Goal: Task Accomplishment & Management: Use online tool/utility

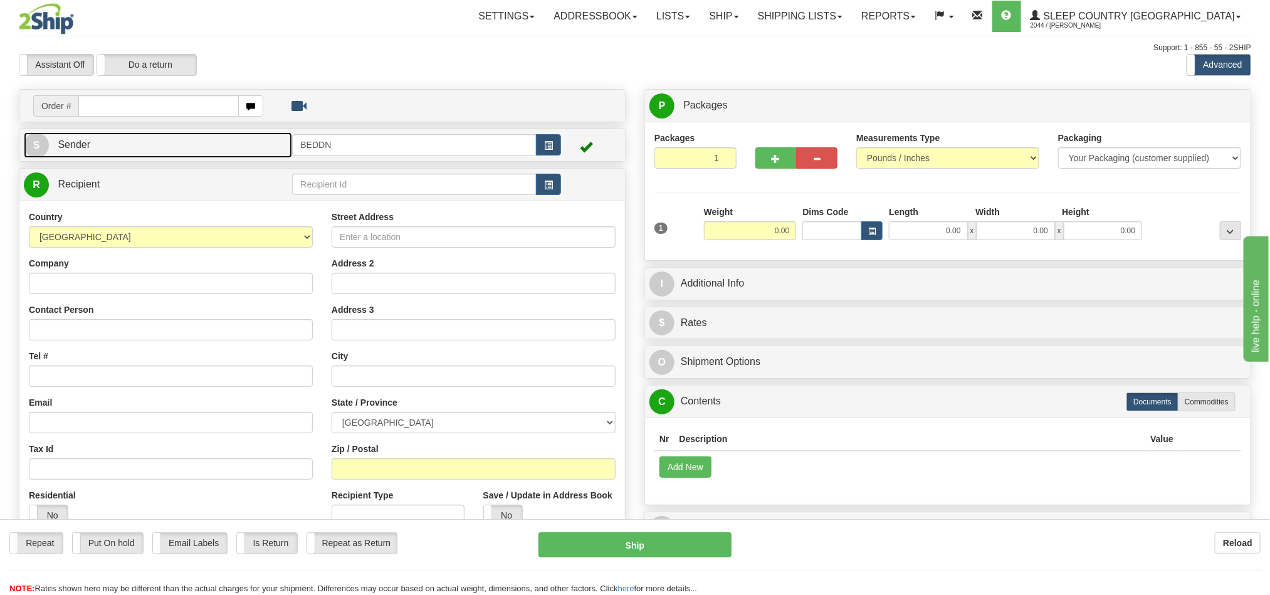
click at [158, 156] on link "S Sender" at bounding box center [158, 145] width 268 height 26
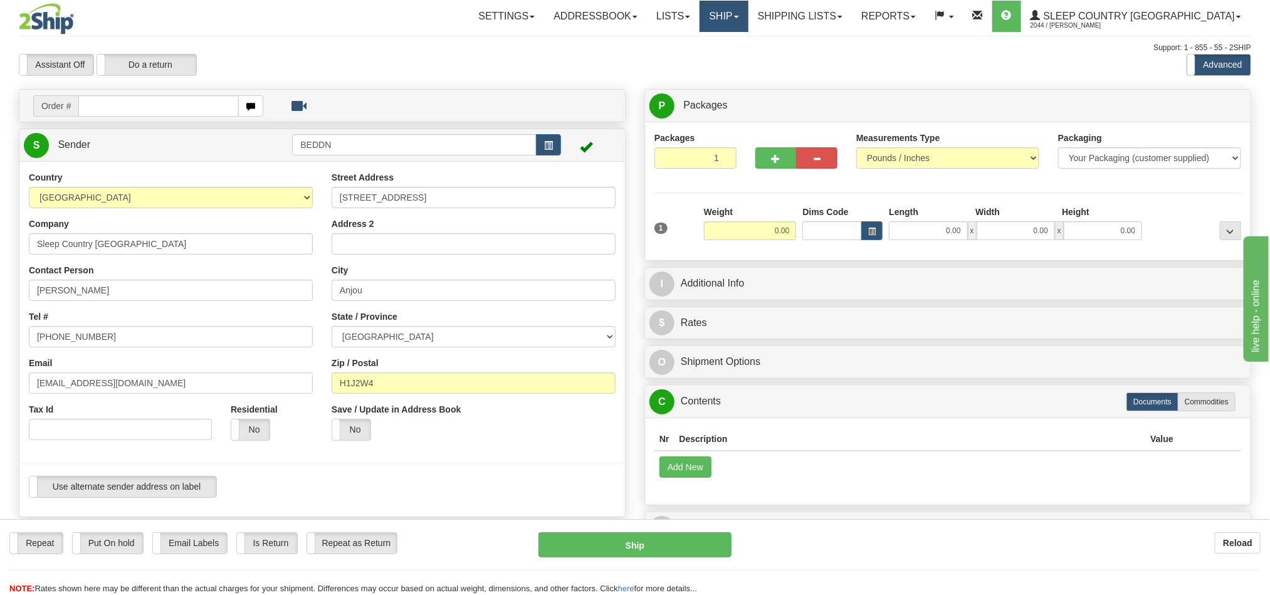
click at [748, 30] on link "Ship" at bounding box center [724, 16] width 48 height 31
click at [735, 64] on span "OnHold / Order Queue" at bounding box center [691, 60] width 88 height 10
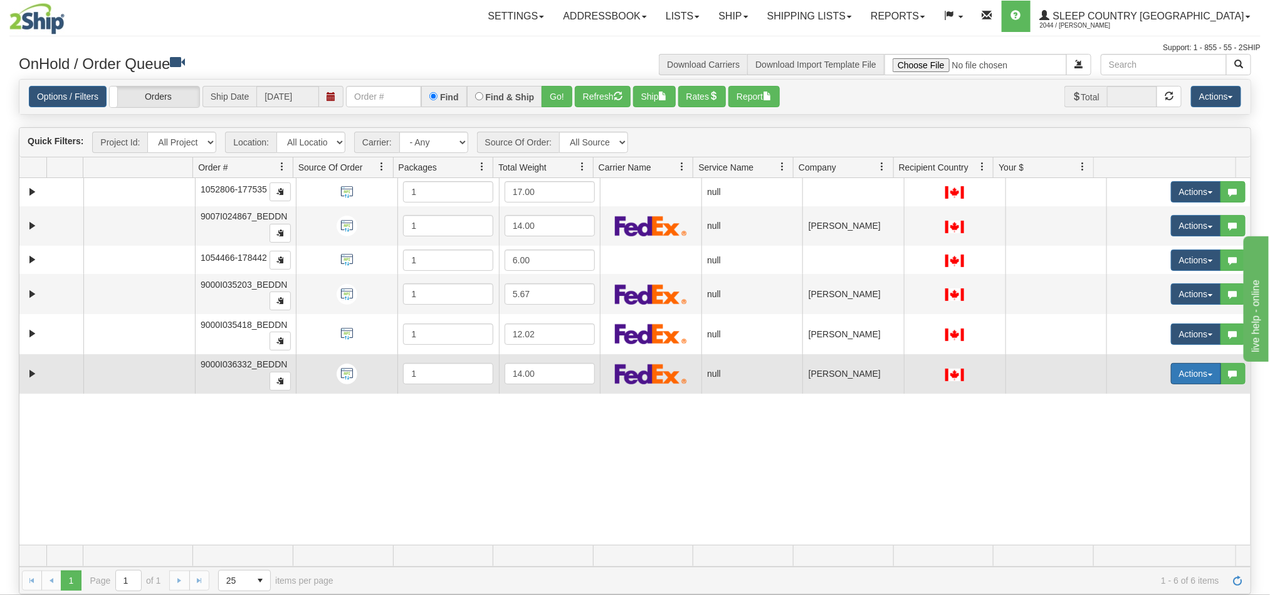
click at [1171, 379] on button "Actions" at bounding box center [1196, 373] width 50 height 21
click at [1132, 406] on link "Open" at bounding box center [1166, 397] width 108 height 16
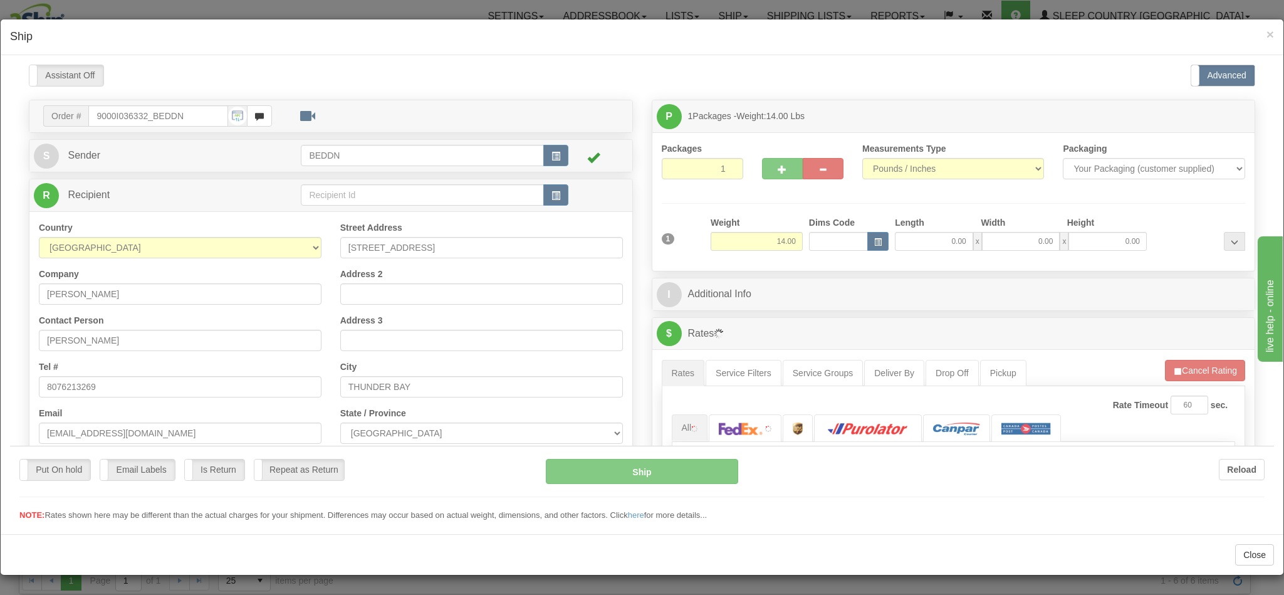
type input "09:28"
type input "16:00"
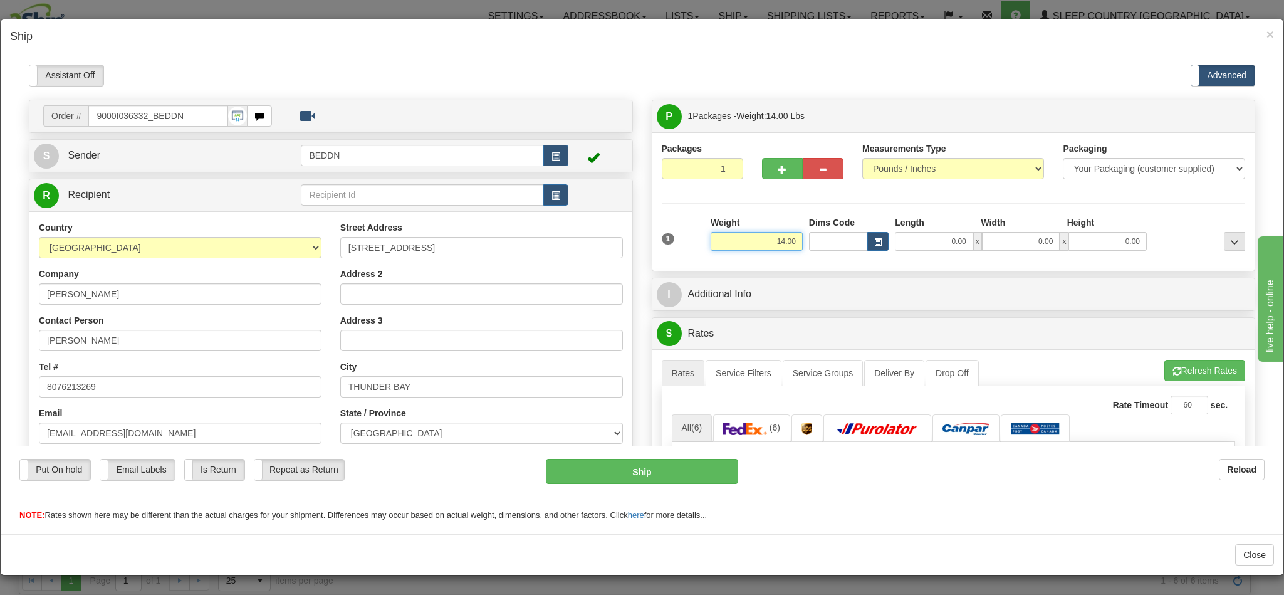
drag, startPoint x: 761, startPoint y: 242, endPoint x: 772, endPoint y: 242, distance: 10.7
click at [772, 242] on input "14.00" at bounding box center [757, 240] width 92 height 19
drag, startPoint x: 759, startPoint y: 242, endPoint x: 767, endPoint y: 242, distance: 7.5
click at [767, 242] on input "14.00" at bounding box center [757, 240] width 92 height 19
type input "6.00"
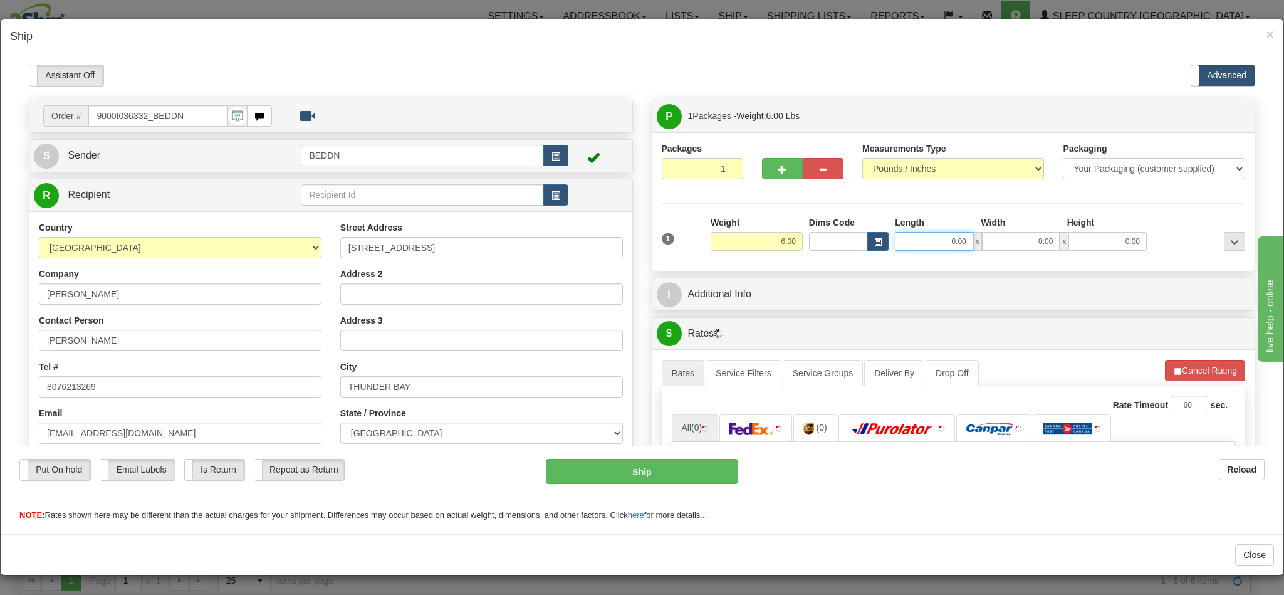
click at [918, 247] on input "0.00" at bounding box center [934, 240] width 78 height 19
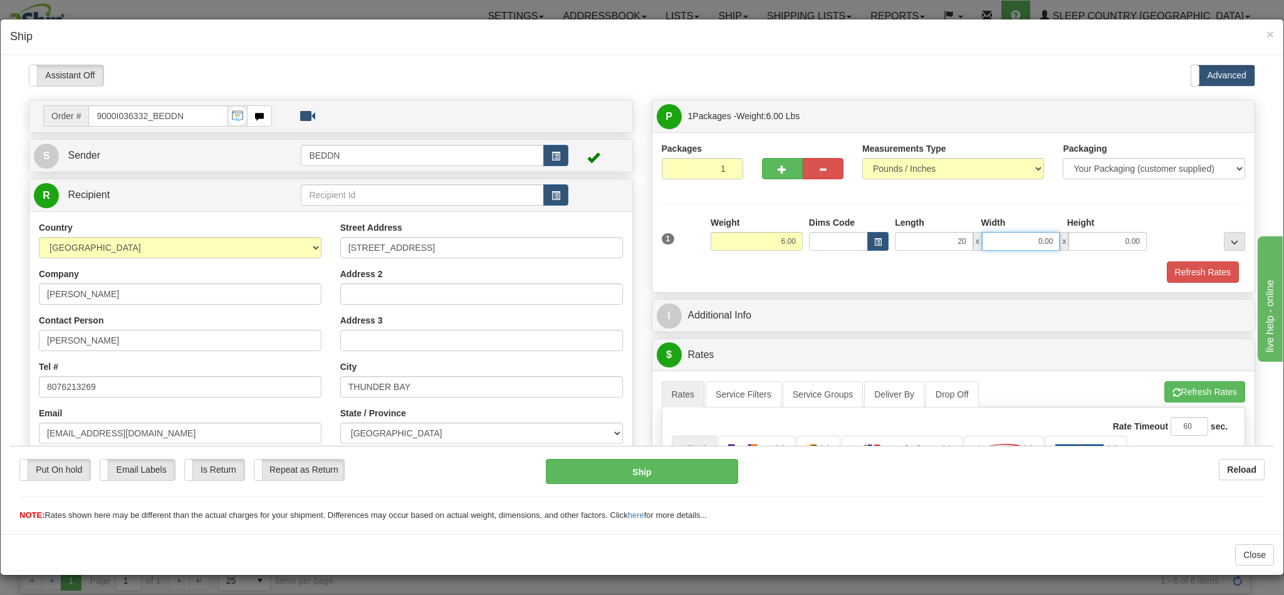
type input "20.00"
type input "10.00"
type input "20.00"
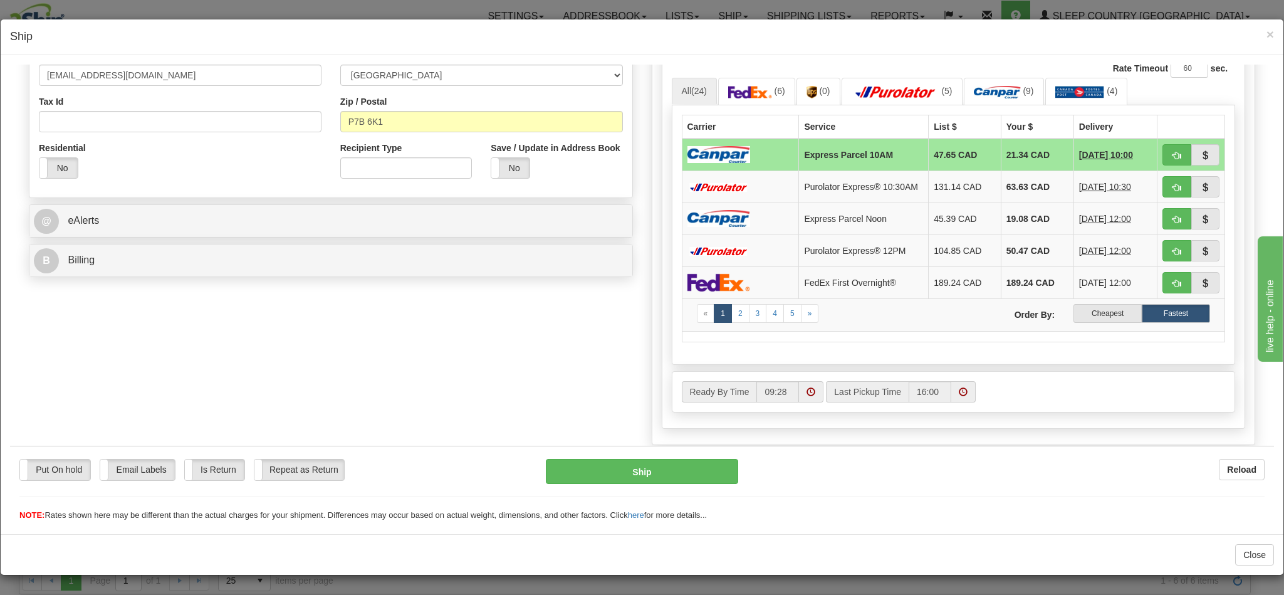
scroll to position [376, 0]
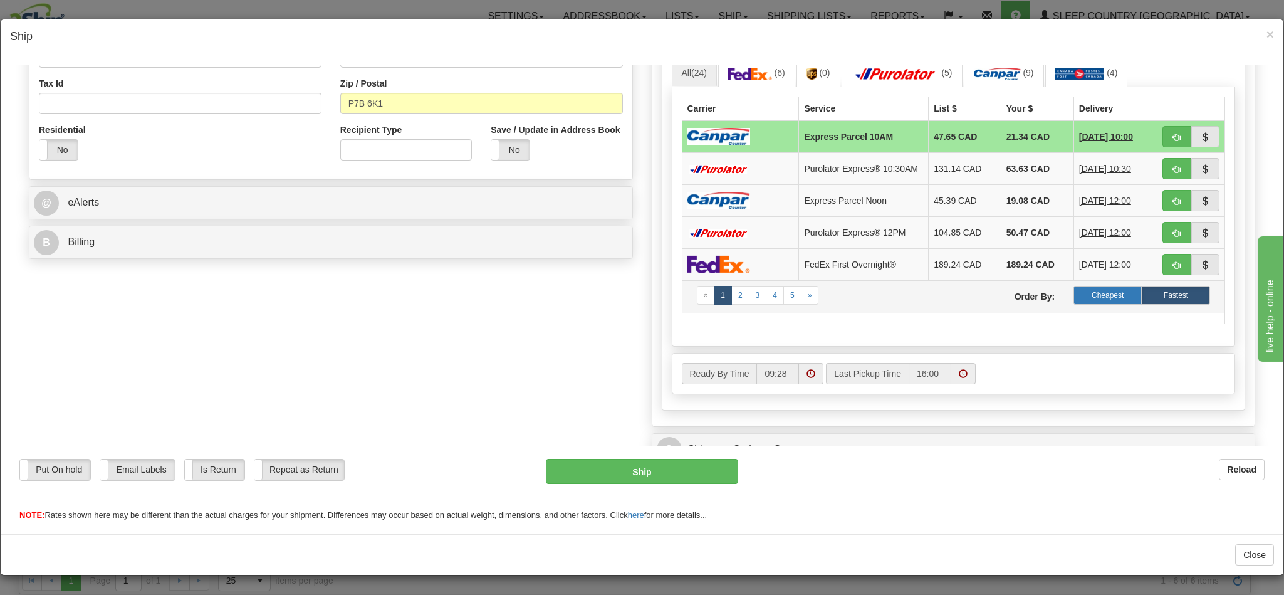
click at [1086, 304] on label "Cheapest" at bounding box center [1108, 294] width 68 height 19
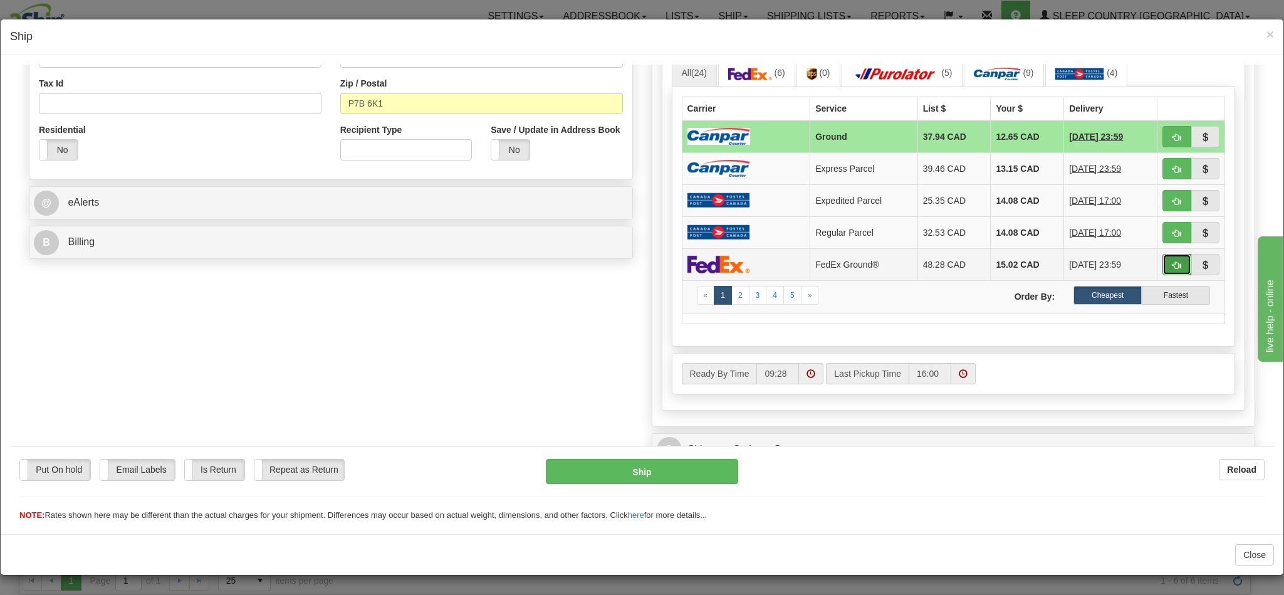
click at [1173, 269] on span "button" at bounding box center [1177, 265] width 9 height 8
type input "92"
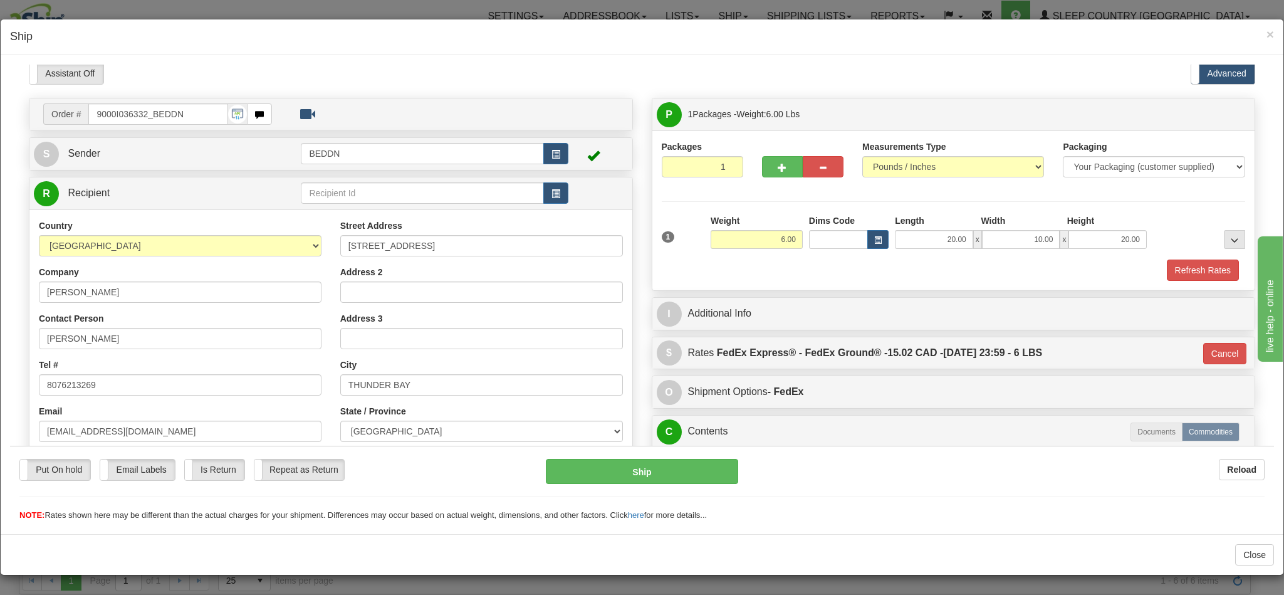
scroll to position [0, 0]
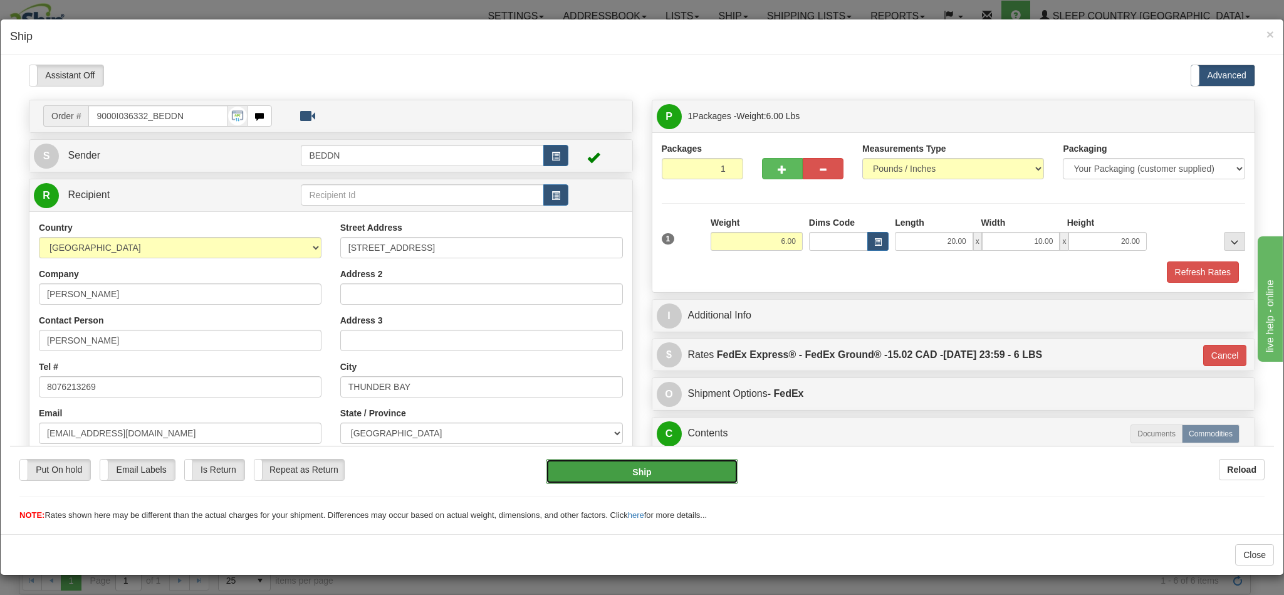
click at [639, 473] on button "Ship" at bounding box center [642, 470] width 192 height 25
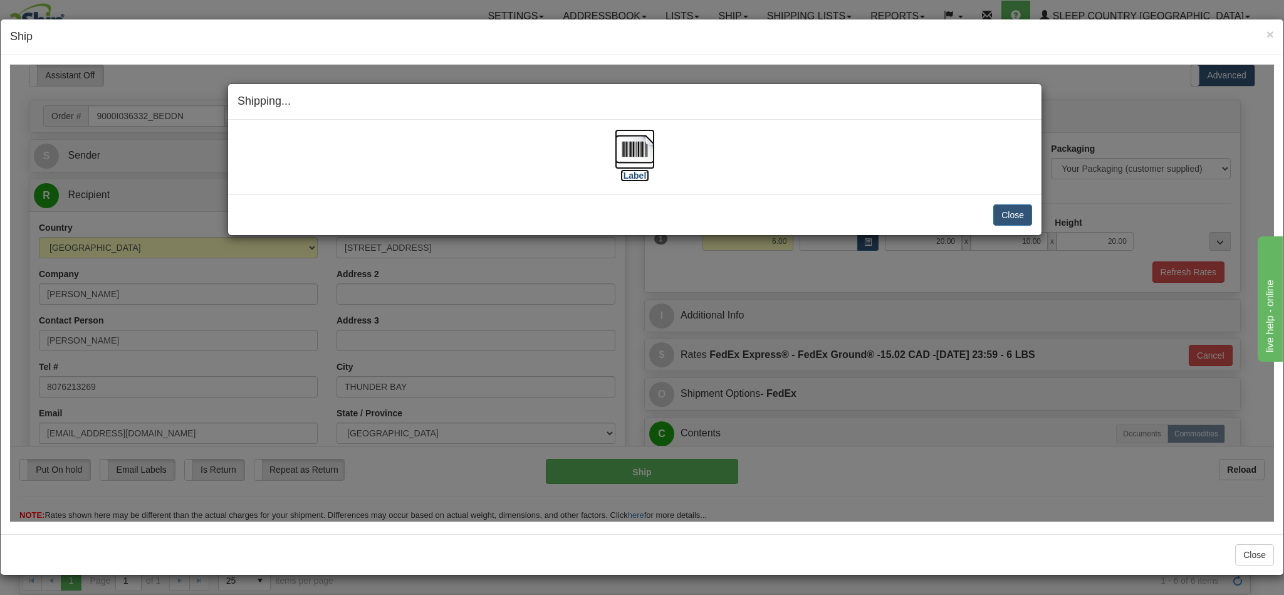
click at [623, 161] on img at bounding box center [635, 149] width 40 height 40
click at [994, 213] on button "Close" at bounding box center [1013, 214] width 39 height 21
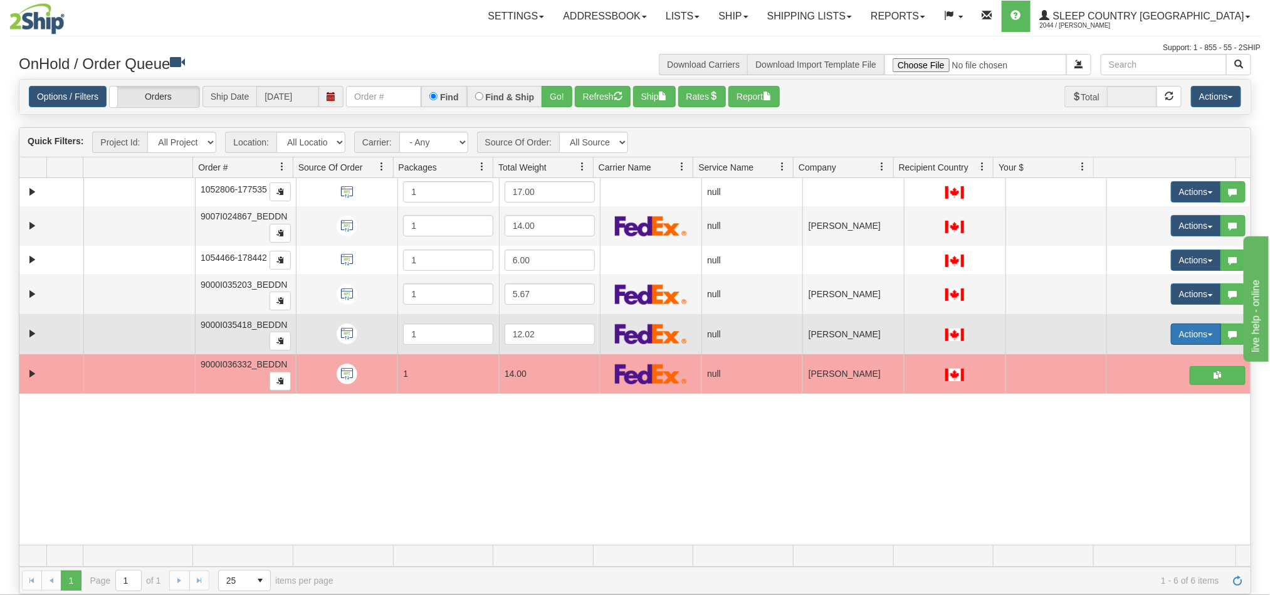
click at [1171, 339] on button "Actions" at bounding box center [1196, 333] width 50 height 21
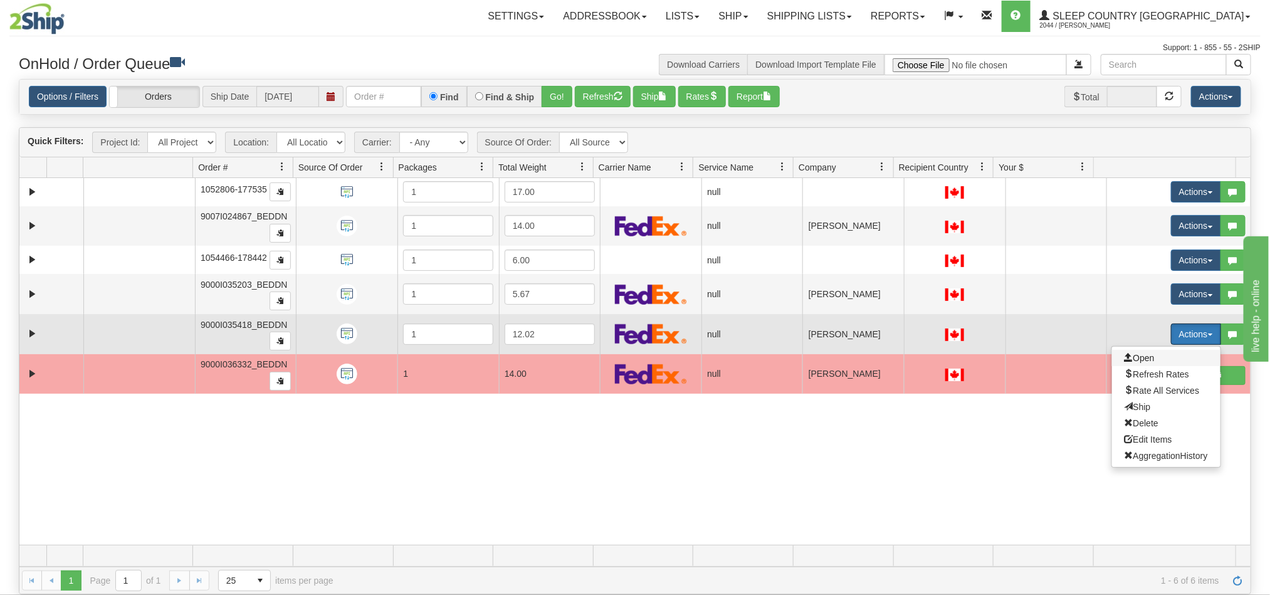
click at [1138, 363] on span "Open" at bounding box center [1140, 358] width 30 height 10
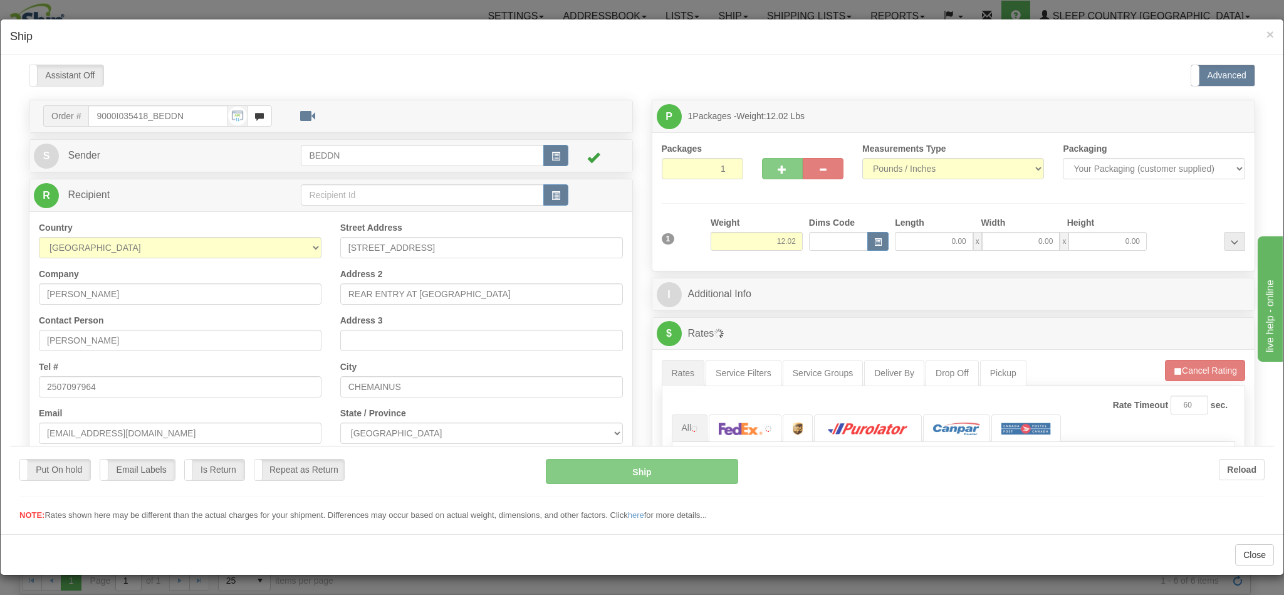
type input "09:31"
type input "16:00"
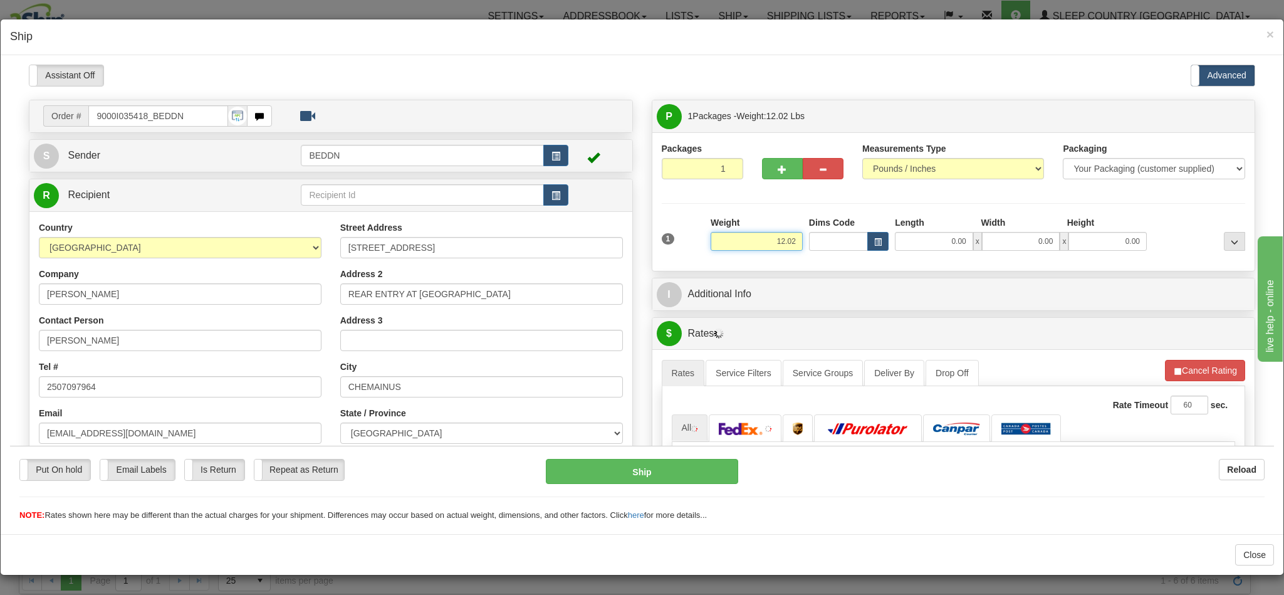
click at [740, 244] on input "12.02" at bounding box center [757, 240] width 92 height 19
drag, startPoint x: 740, startPoint y: 244, endPoint x: 801, endPoint y: 244, distance: 60.8
click at [801, 244] on div "1 Weight 12.02 Dims Code x x" at bounding box center [954, 238] width 591 height 45
type input "5.00"
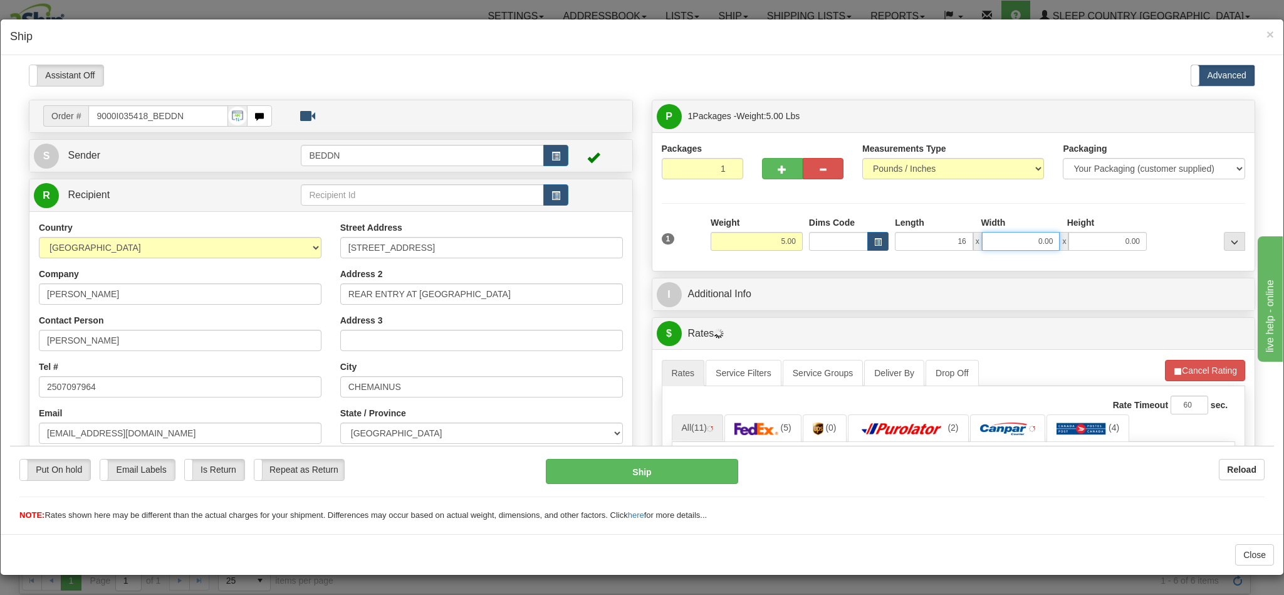
type input "16.00"
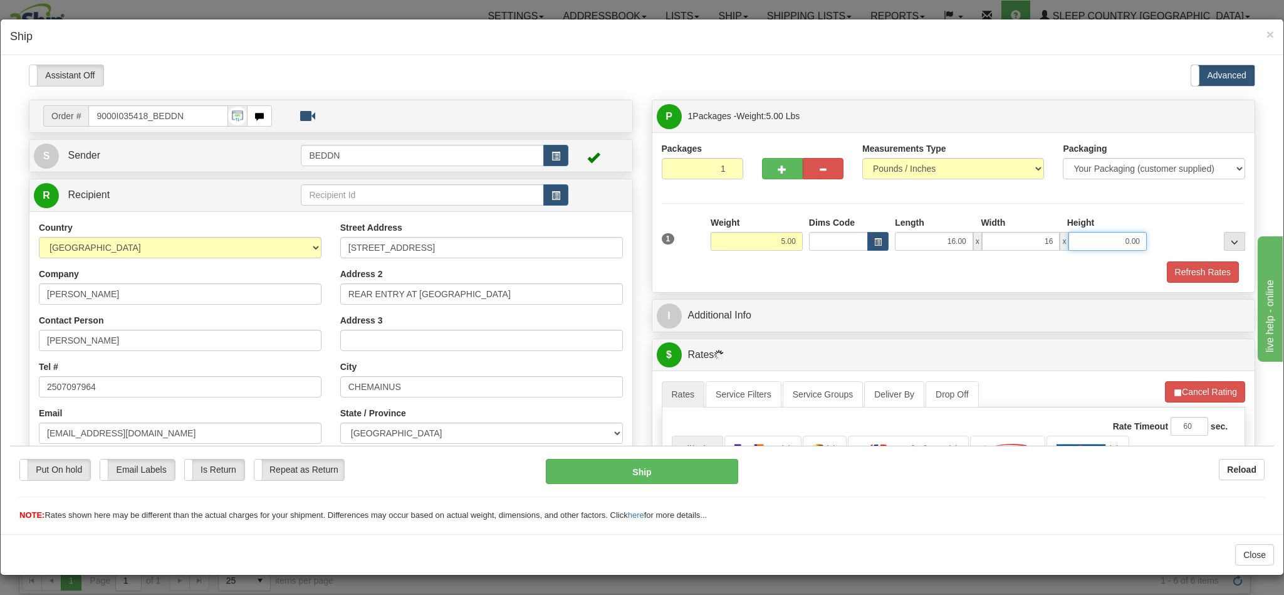
type input "16.00"
type input "10.00"
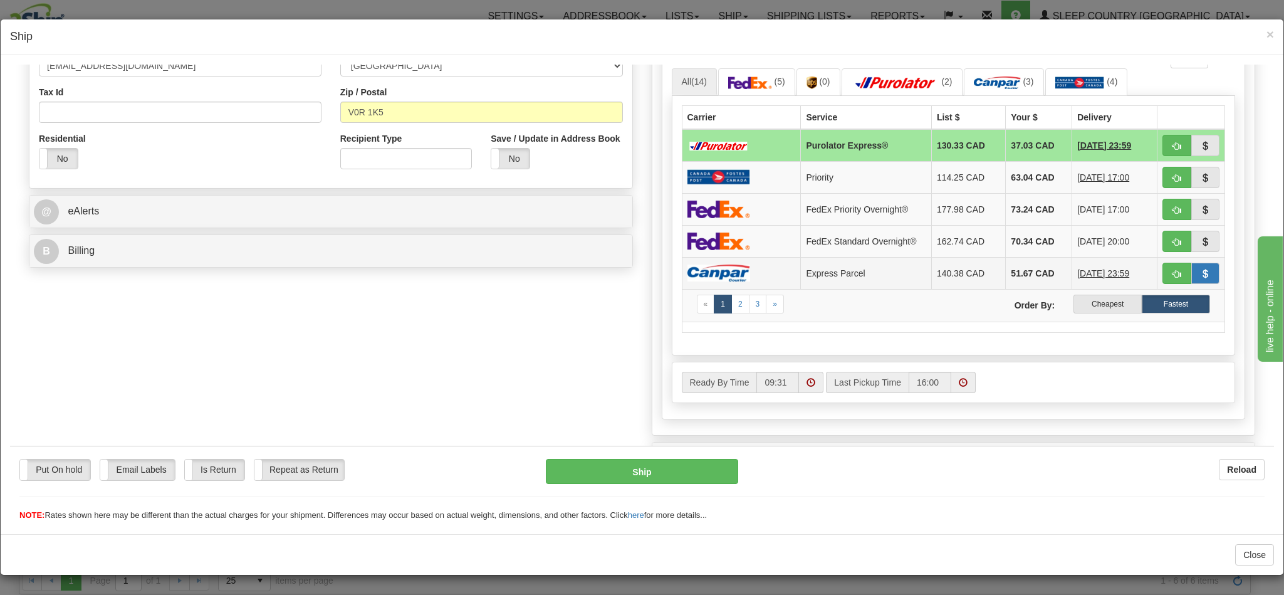
scroll to position [376, 0]
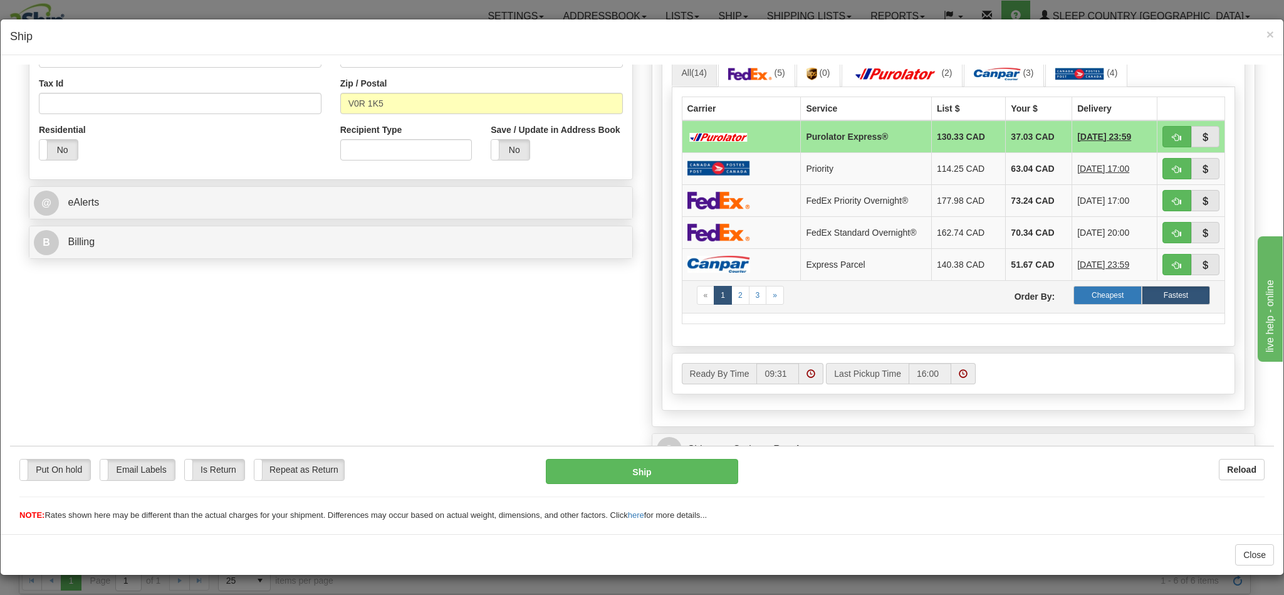
click at [1096, 304] on label "Cheapest" at bounding box center [1108, 294] width 68 height 19
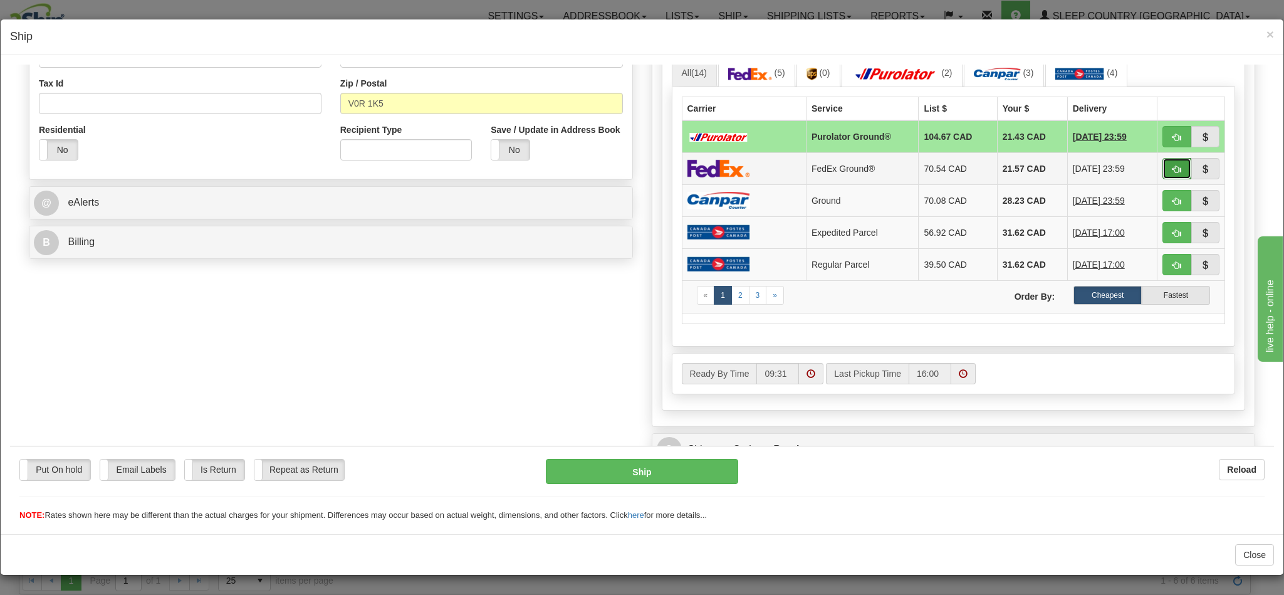
click at [1173, 173] on span "button" at bounding box center [1177, 169] width 9 height 8
type input "92"
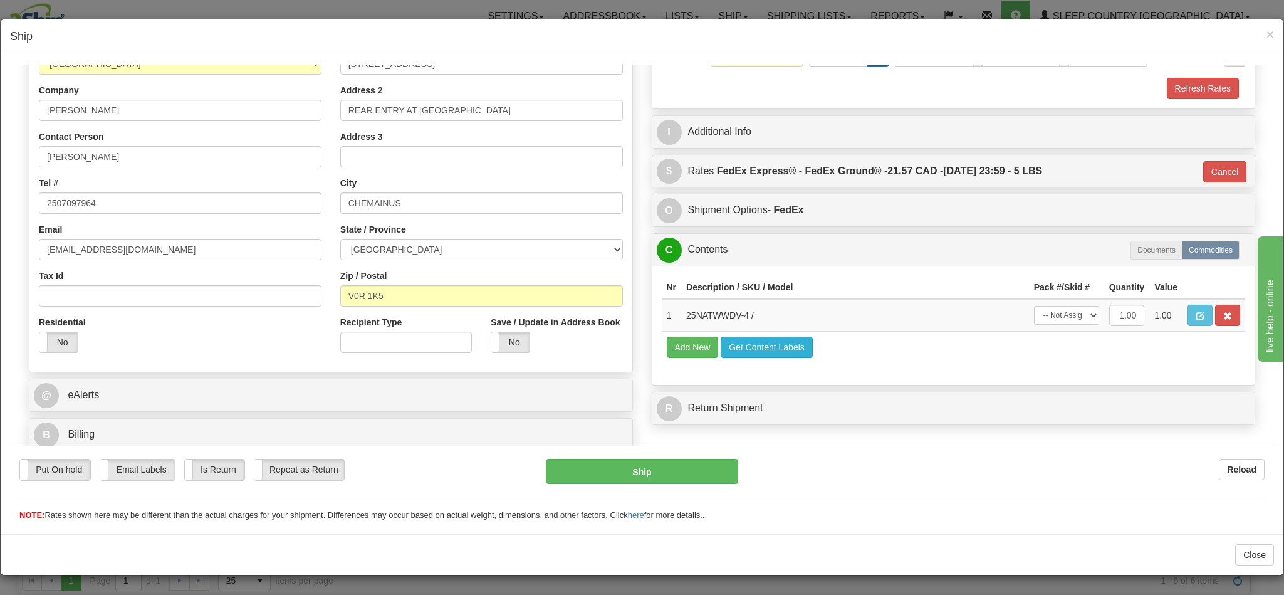
scroll to position [2, 0]
click at [654, 473] on button "Ship" at bounding box center [642, 470] width 192 height 25
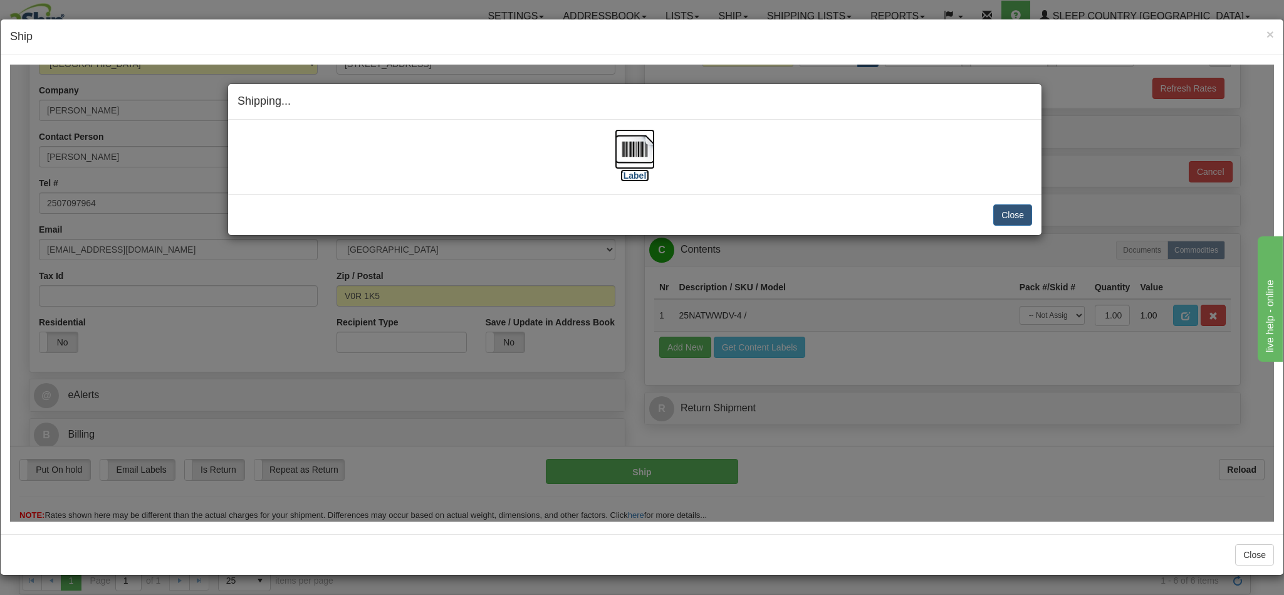
click at [629, 144] on img at bounding box center [635, 149] width 40 height 40
click at [996, 219] on button "Close" at bounding box center [1013, 214] width 39 height 21
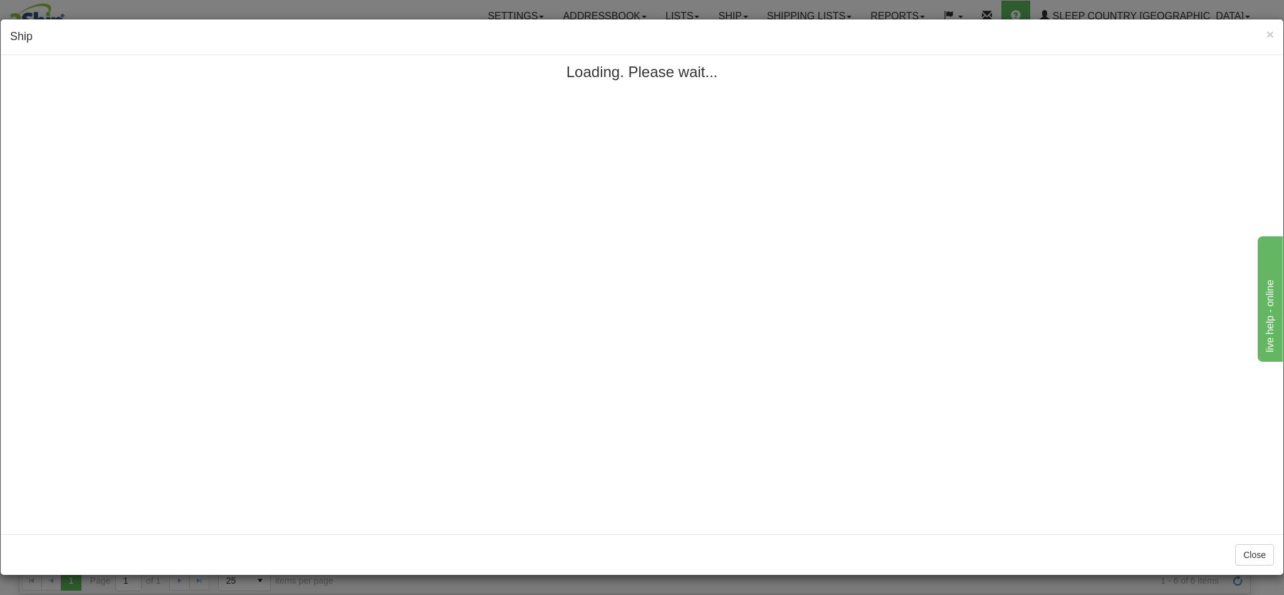
scroll to position [0, 0]
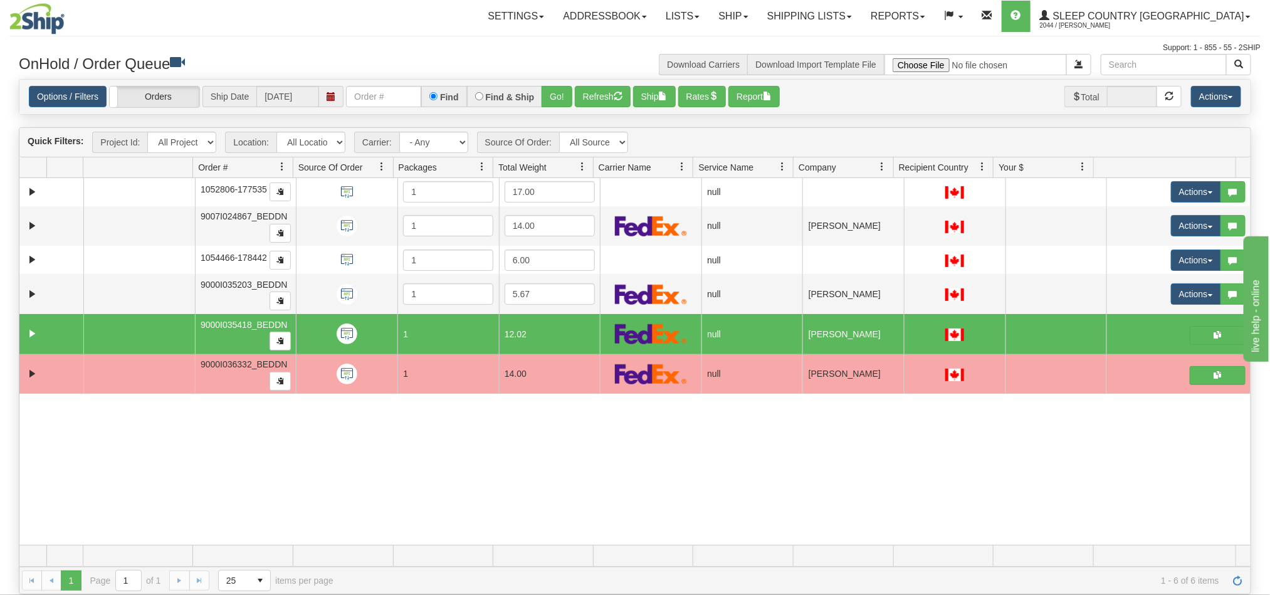
drag, startPoint x: 1119, startPoint y: 518, endPoint x: 1117, endPoint y: 510, distance: 8.4
click at [1119, 518] on div "31452490 BEDDN 90665339 0 1052806-177535 1 17.00 null integrate2oracle Sleep Co…" at bounding box center [634, 361] width 1231 height 367
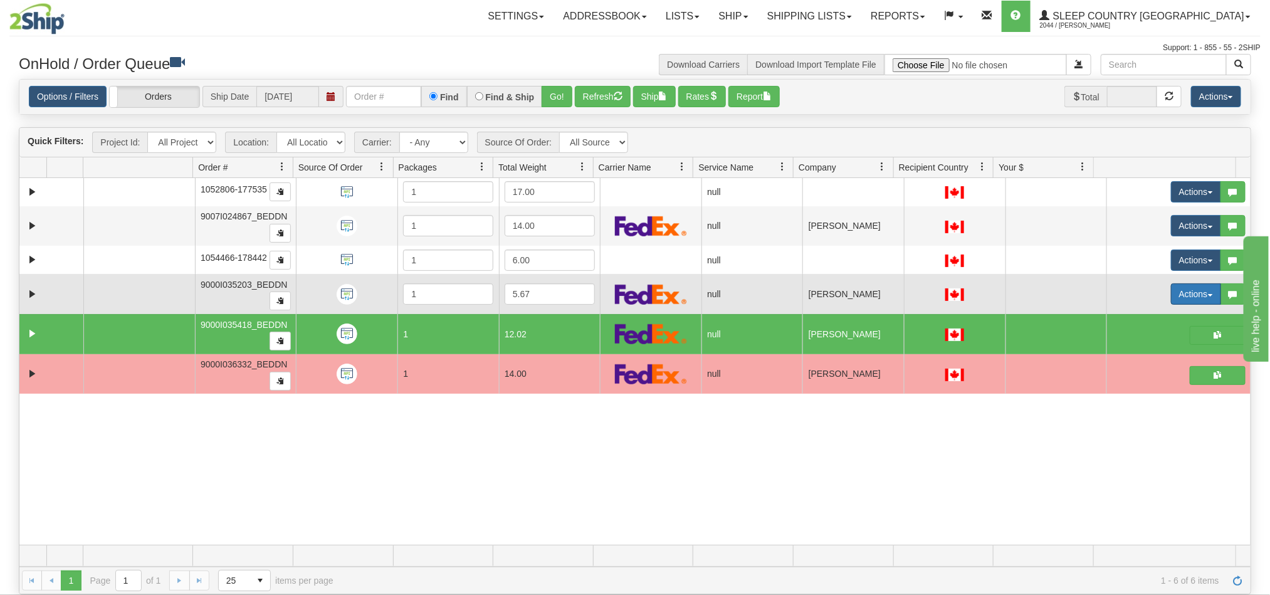
click at [1171, 300] on button "Actions" at bounding box center [1196, 293] width 50 height 21
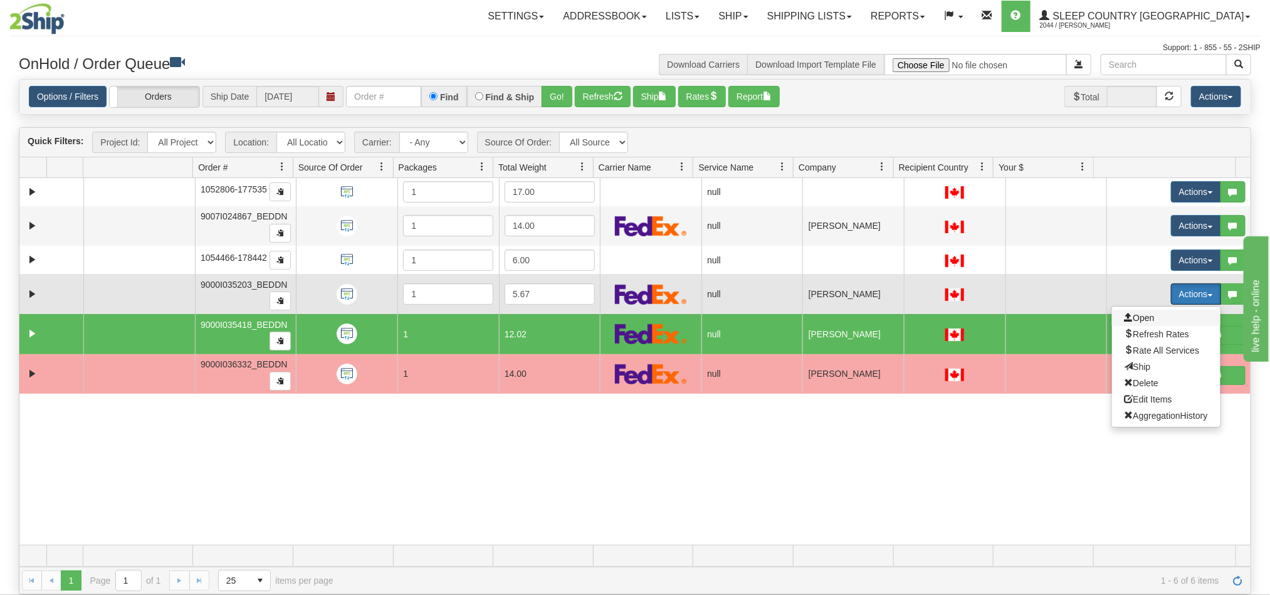
click at [1133, 323] on span "Open" at bounding box center [1140, 318] width 30 height 10
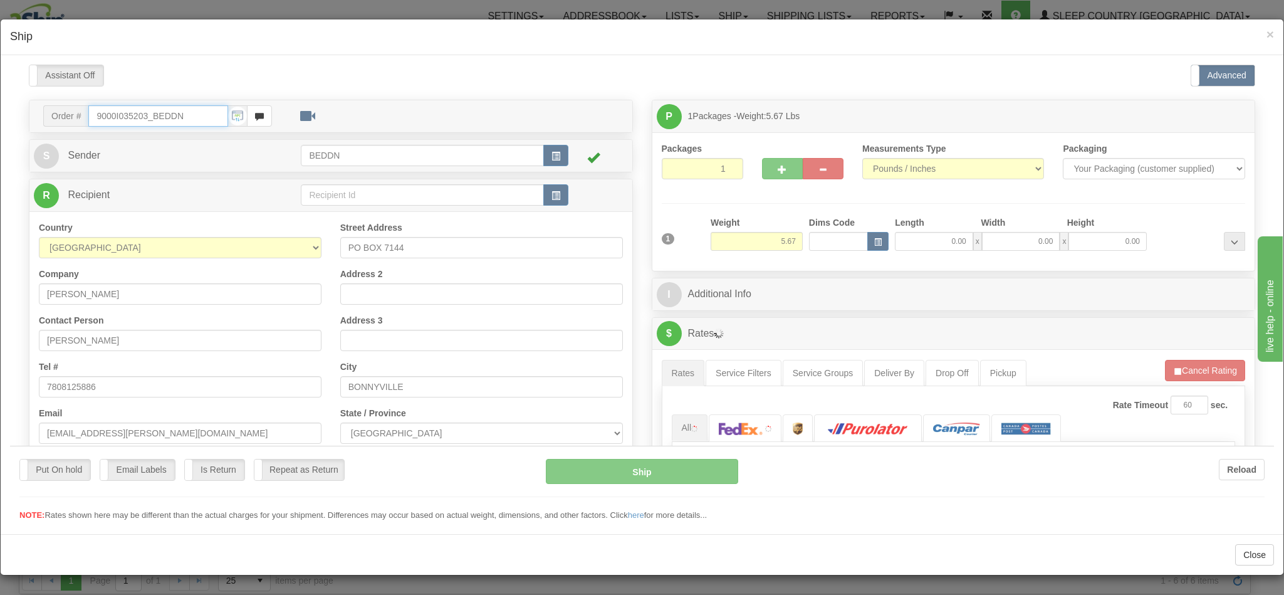
type input "09:33"
type input "16:00"
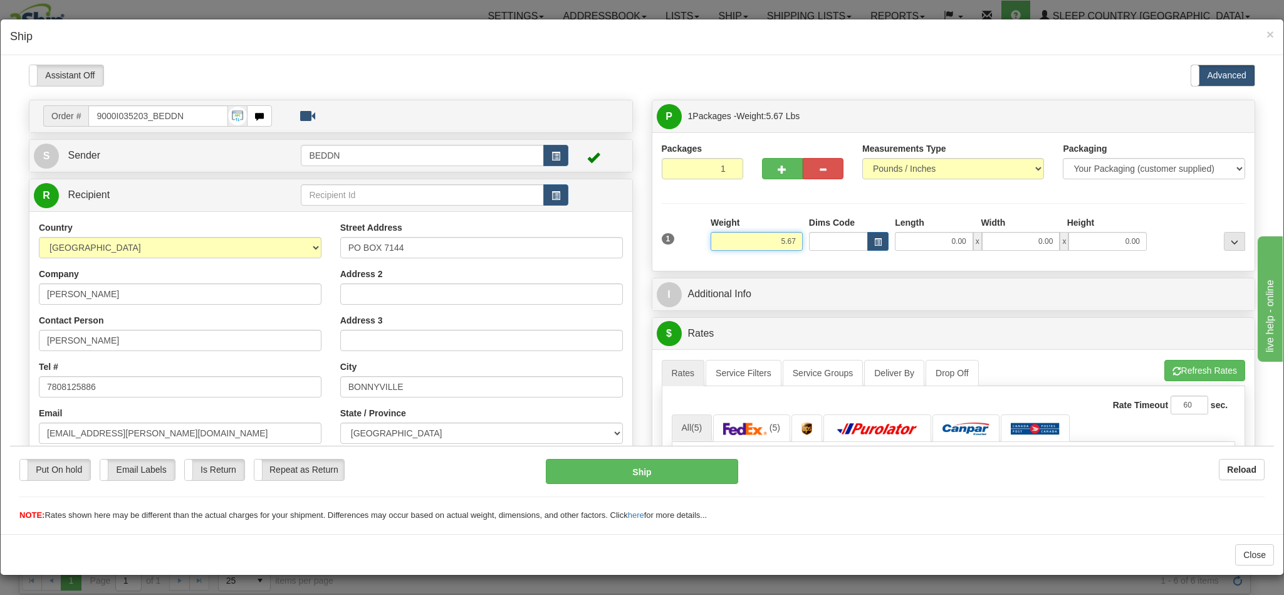
drag, startPoint x: 764, startPoint y: 243, endPoint x: 781, endPoint y: 243, distance: 16.9
click at [781, 243] on input "5.67" at bounding box center [757, 240] width 92 height 19
type input "3.00"
type input "10"
type input "1"
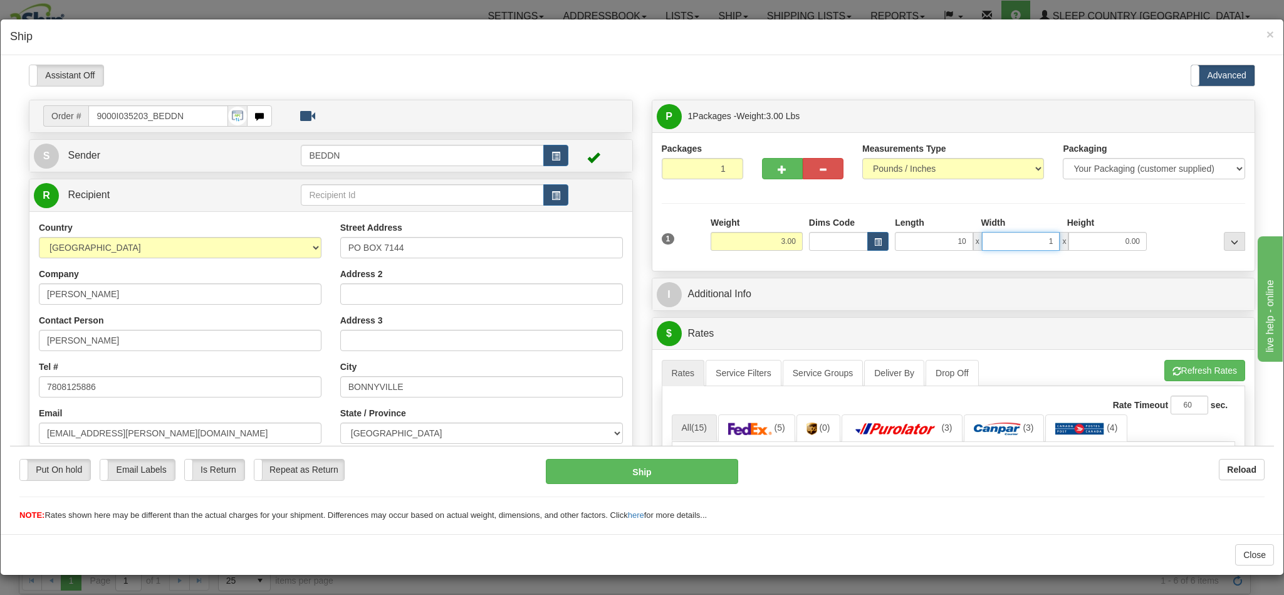
type input "10.00"
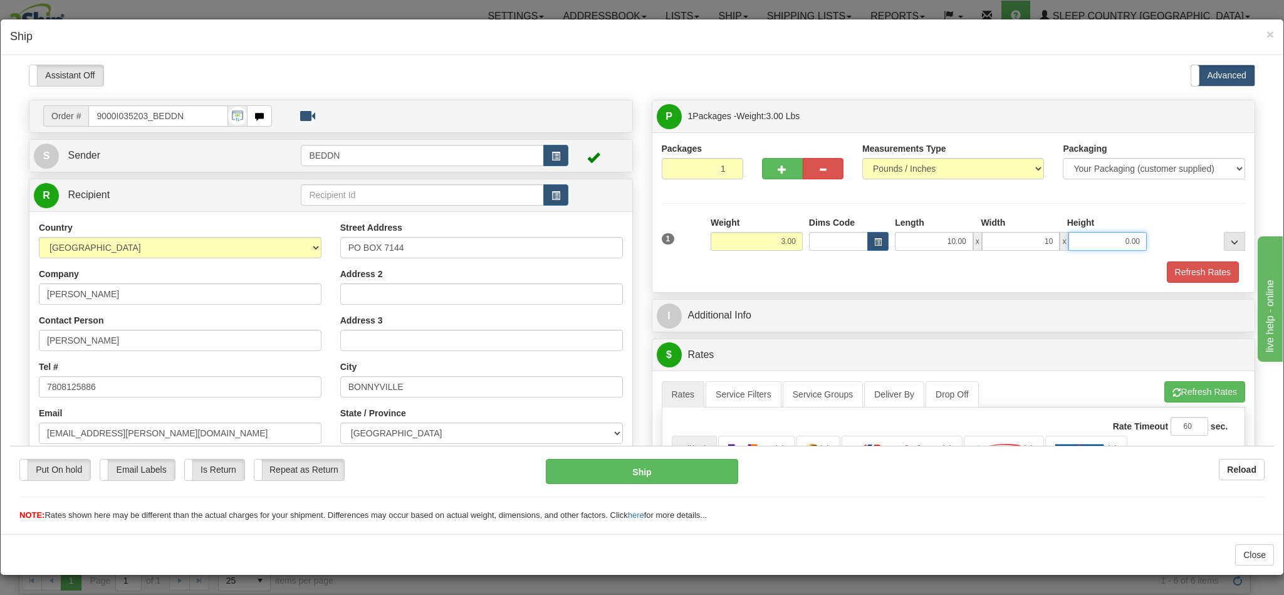
type input "10.00"
type input "20.00"
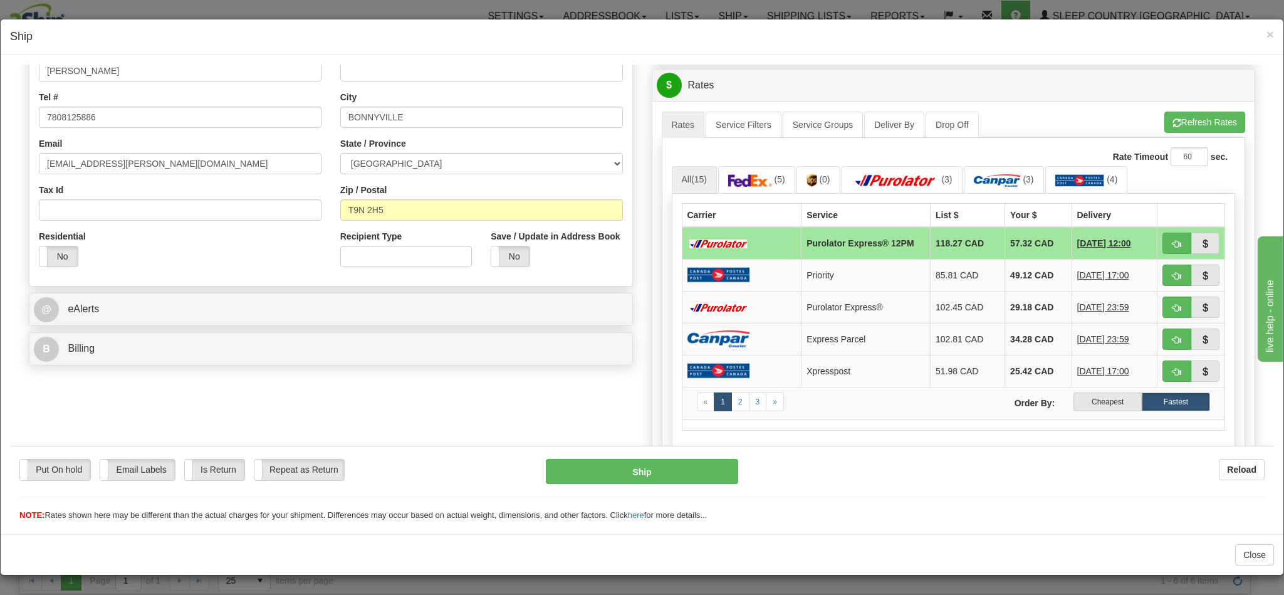
scroll to position [282, 0]
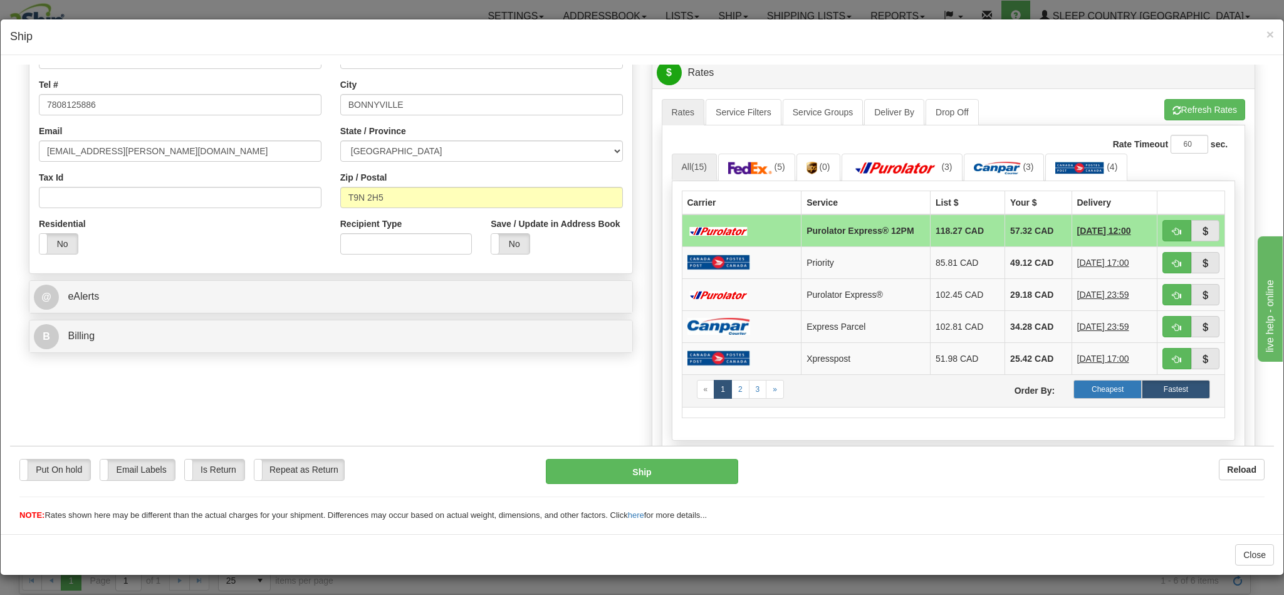
click at [1074, 398] on label "Cheapest" at bounding box center [1108, 388] width 68 height 19
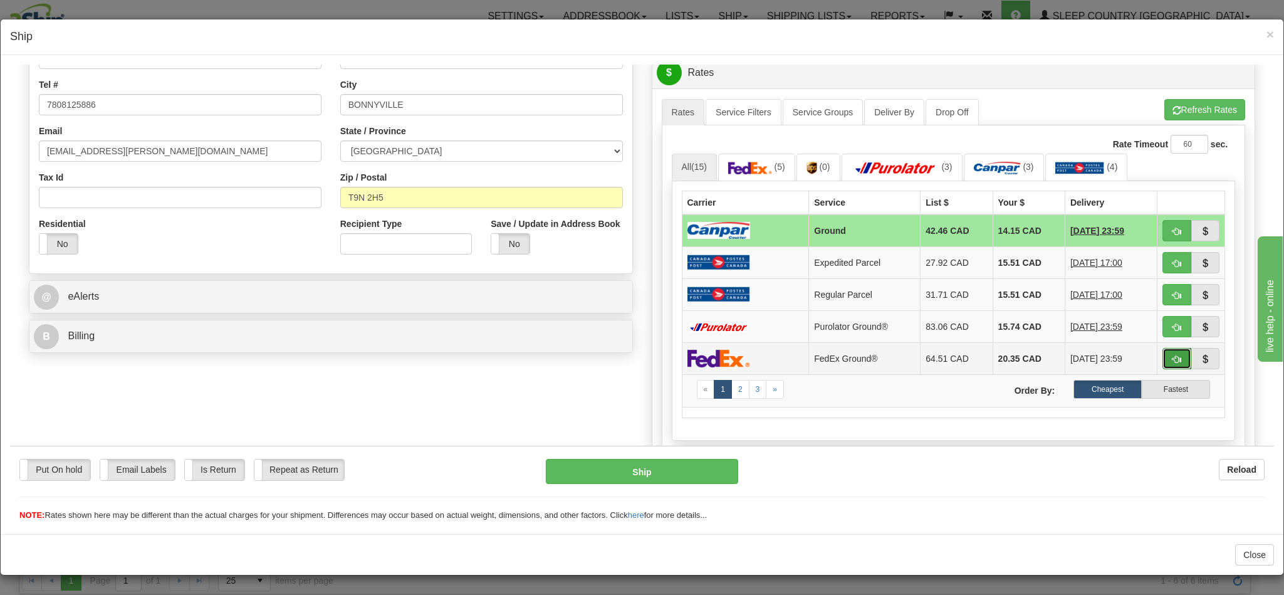
click at [1173, 363] on span "button" at bounding box center [1177, 359] width 9 height 8
type input "92"
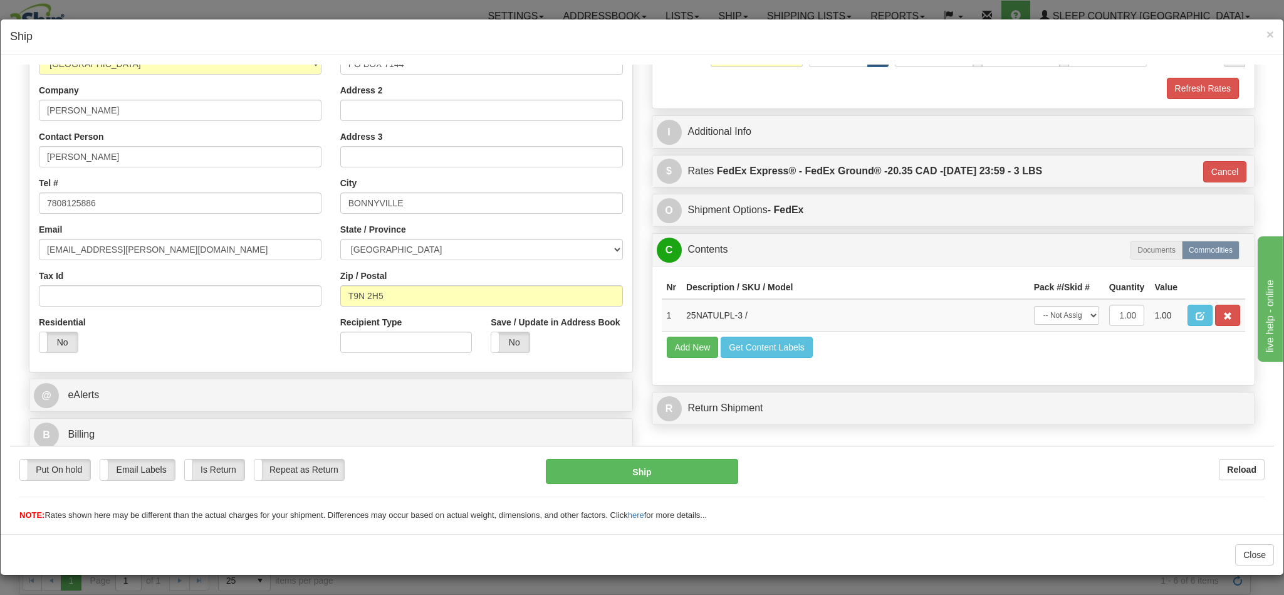
scroll to position [200, 0]
click at [671, 475] on button "Ship" at bounding box center [642, 470] width 192 height 25
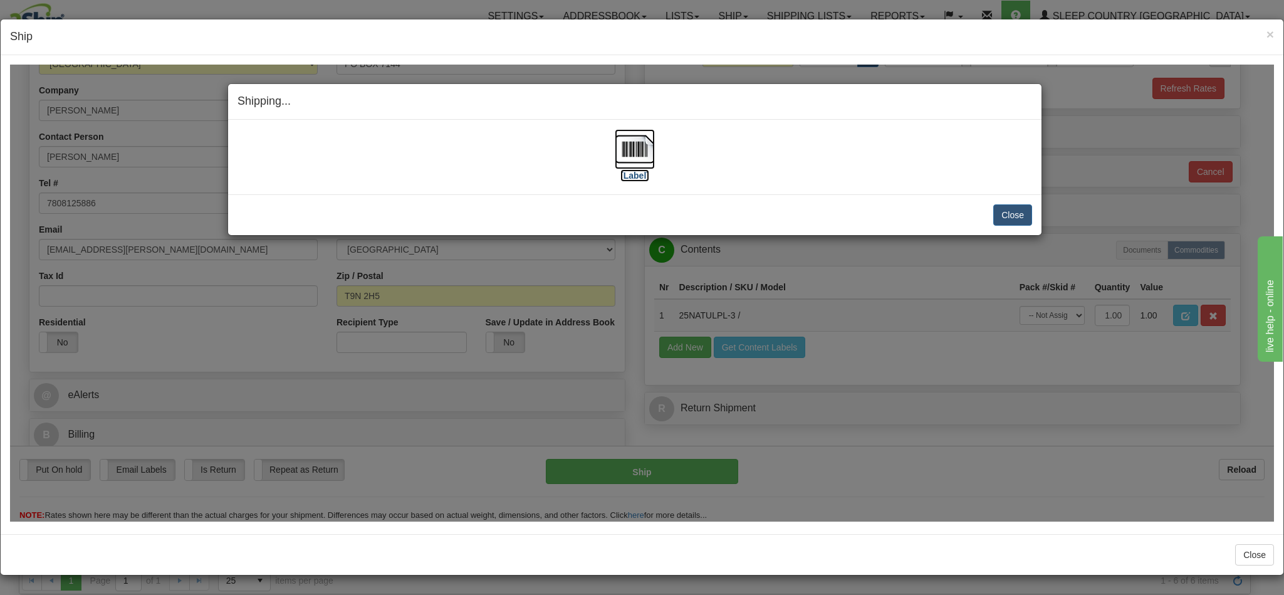
click at [622, 153] on img at bounding box center [635, 149] width 40 height 40
click at [1001, 223] on button "Close" at bounding box center [1013, 214] width 39 height 21
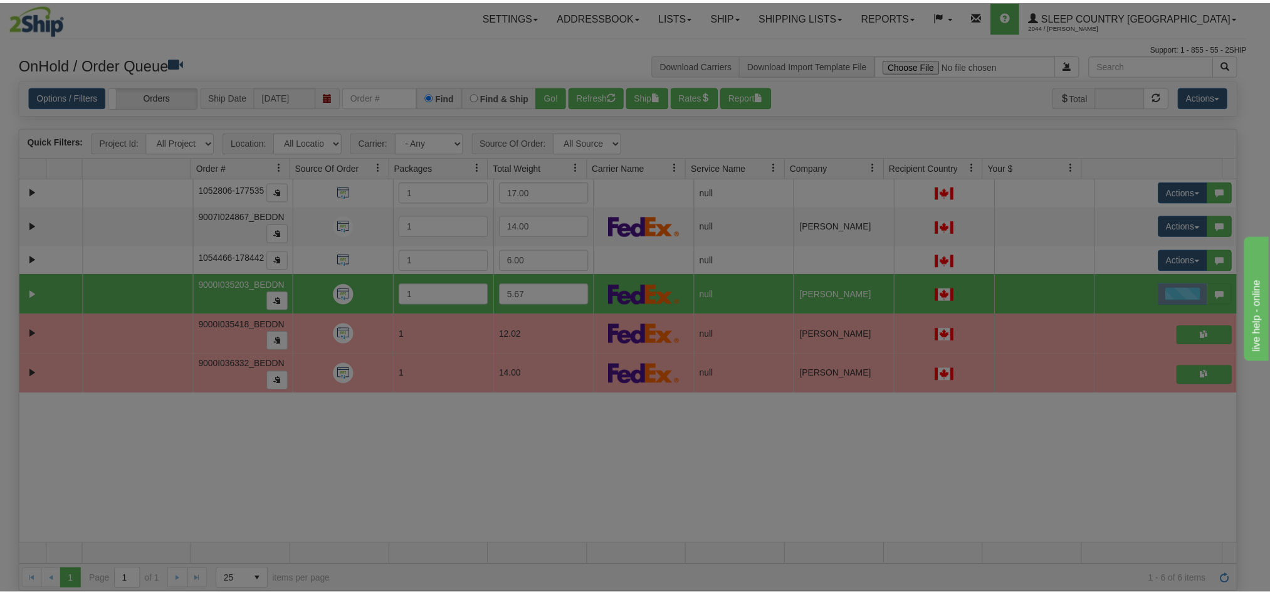
scroll to position [0, 0]
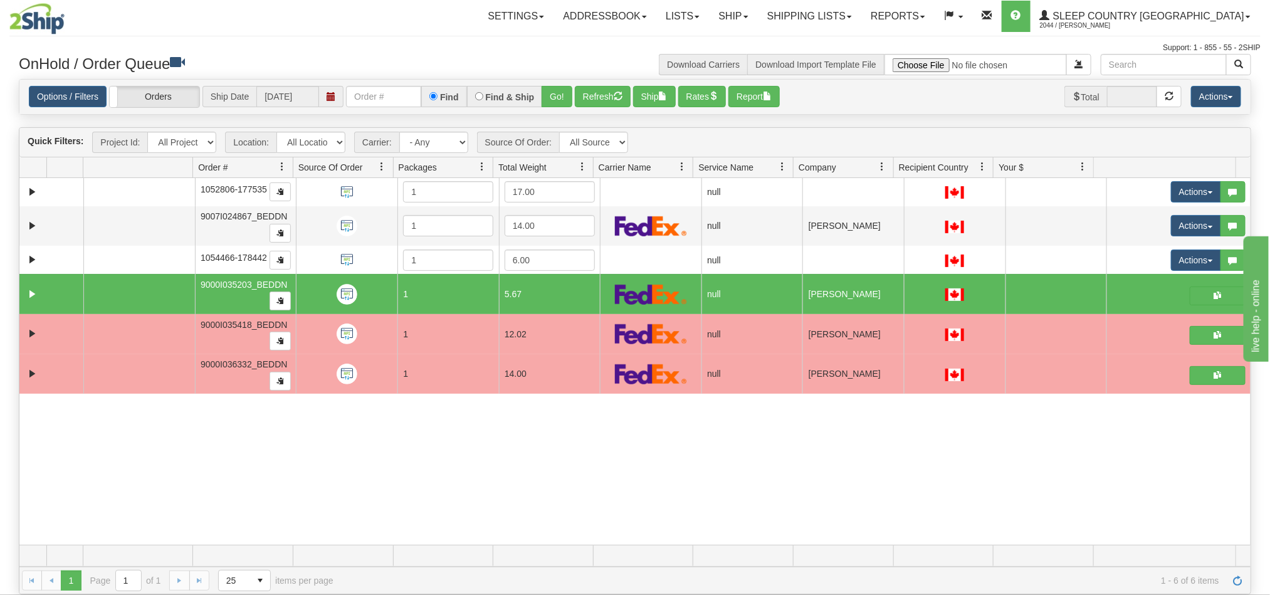
click at [612, 454] on div "31452490 BEDDN 90665339 0 1052806-177535 1 17.00 null integrate2oracle Sleep Co…" at bounding box center [634, 361] width 1231 height 367
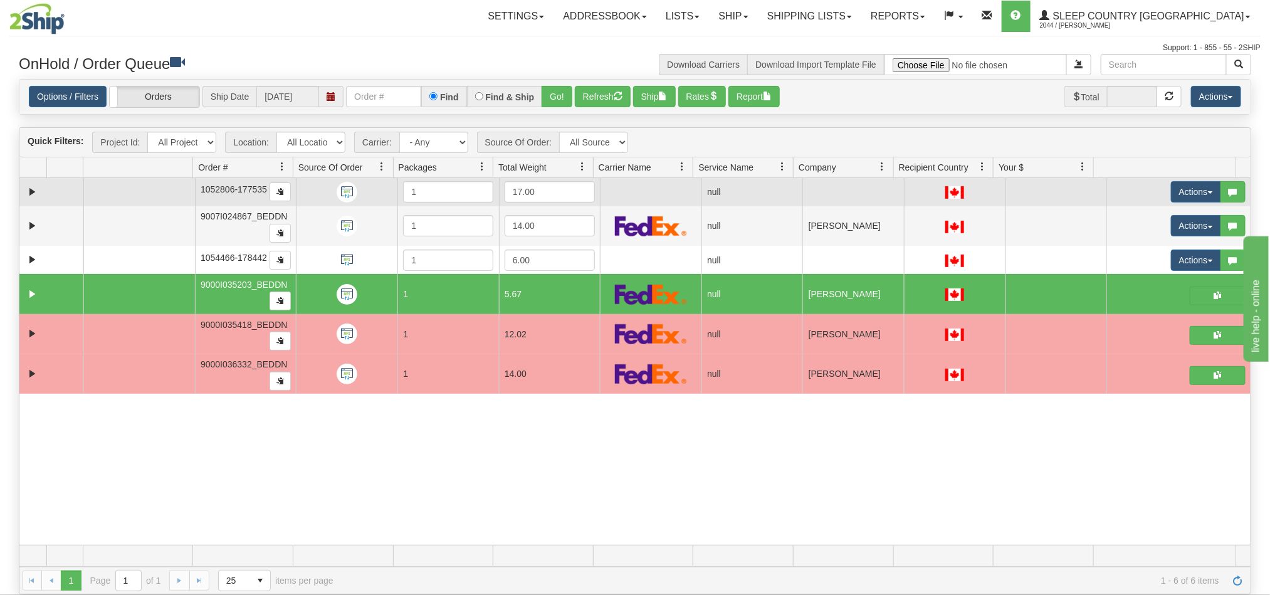
click at [775, 185] on td "null" at bounding box center [752, 192] width 102 height 28
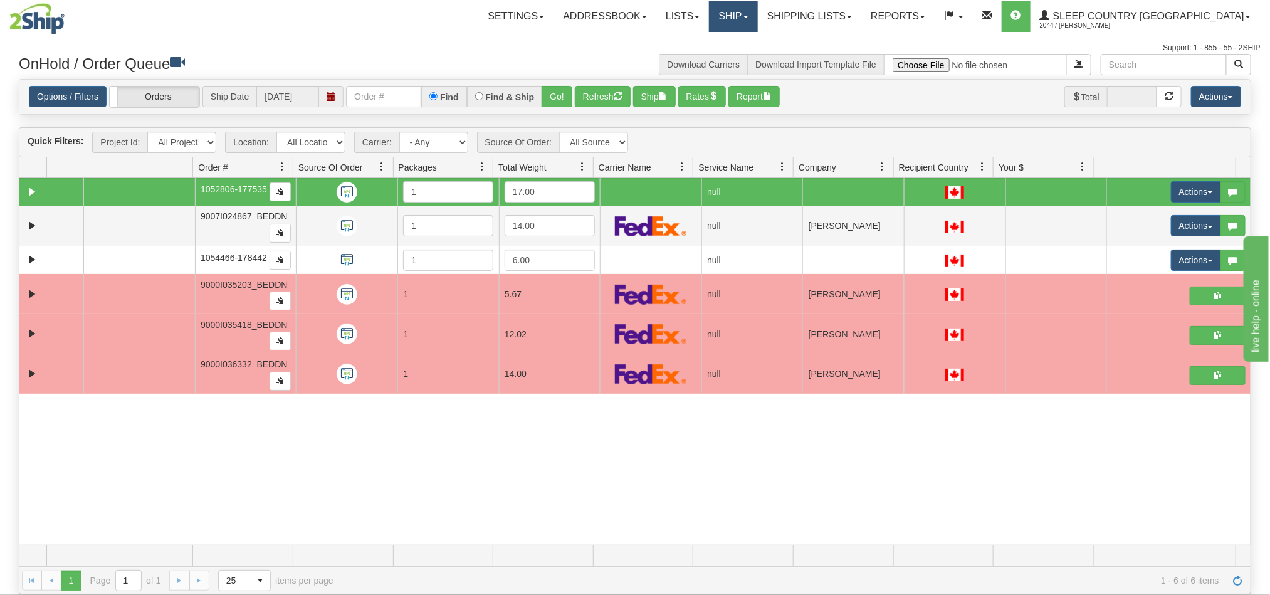
click at [757, 23] on link "Ship" at bounding box center [733, 16] width 48 height 31
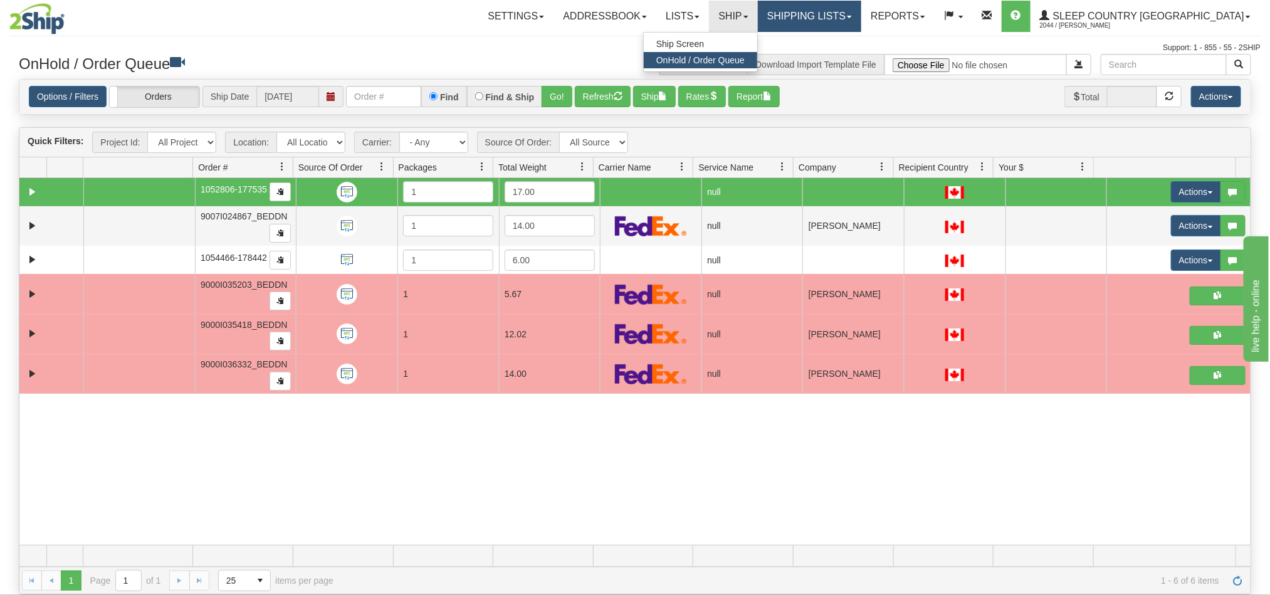
click at [861, 13] on link "Shipping lists" at bounding box center [809, 16] width 103 height 31
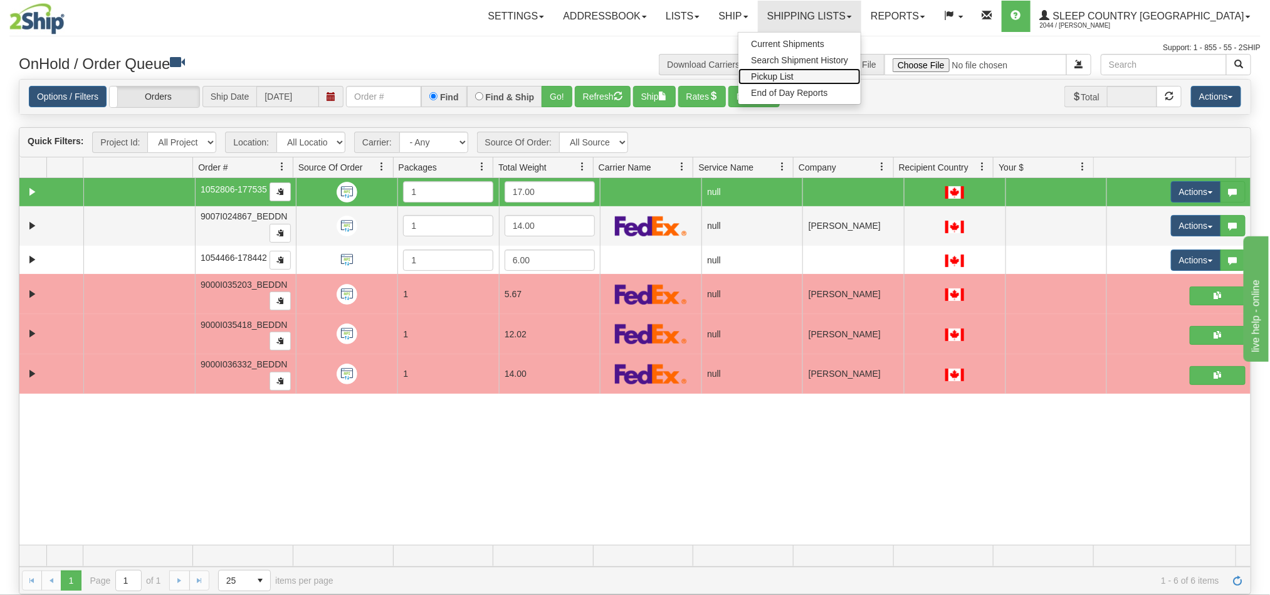
click at [794, 73] on span "Pickup List" at bounding box center [772, 76] width 43 height 10
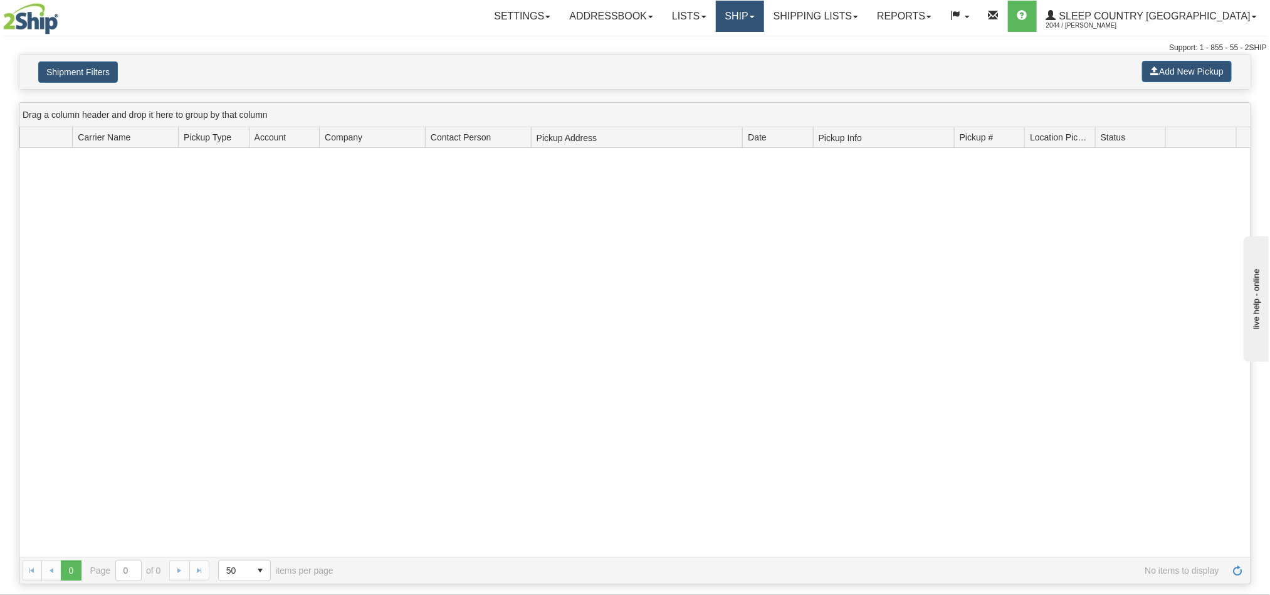
click at [764, 27] on link "Ship" at bounding box center [740, 16] width 48 height 31
click at [866, 15] on link "Shipping lists" at bounding box center [815, 16] width 103 height 31
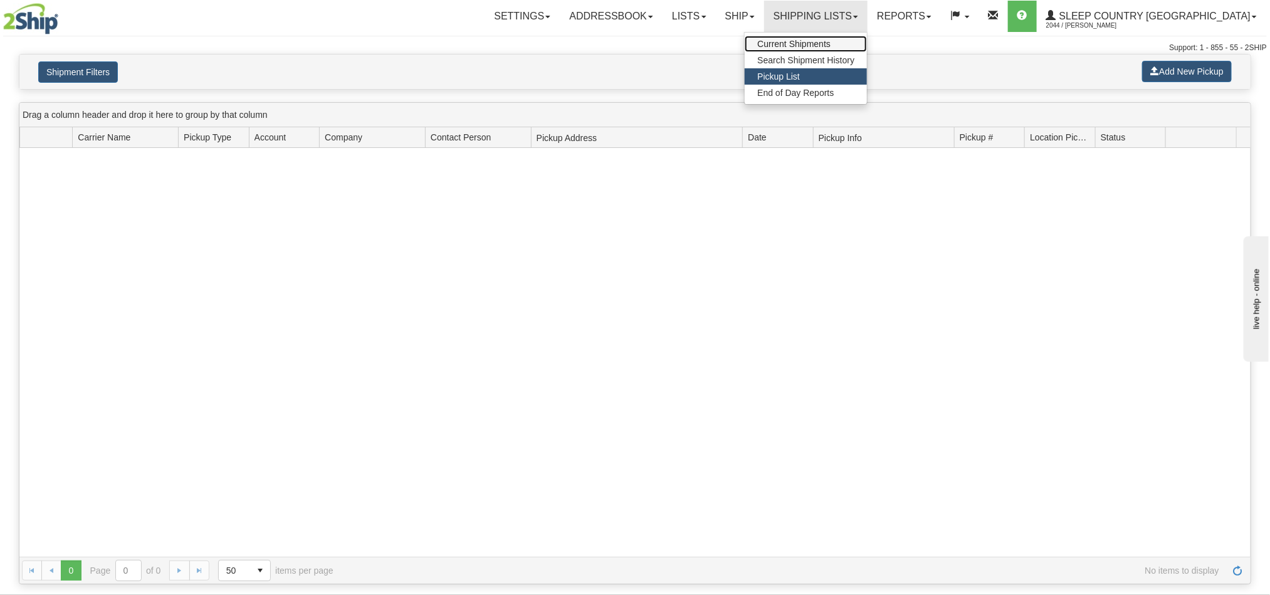
click at [831, 44] on span "Current Shipments" at bounding box center [793, 44] width 73 height 10
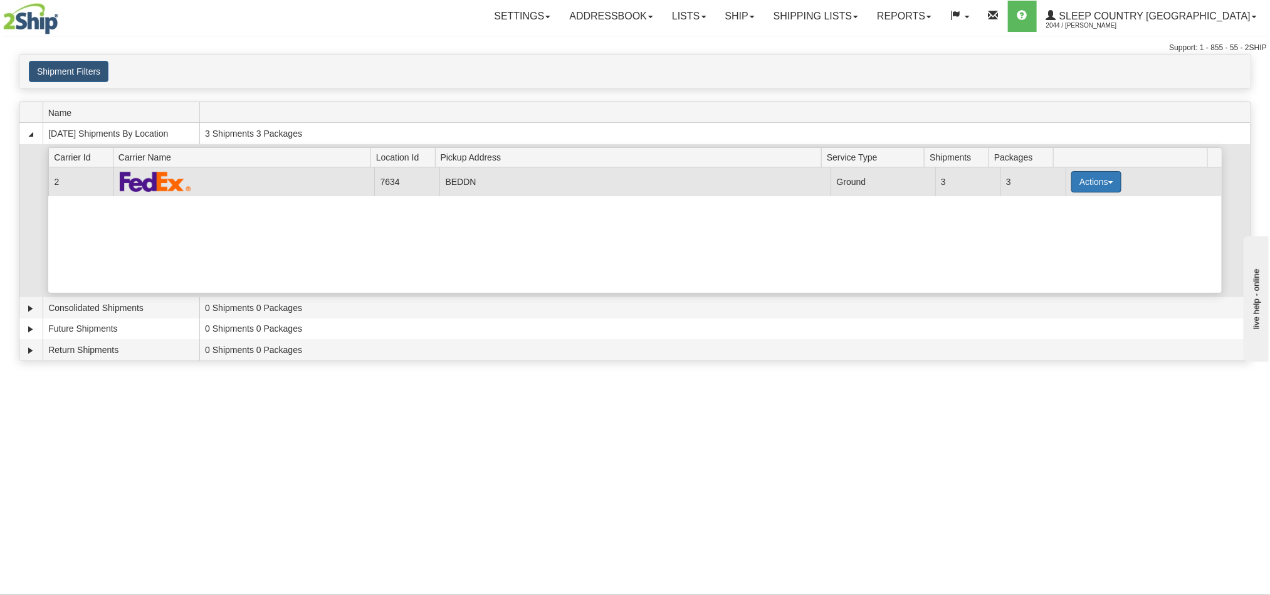
click at [1096, 190] on button "Actions" at bounding box center [1096, 181] width 50 height 21
click at [1071, 214] on link "Details" at bounding box center [1071, 205] width 100 height 16
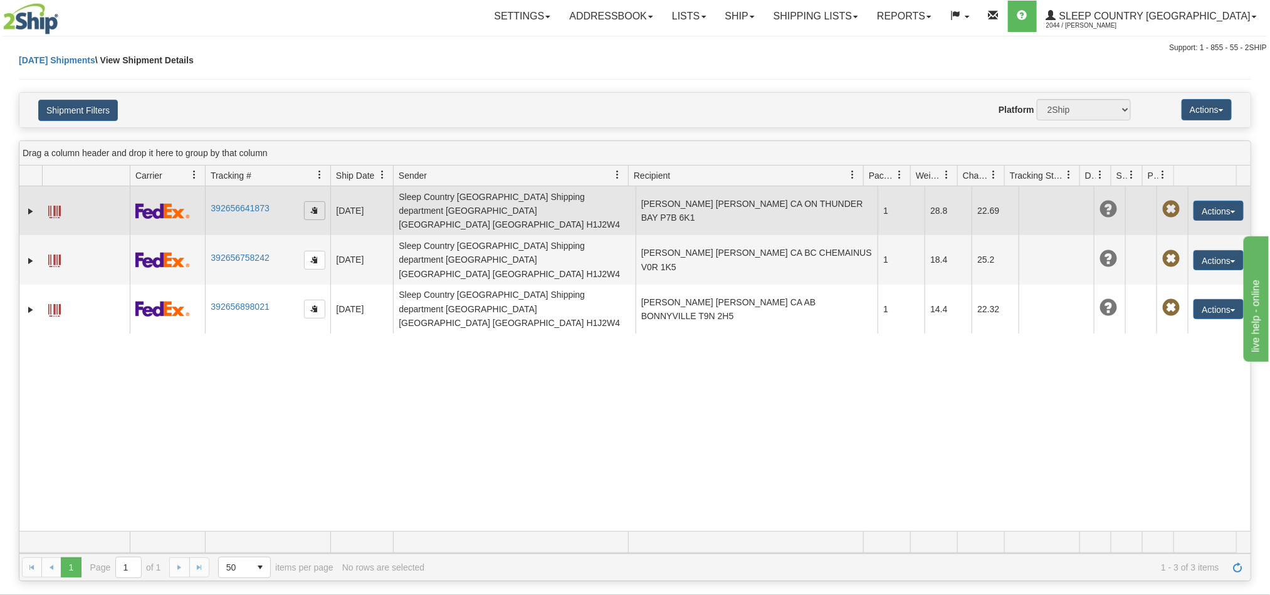
click at [313, 206] on span "button" at bounding box center [315, 210] width 8 height 8
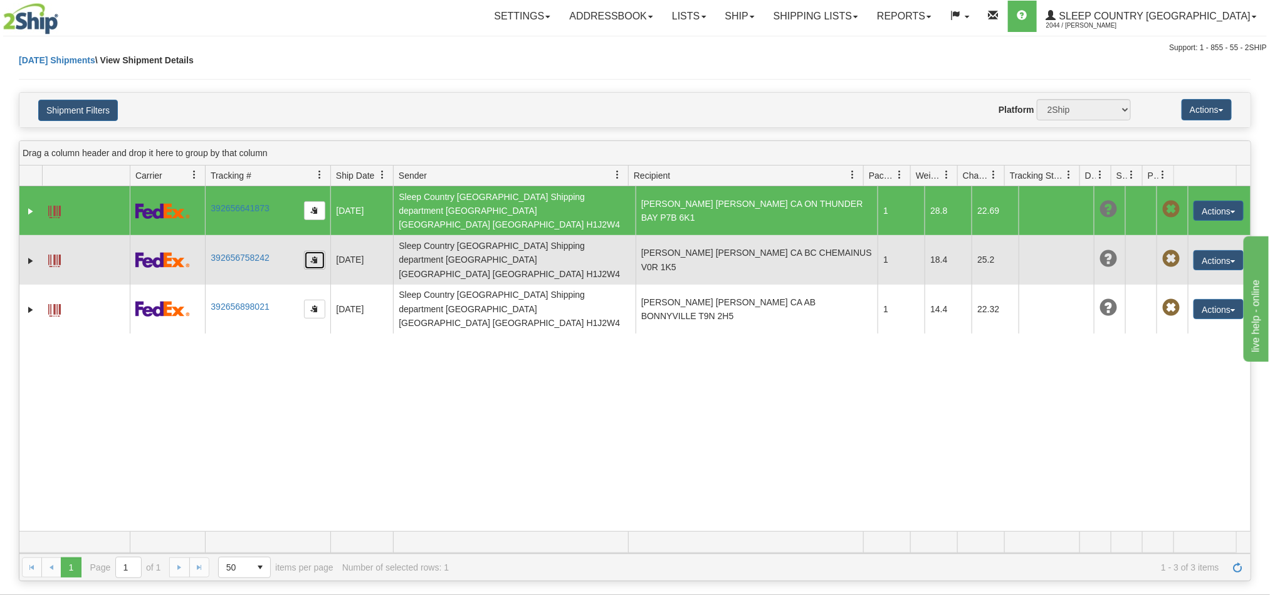
click at [318, 251] on button "button" at bounding box center [314, 260] width 21 height 19
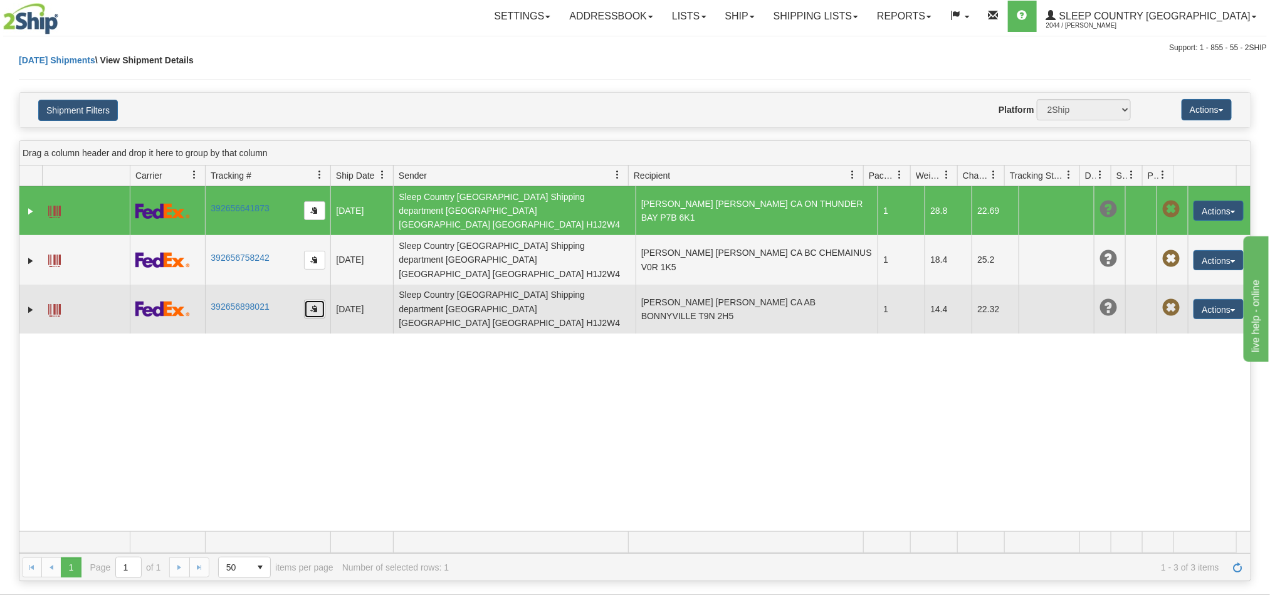
click at [317, 300] on button "button" at bounding box center [314, 309] width 21 height 19
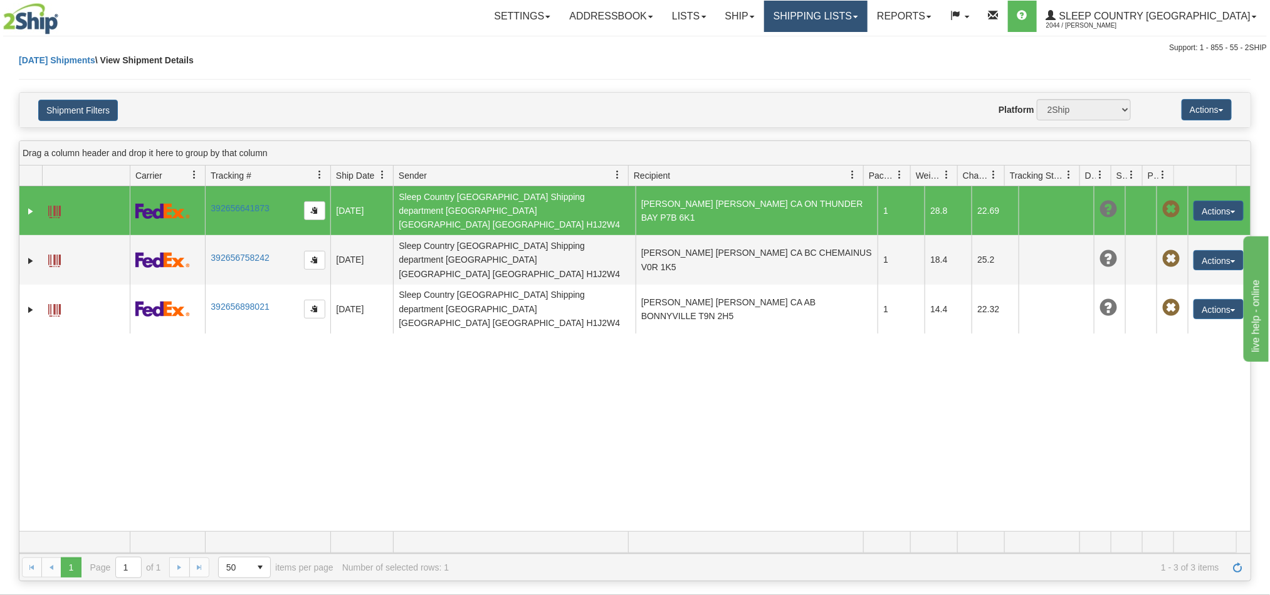
click at [868, 17] on link "Shipping lists" at bounding box center [815, 16] width 103 height 31
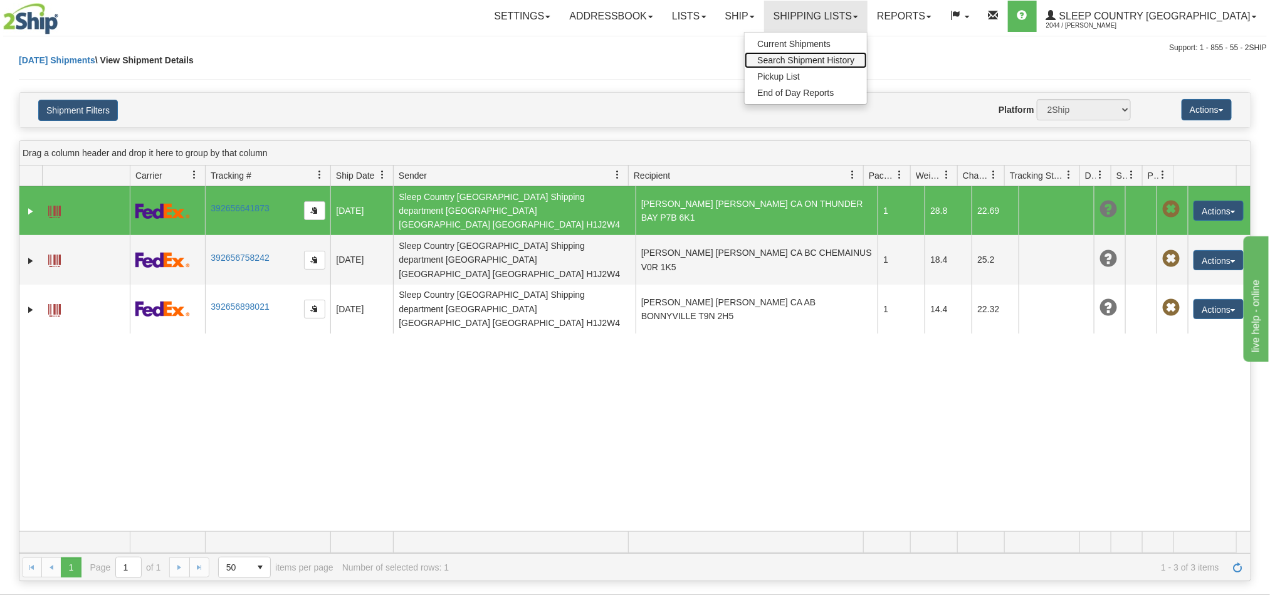
click at [854, 63] on span "Search Shipment History" at bounding box center [805, 60] width 97 height 10
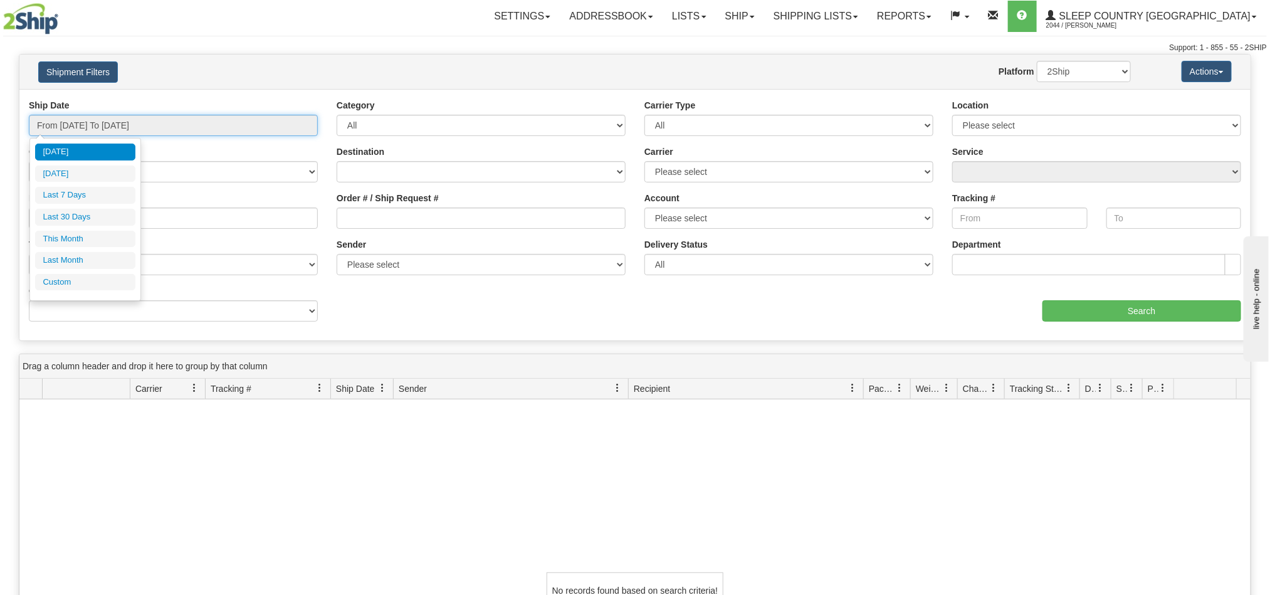
click at [290, 125] on input "From [DATE] To [DATE]" at bounding box center [173, 125] width 289 height 21
click at [66, 192] on li "Last 7 Days" at bounding box center [85, 195] width 100 height 17
type input "From 08/23/2025 To 08/29/2025"
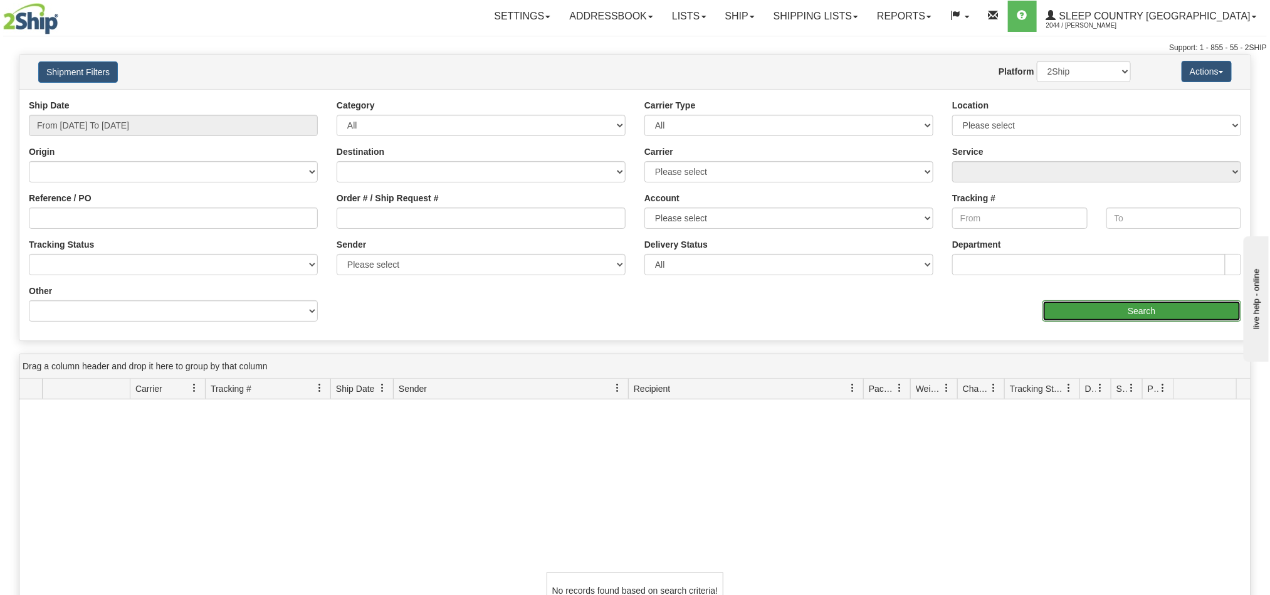
click at [1177, 305] on input "Search" at bounding box center [1141, 310] width 199 height 21
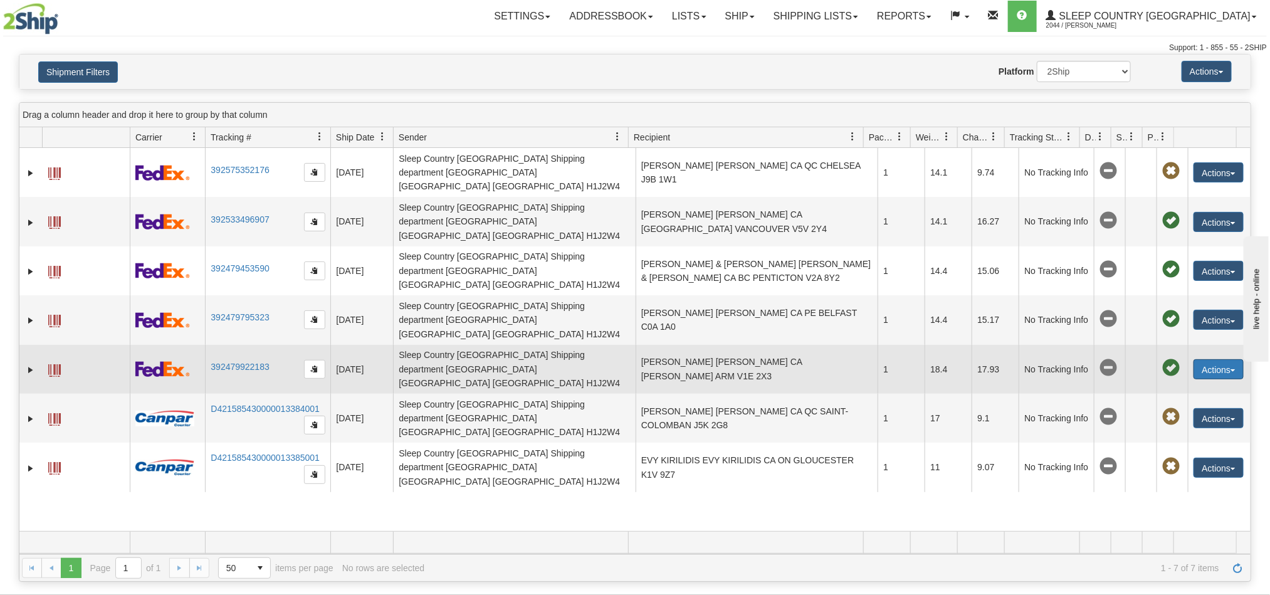
click at [1217, 359] on button "Actions" at bounding box center [1219, 369] width 50 height 20
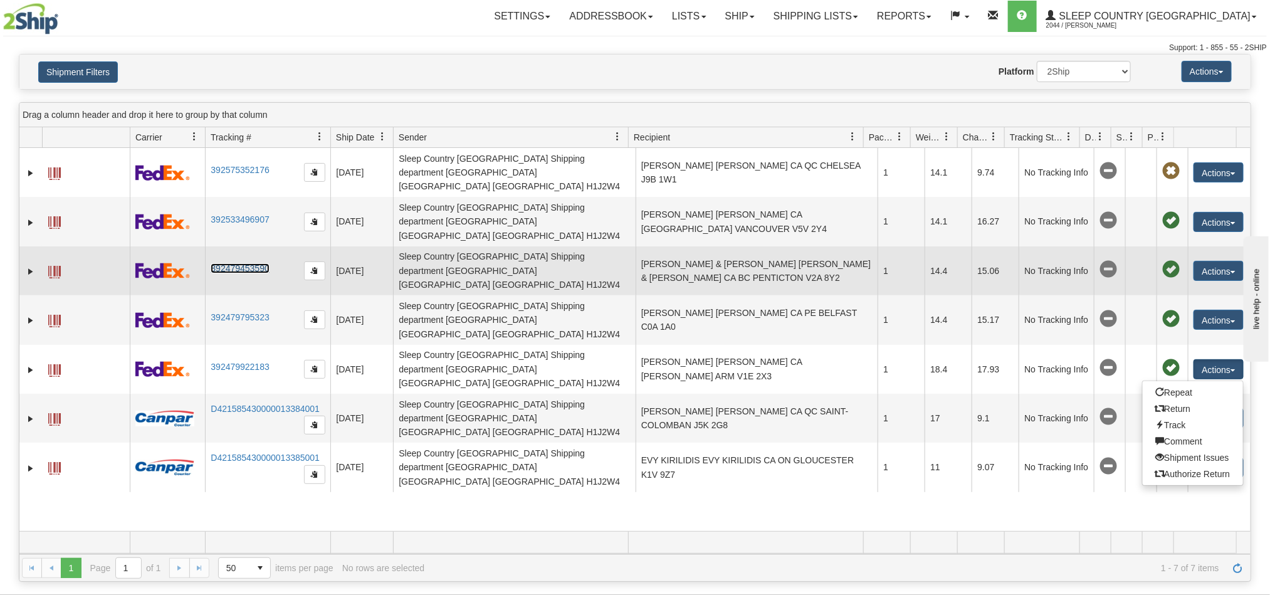
click at [260, 263] on link "392479453590" at bounding box center [240, 268] width 58 height 10
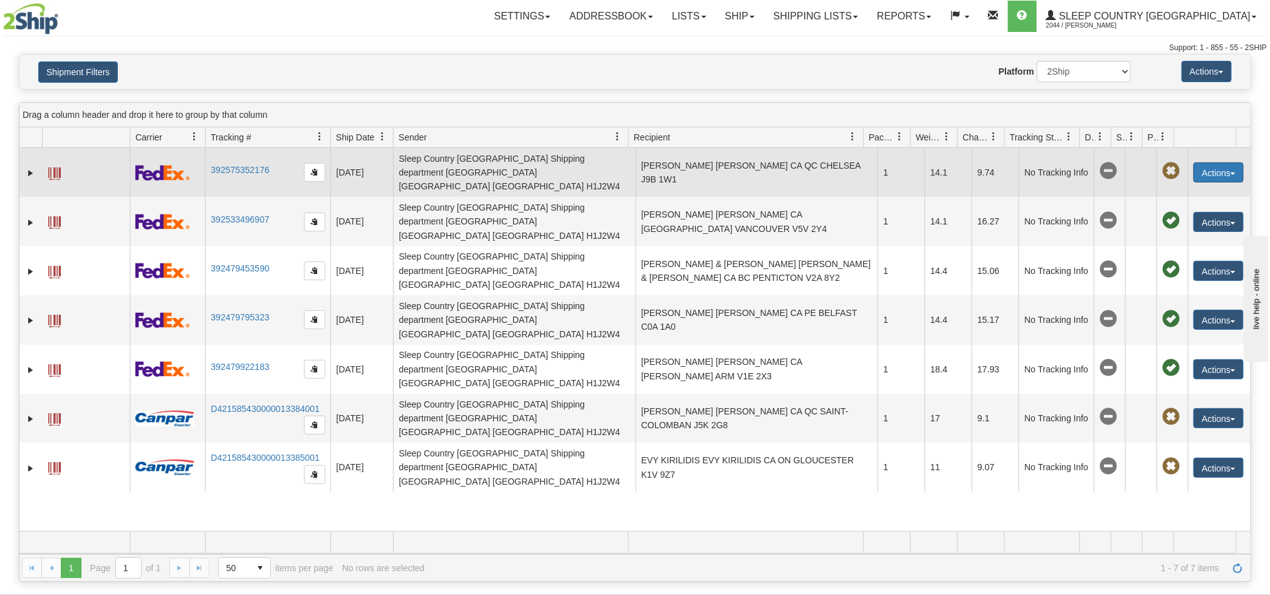
click at [1217, 173] on button "Actions" at bounding box center [1219, 172] width 50 height 20
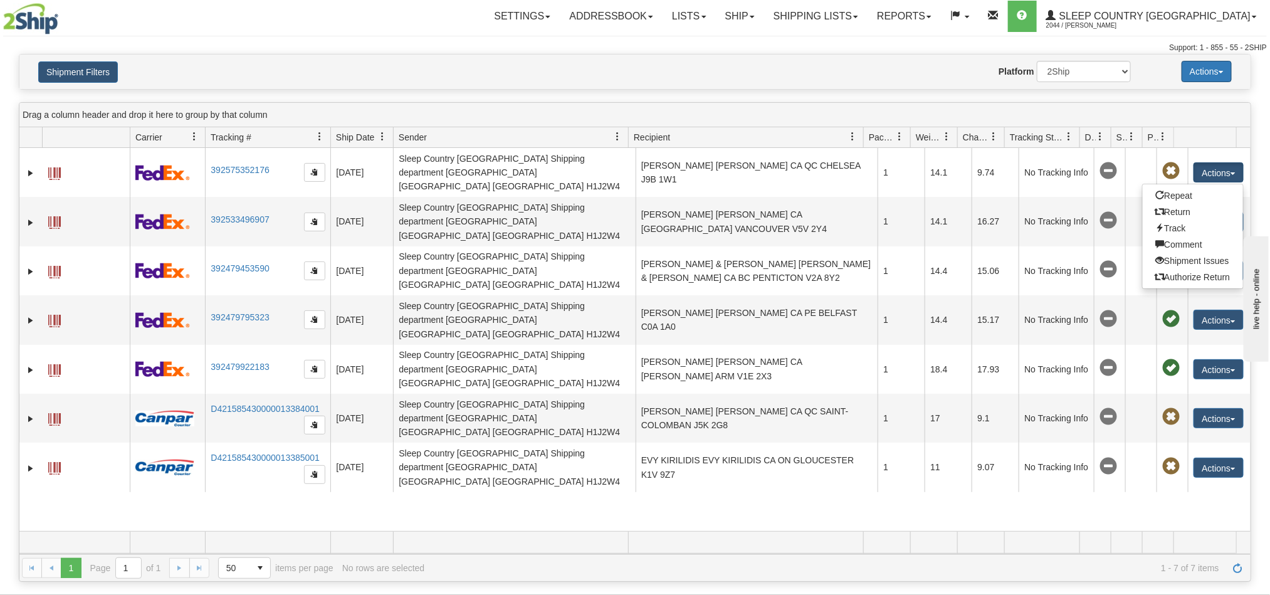
click at [1219, 75] on button "Actions" at bounding box center [1207, 71] width 50 height 21
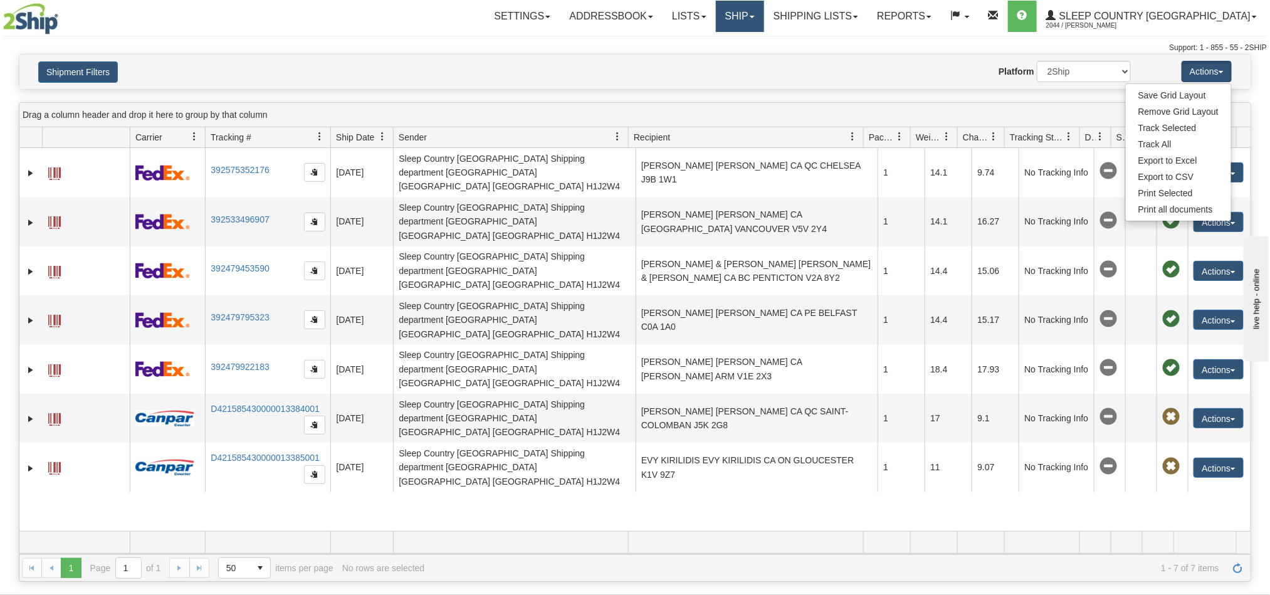
click at [764, 21] on link "Ship" at bounding box center [740, 16] width 48 height 31
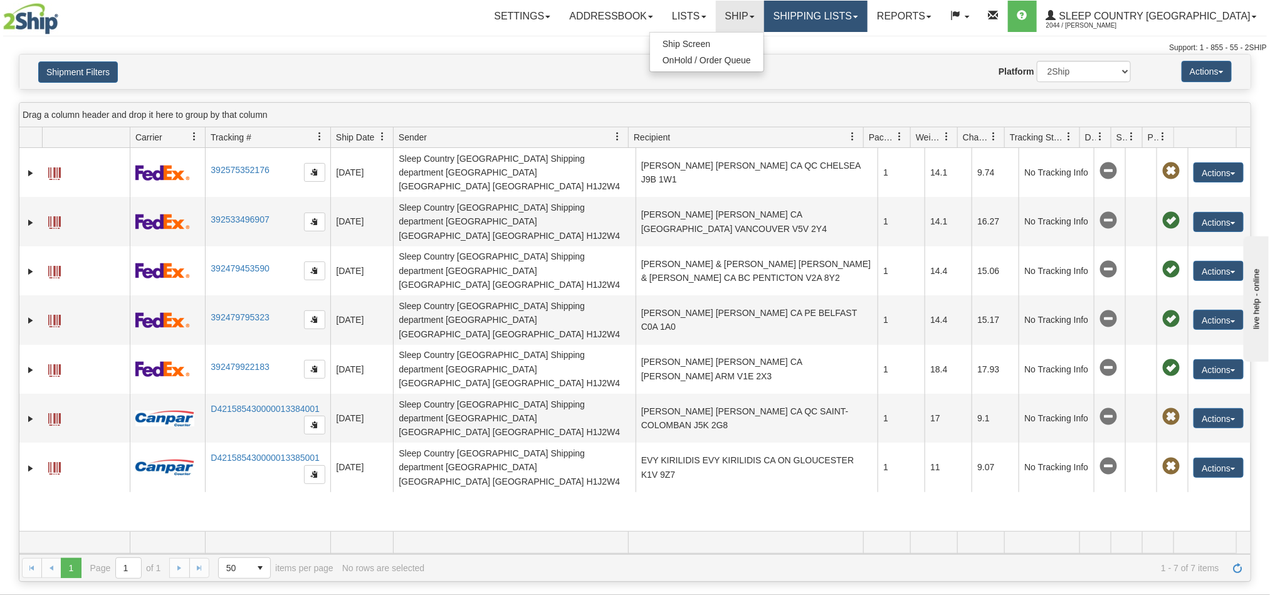
click at [849, 19] on link "Shipping lists" at bounding box center [815, 16] width 103 height 31
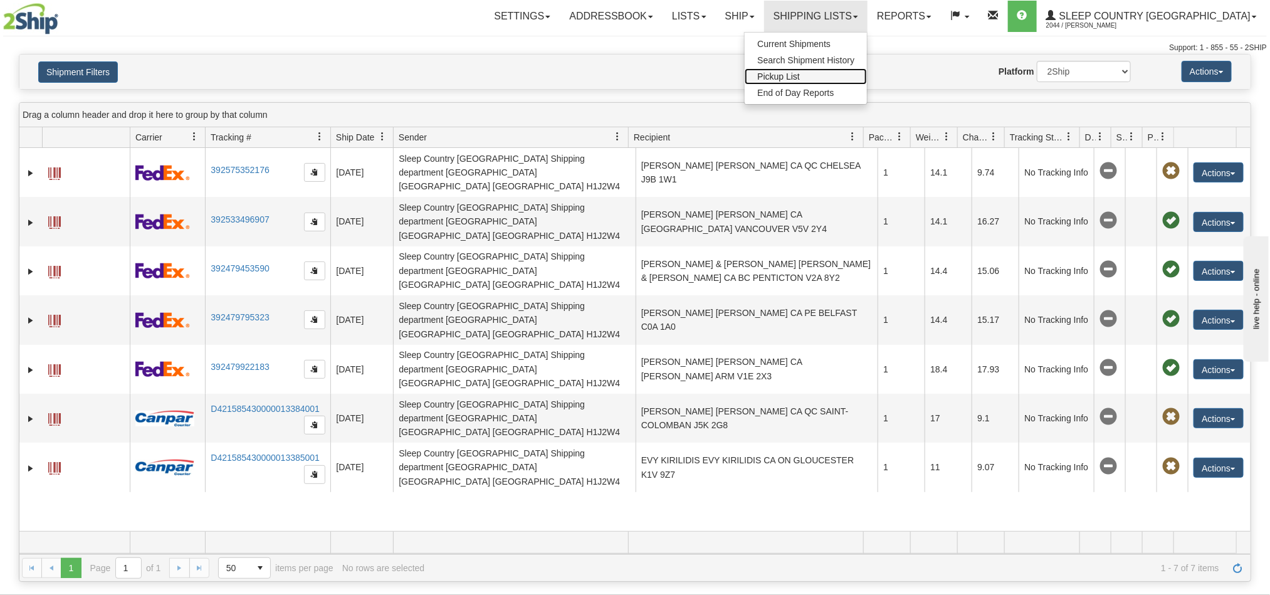
click at [800, 75] on span "Pickup List" at bounding box center [778, 76] width 43 height 10
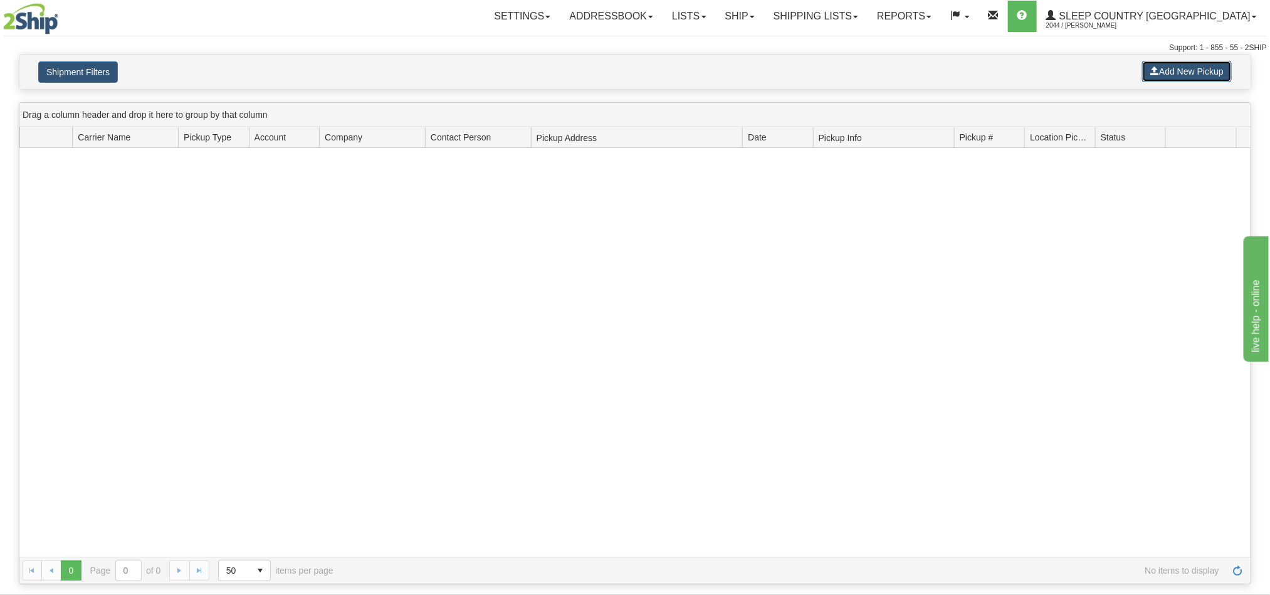
click at [1189, 71] on button "Add New Pickup" at bounding box center [1187, 71] width 90 height 21
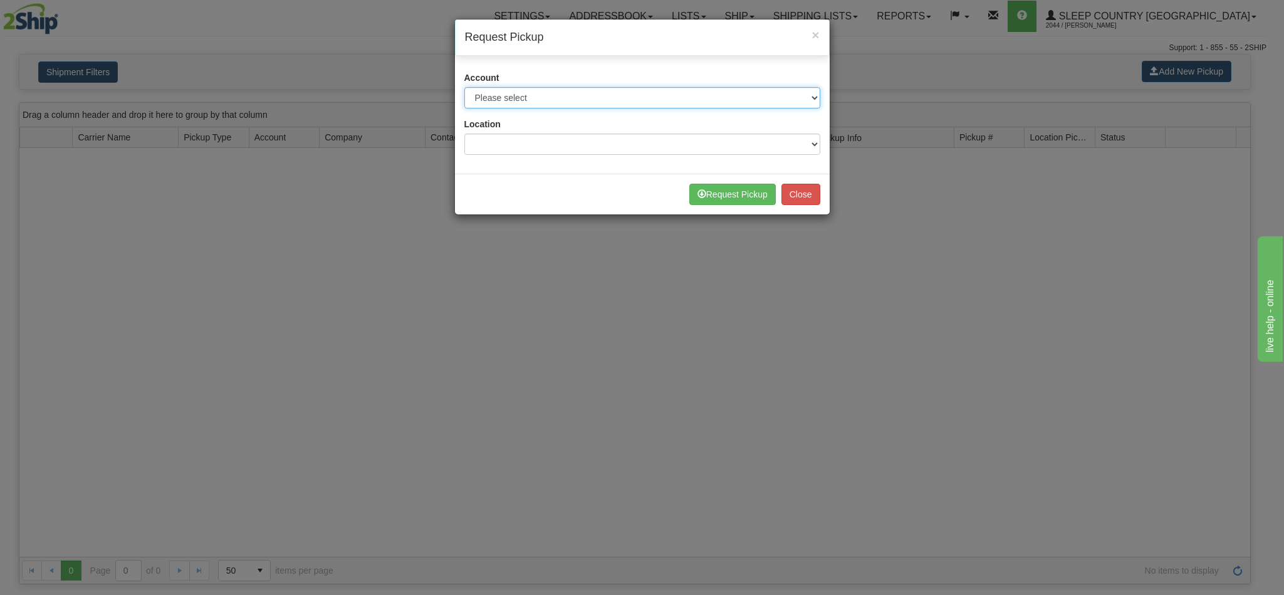
click at [628, 102] on select "Please select Canada Post - 7241032 ([GEOGRAPHIC_DATA] Post 300) Canpar - 42158…" at bounding box center [643, 97] width 356 height 21
select select "2"
click at [465, 88] on select "Please select Canada Post - 7241032 ([GEOGRAPHIC_DATA] Post 300) Canpar - 42158…" at bounding box center [643, 97] width 356 height 21
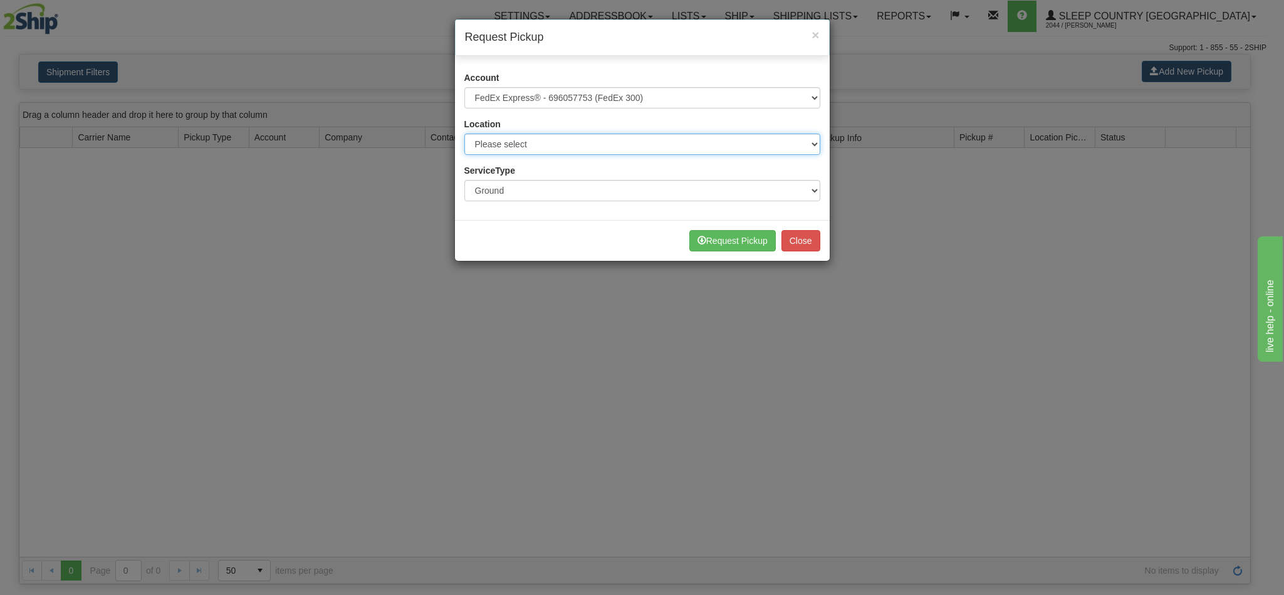
click at [649, 145] on select "Please select 300 BEDDN NEXE [PERSON_NAME]" at bounding box center [643, 144] width 356 height 21
select select "7634"
click at [465, 134] on select "Please select 300 BEDDN NEXE [PERSON_NAME]" at bounding box center [643, 144] width 356 height 21
click at [756, 248] on button "Request Pickup" at bounding box center [733, 240] width 87 height 21
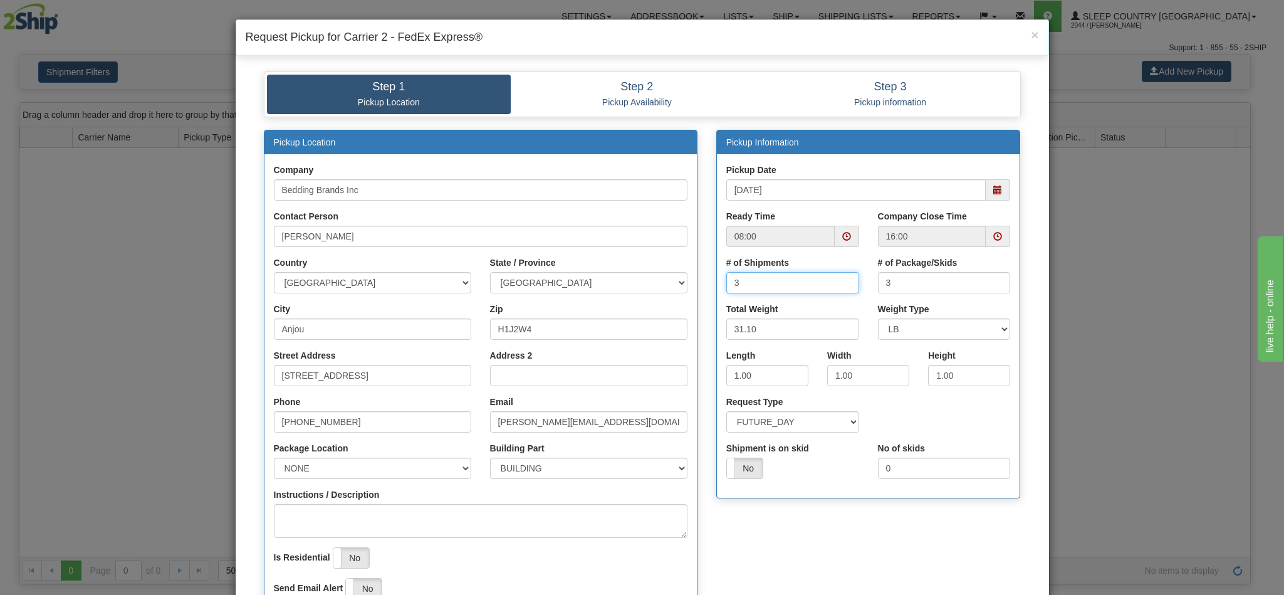
drag, startPoint x: 768, startPoint y: 288, endPoint x: 713, endPoint y: 288, distance: 54.5
click at [717, 288] on div "# of Shipments 3" at bounding box center [793, 279] width 152 height 46
click at [1031, 41] on span "×" at bounding box center [1035, 35] width 8 height 14
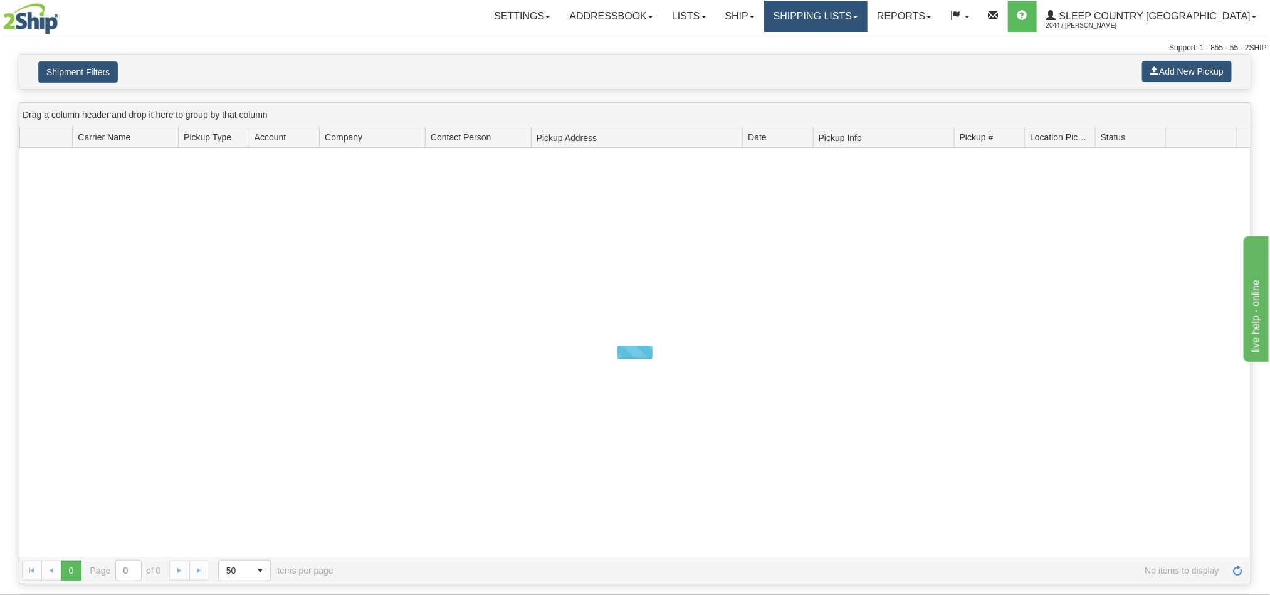
click at [856, 21] on link "Shipping lists" at bounding box center [815, 16] width 103 height 31
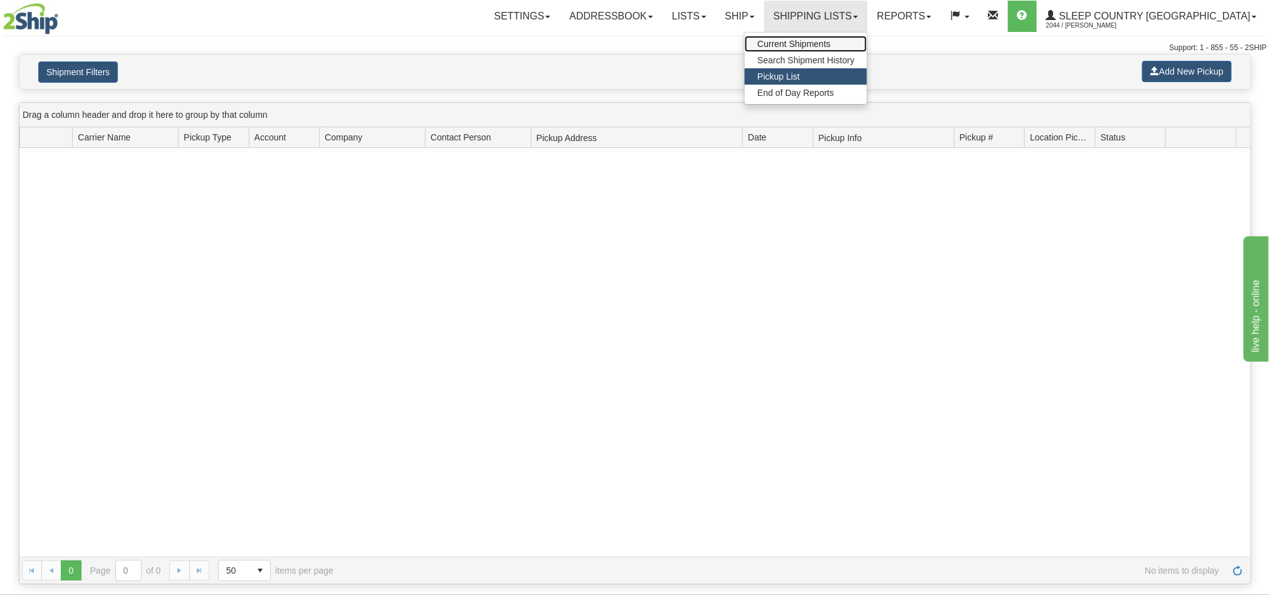
click at [831, 42] on span "Current Shipments" at bounding box center [793, 44] width 73 height 10
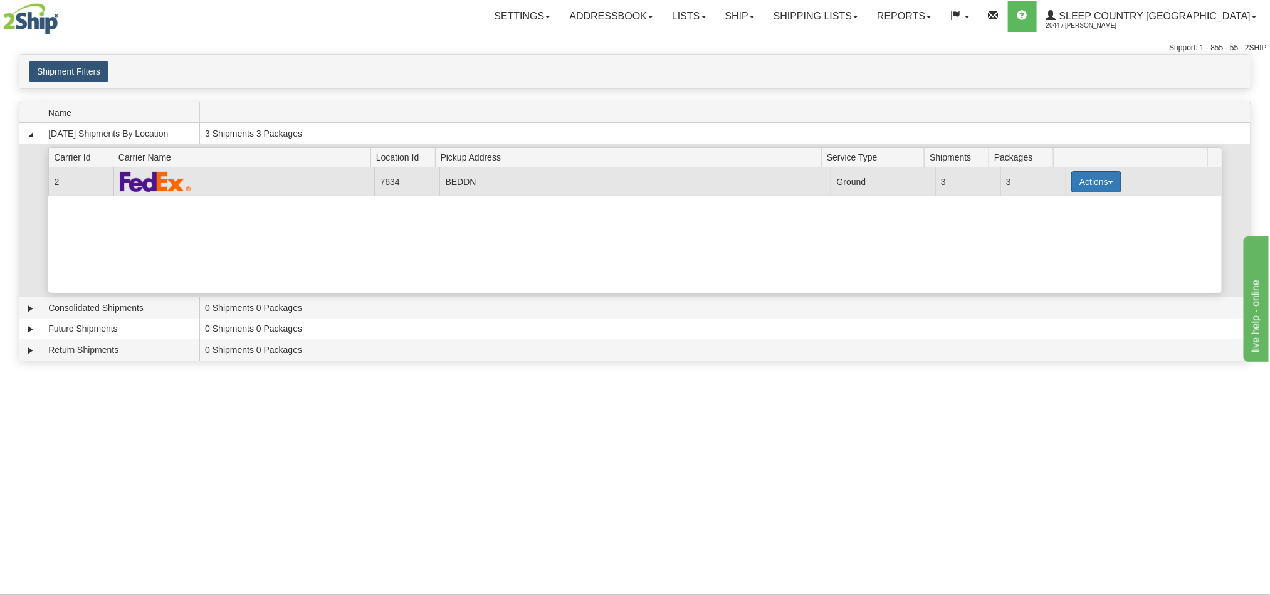
click at [1105, 184] on button "Actions" at bounding box center [1096, 181] width 50 height 21
click at [1059, 241] on span "Pickup" at bounding box center [1049, 237] width 33 height 9
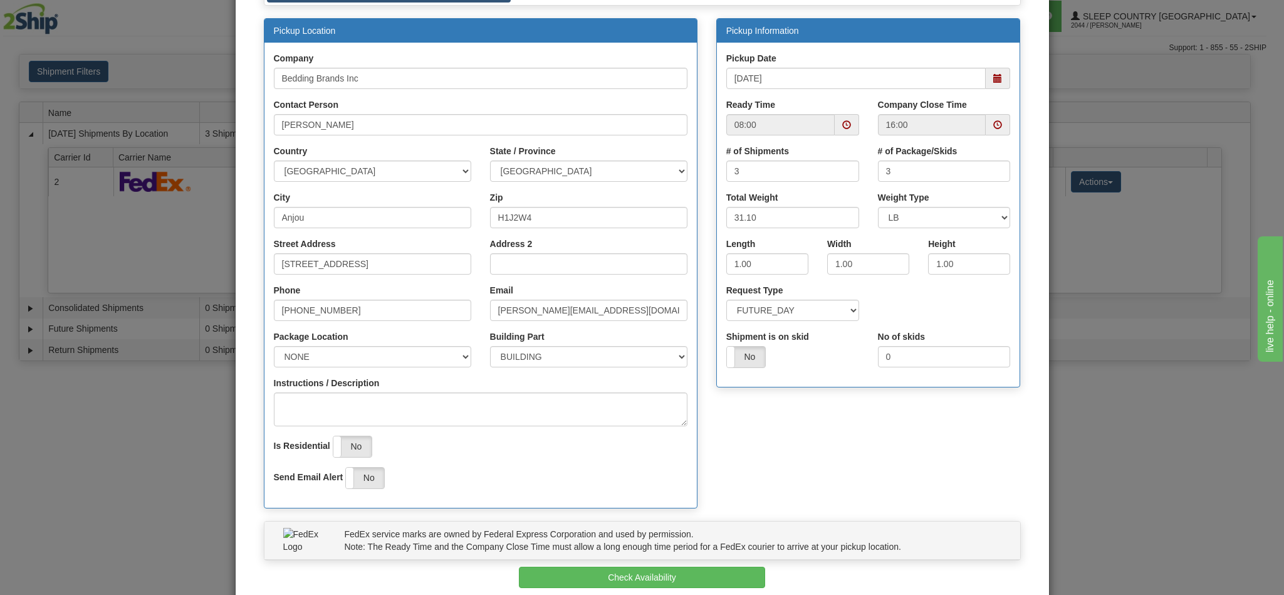
scroll to position [179, 0]
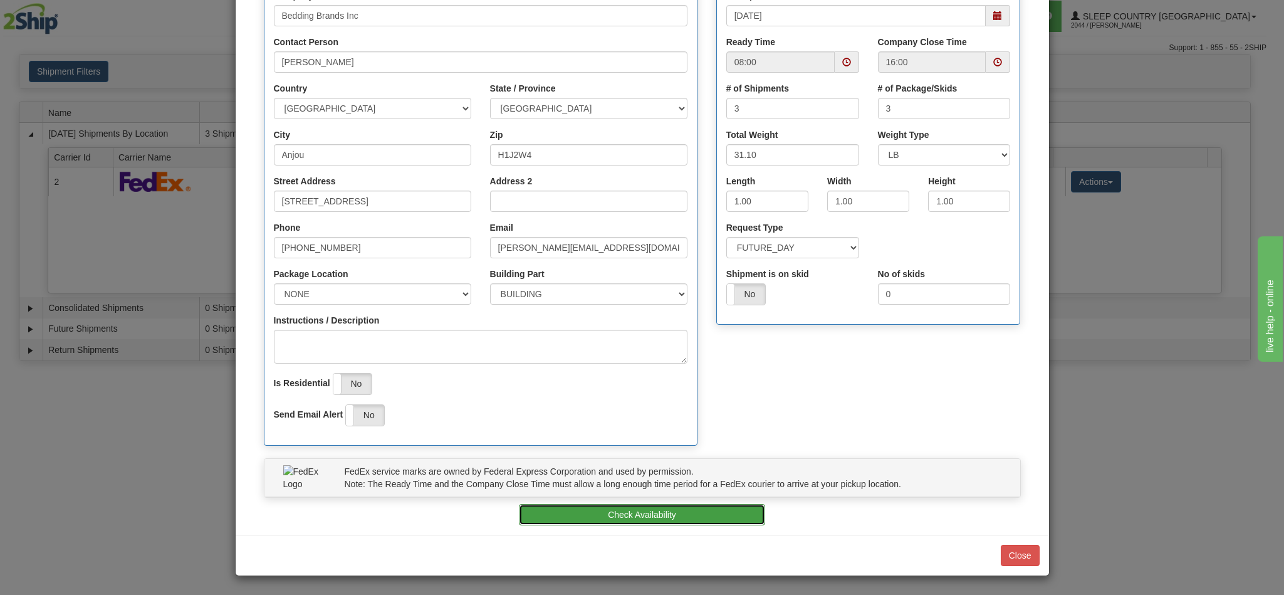
click at [642, 512] on button "Check Availability" at bounding box center [642, 514] width 246 height 21
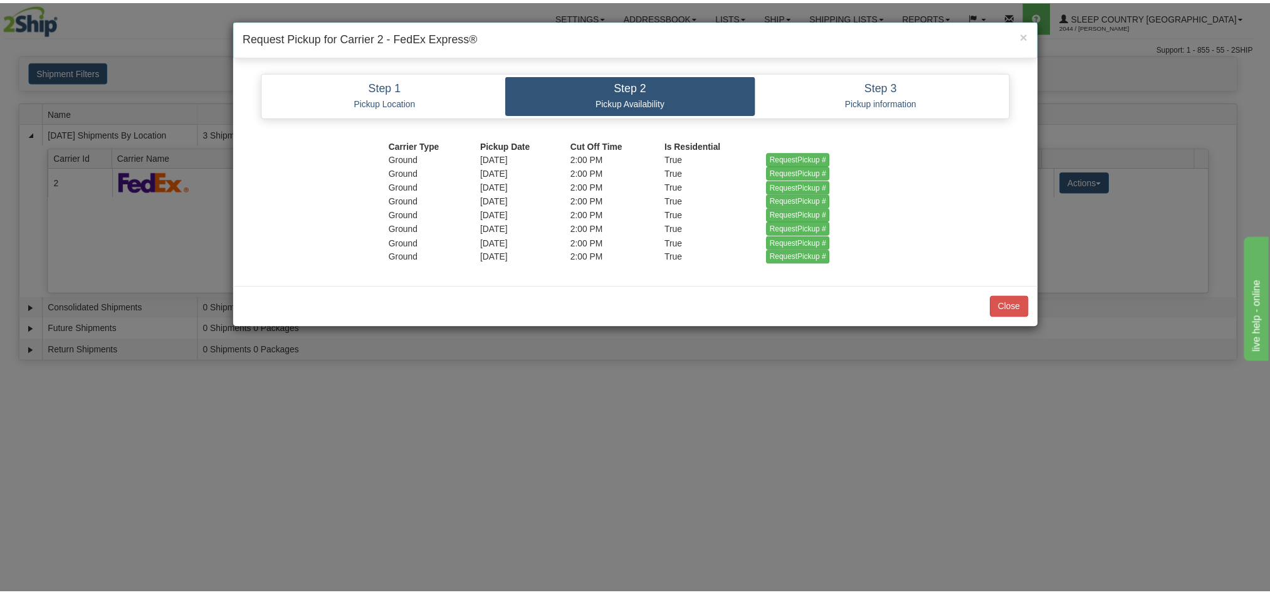
scroll to position [0, 0]
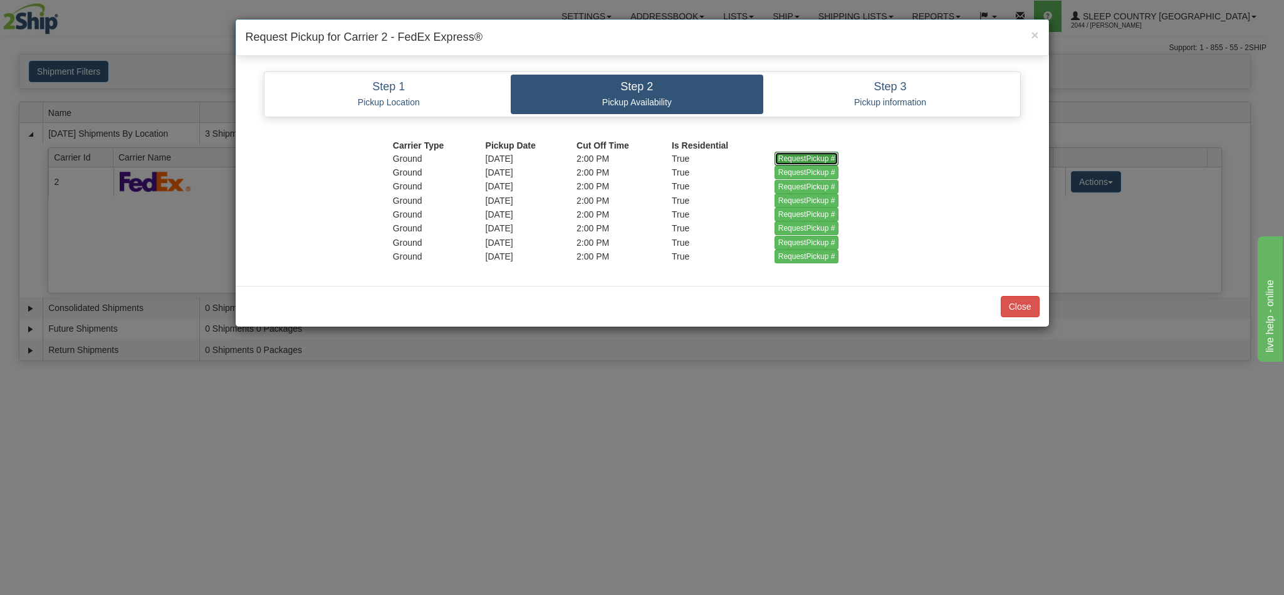
click at [790, 157] on input "RequestPickup #" at bounding box center [807, 159] width 65 height 14
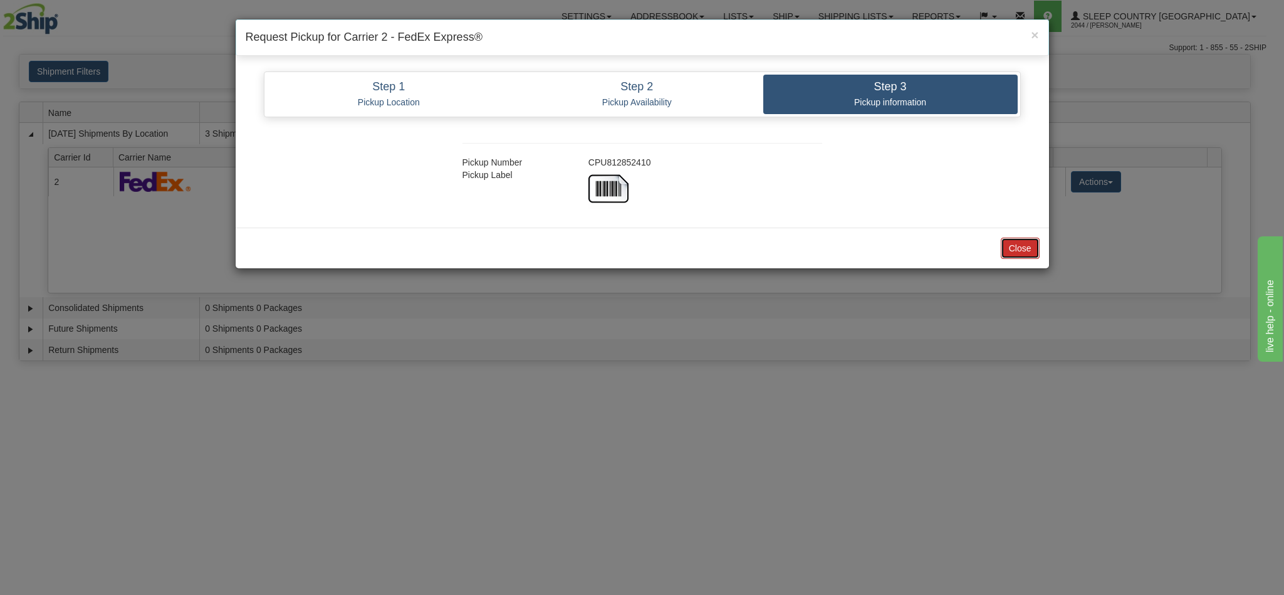
click at [1014, 248] on button "Close" at bounding box center [1020, 248] width 39 height 21
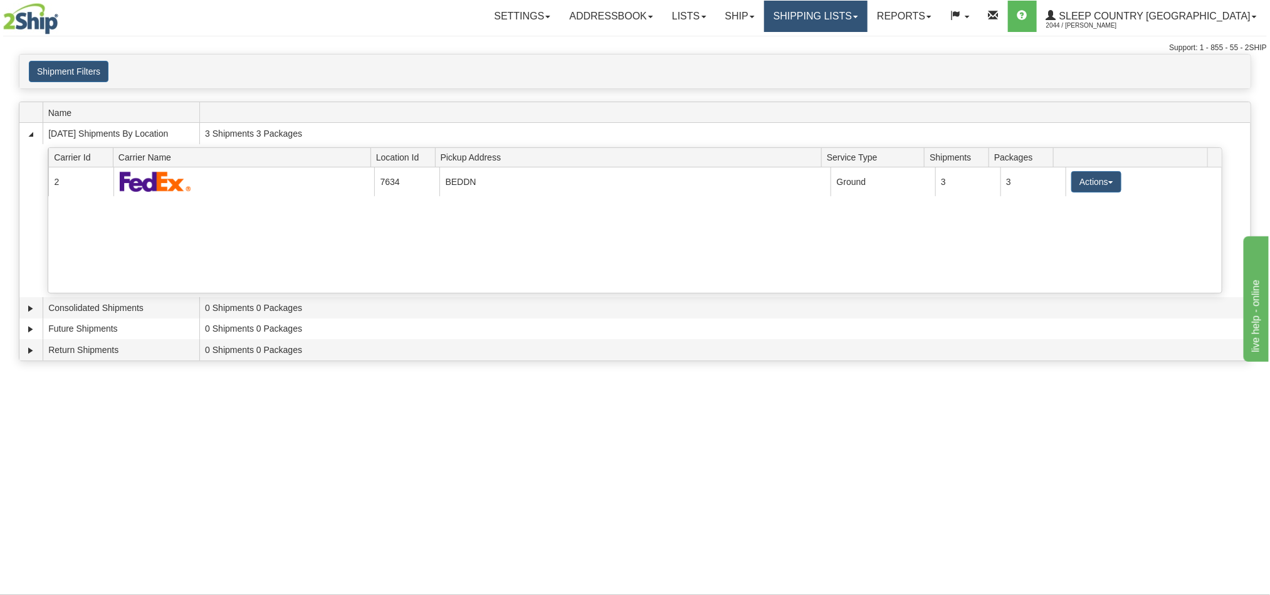
click at [868, 21] on link "Shipping lists" at bounding box center [815, 16] width 103 height 31
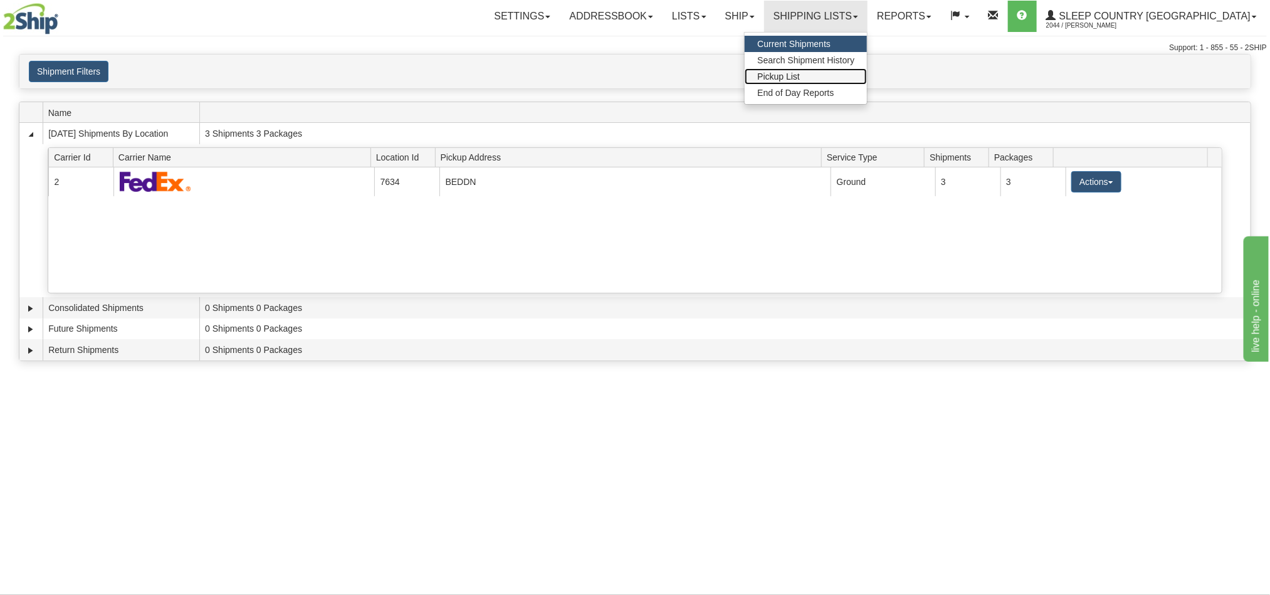
click at [866, 78] on link "Pickup List" at bounding box center [806, 76] width 122 height 16
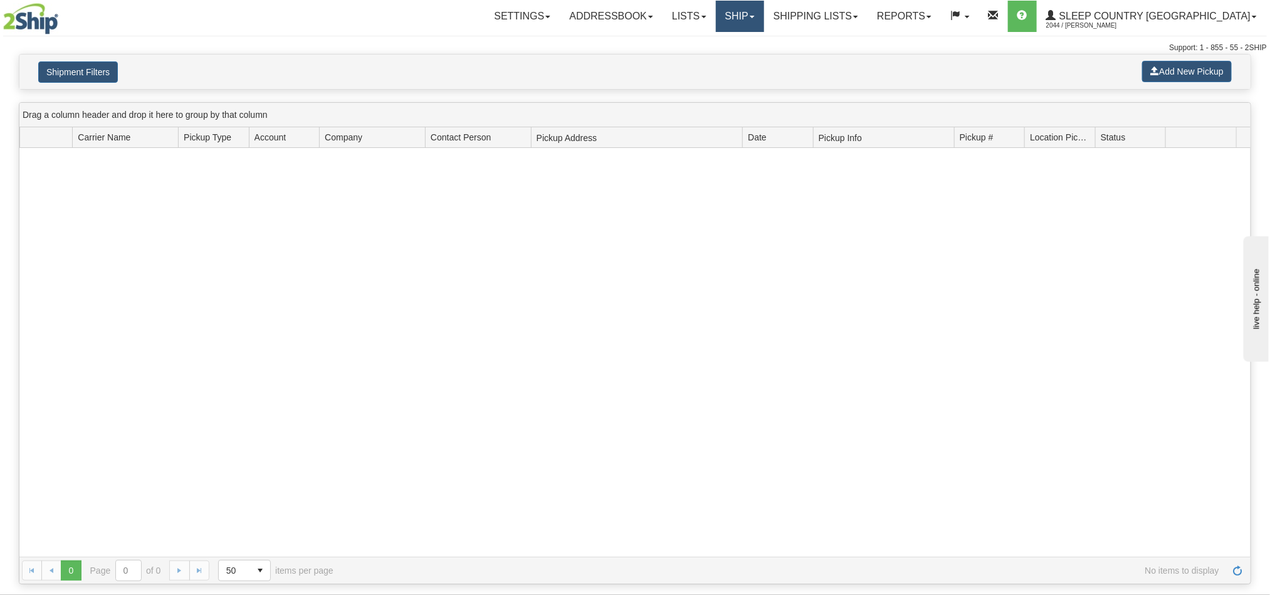
click at [764, 18] on link "Ship" at bounding box center [740, 16] width 48 height 31
click at [868, 24] on link "Shipping lists" at bounding box center [815, 16] width 103 height 31
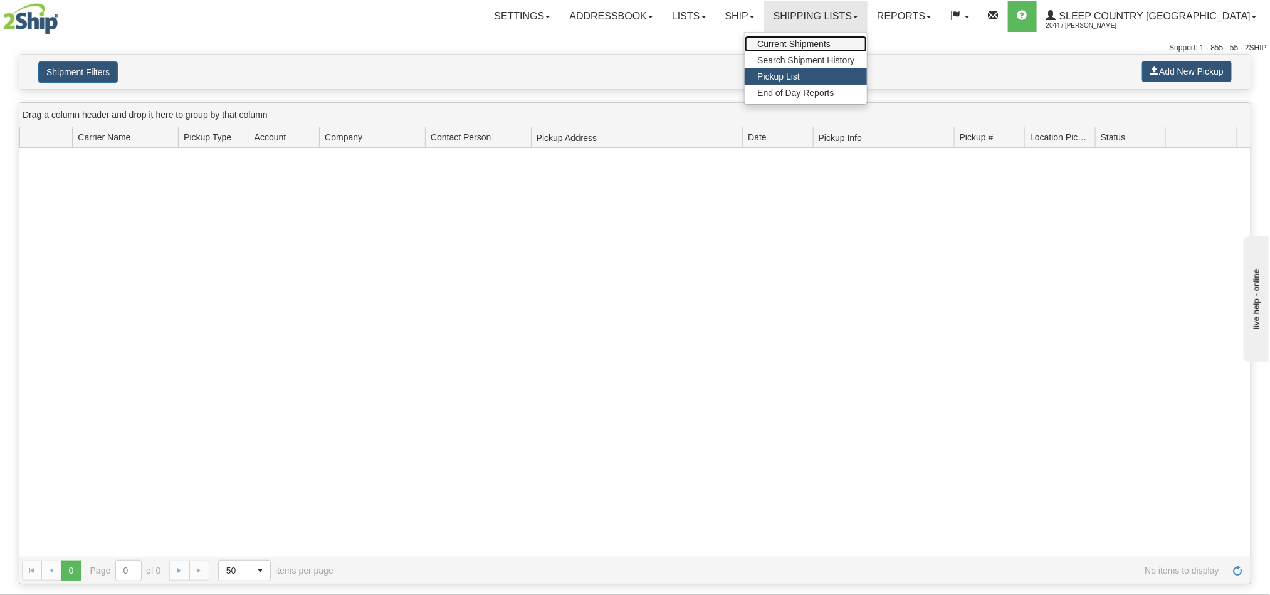
click at [831, 41] on span "Current Shipments" at bounding box center [793, 44] width 73 height 10
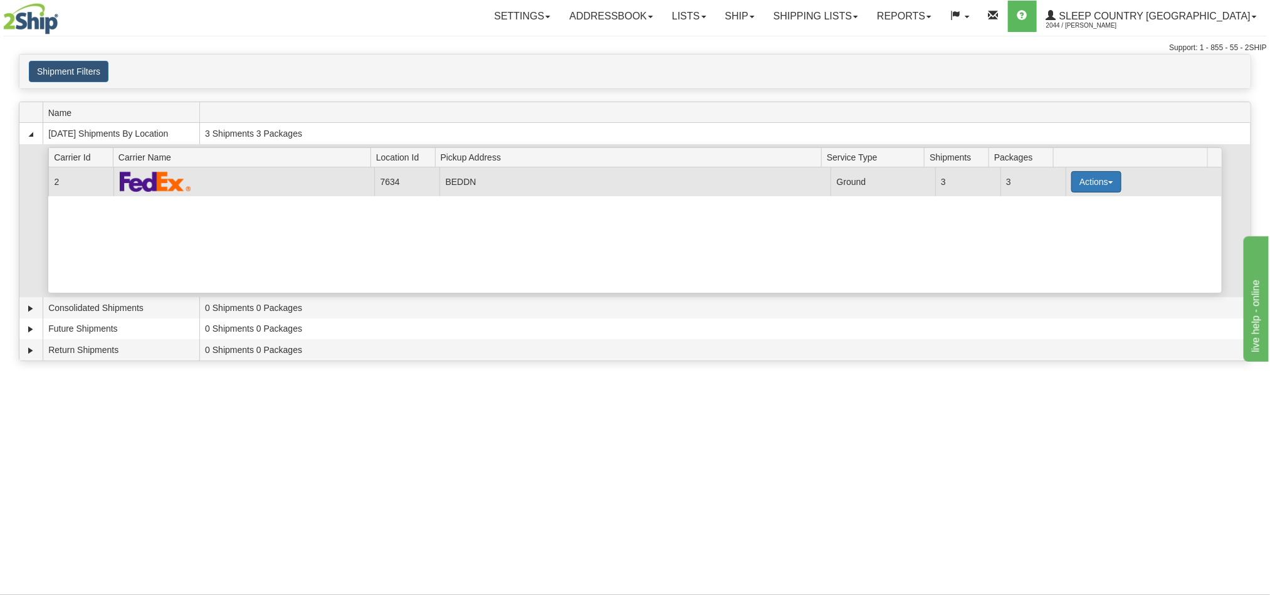
click at [1086, 187] on button "Actions" at bounding box center [1096, 181] width 50 height 21
click at [1056, 241] on span "Pickup" at bounding box center [1049, 237] width 33 height 9
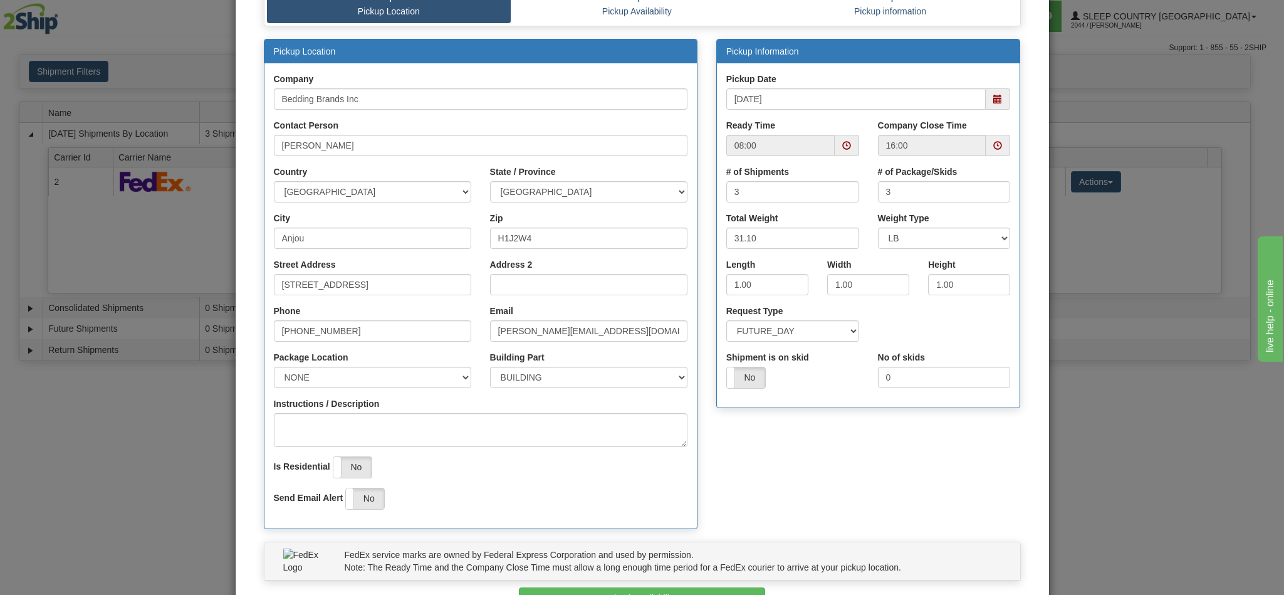
scroll to position [179, 0]
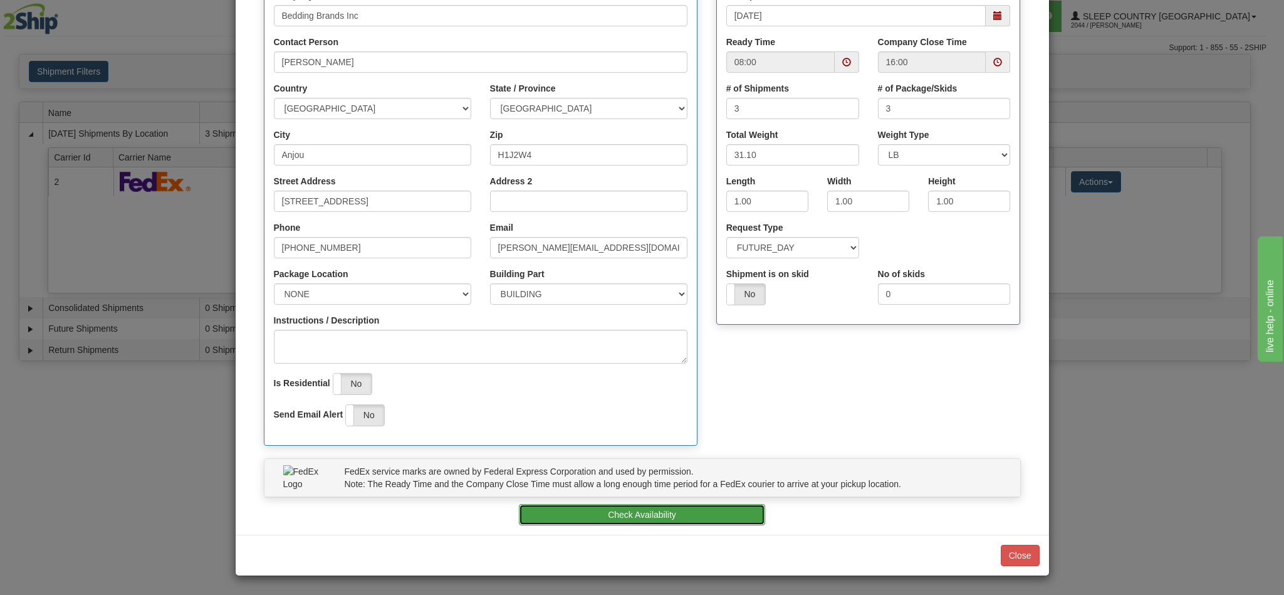
click at [641, 508] on button "Check Availability" at bounding box center [642, 514] width 246 height 21
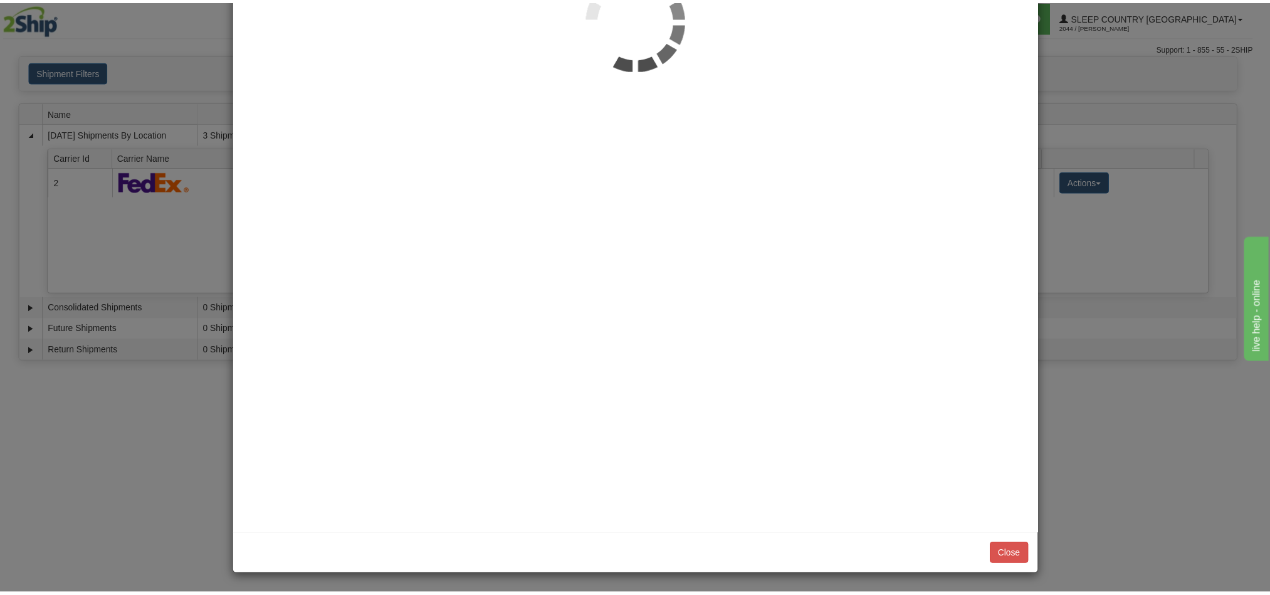
scroll to position [0, 0]
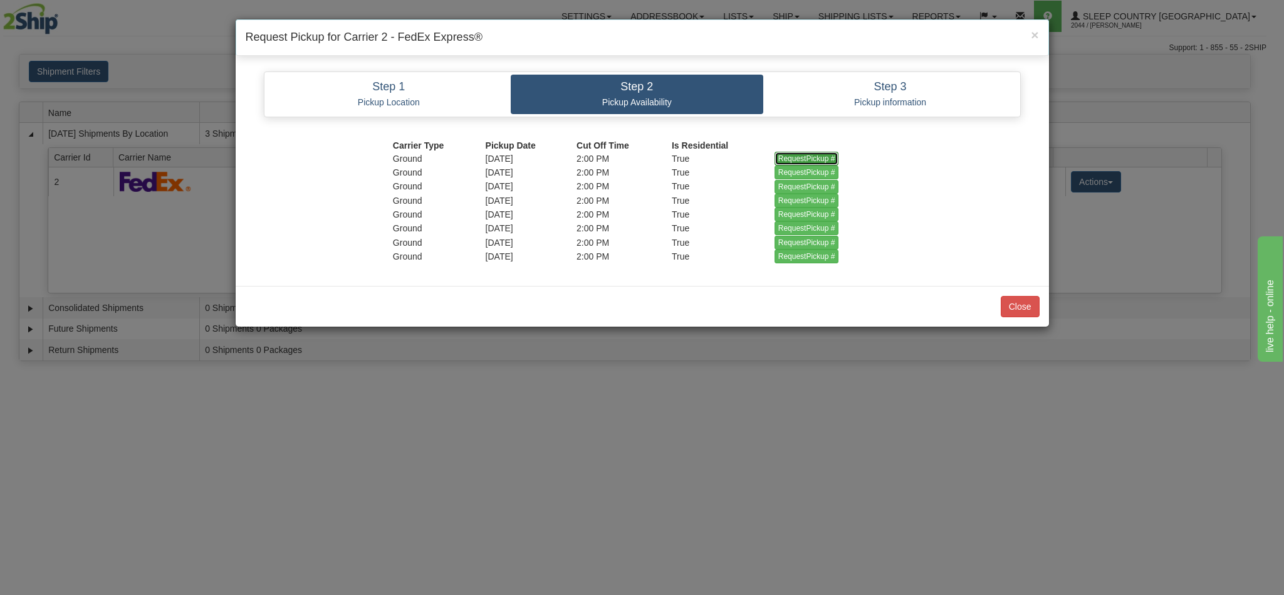
click at [796, 160] on input "RequestPickup #" at bounding box center [807, 159] width 65 height 14
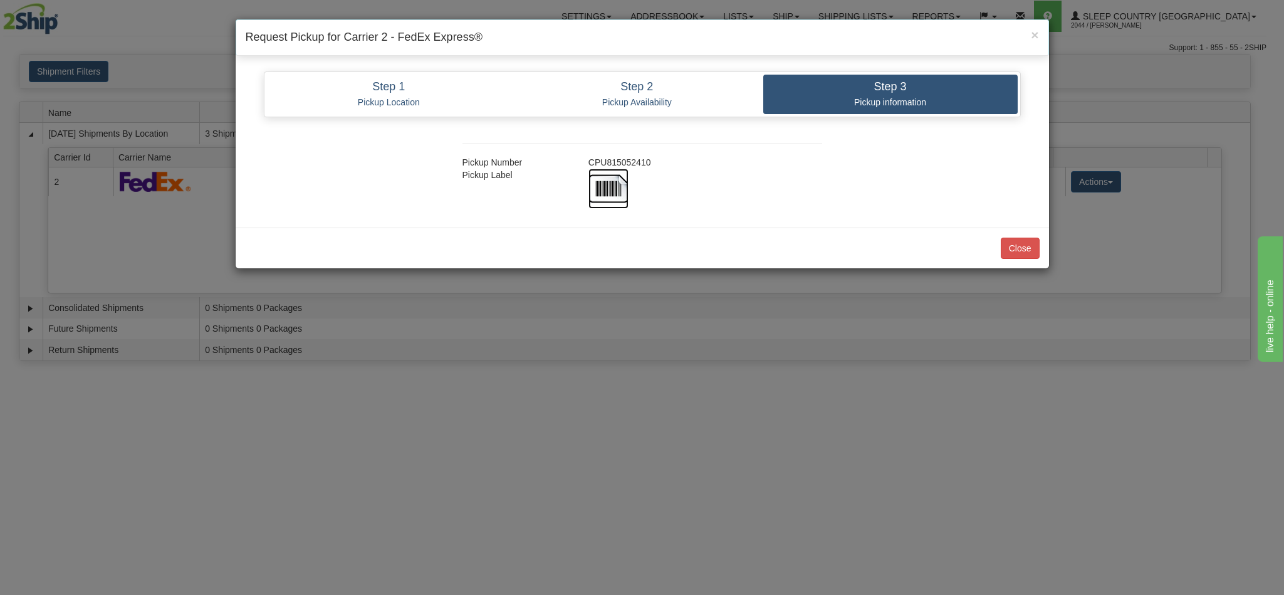
click at [606, 194] on img at bounding box center [609, 189] width 40 height 40
click at [792, 183] on div at bounding box center [705, 189] width 253 height 40
click at [1014, 243] on button "Close" at bounding box center [1020, 248] width 39 height 21
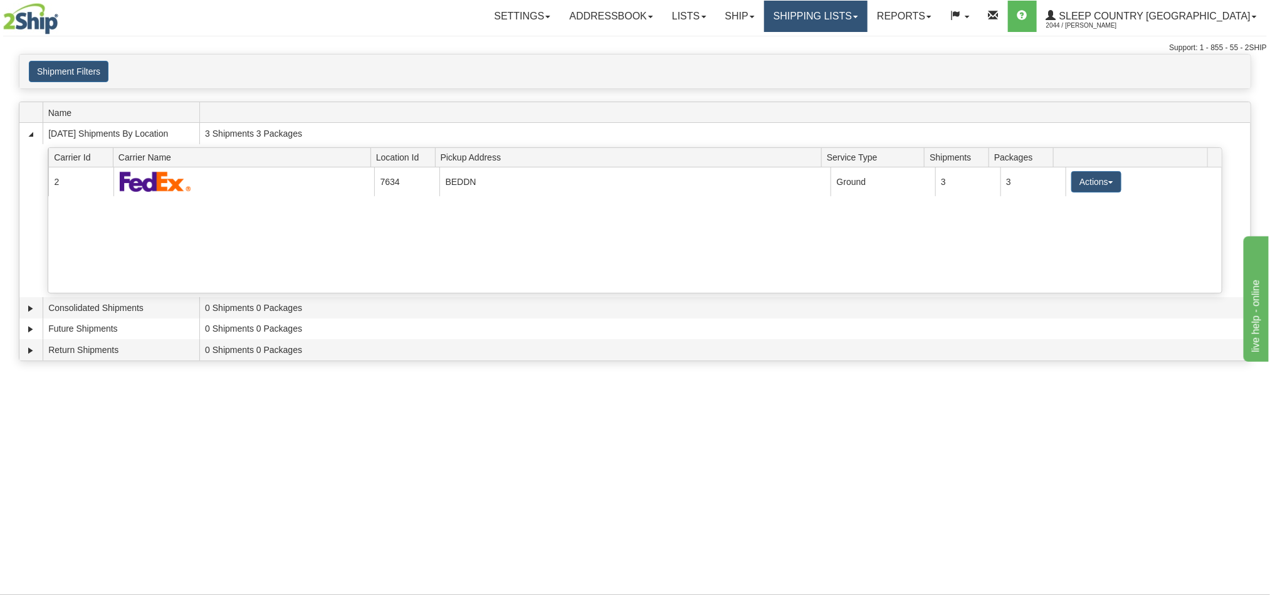
click at [868, 23] on link "Shipping lists" at bounding box center [815, 16] width 103 height 31
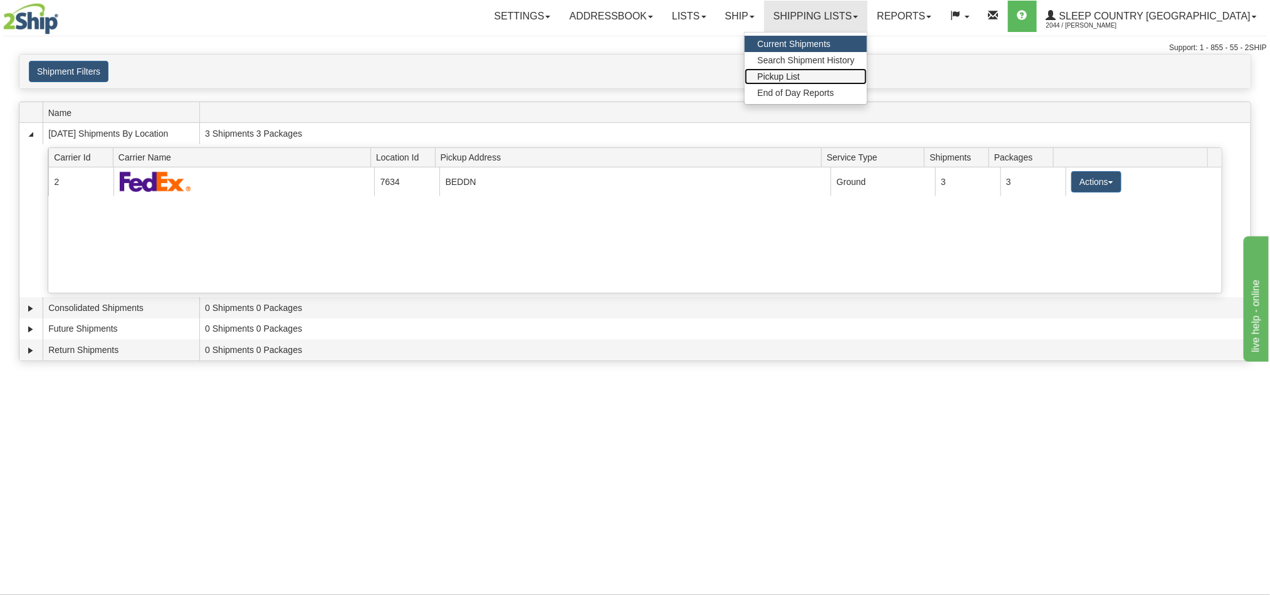
click at [867, 75] on link "Pickup List" at bounding box center [806, 76] width 122 height 16
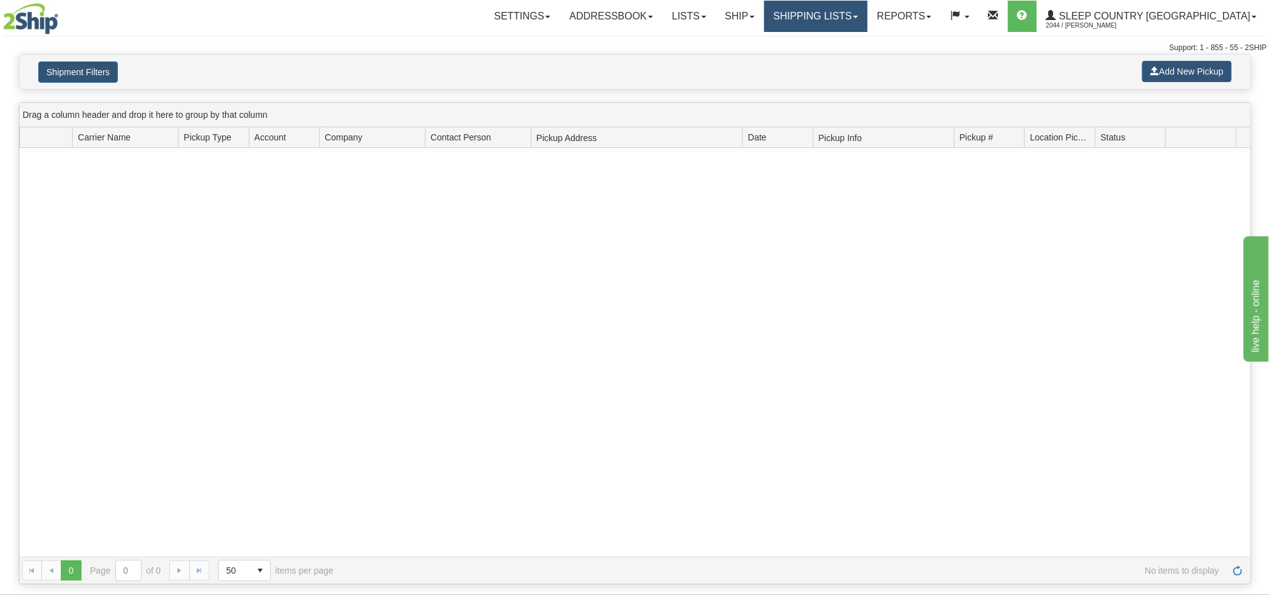
click at [868, 25] on link "Shipping lists" at bounding box center [815, 16] width 103 height 31
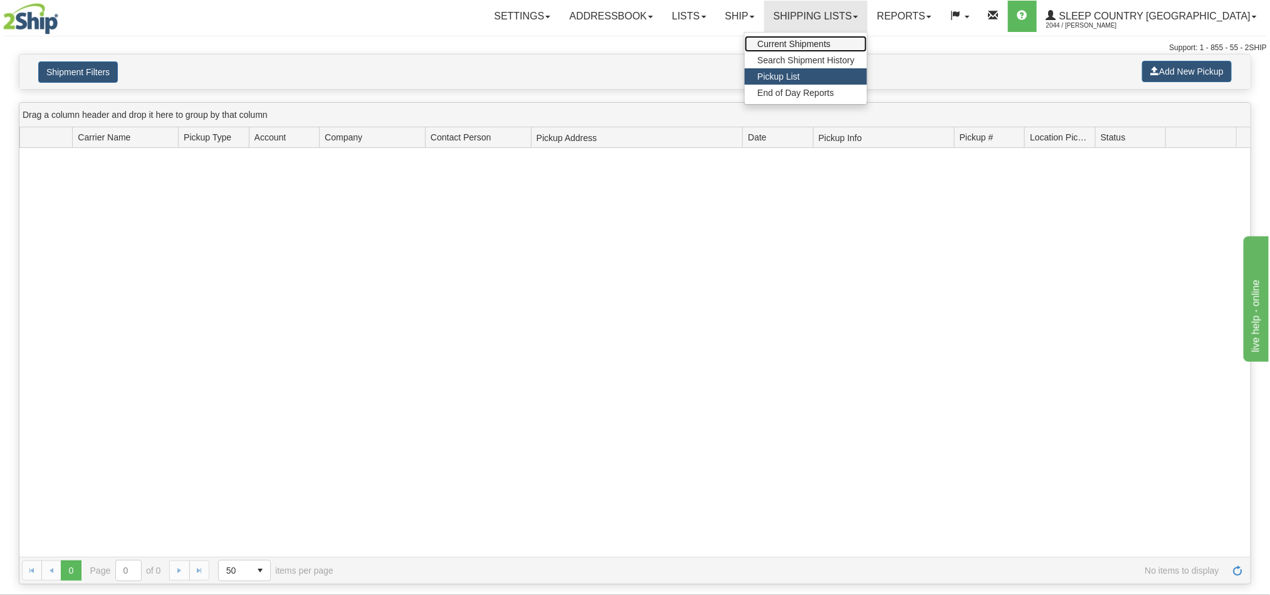
click at [831, 44] on span "Current Shipments" at bounding box center [793, 44] width 73 height 10
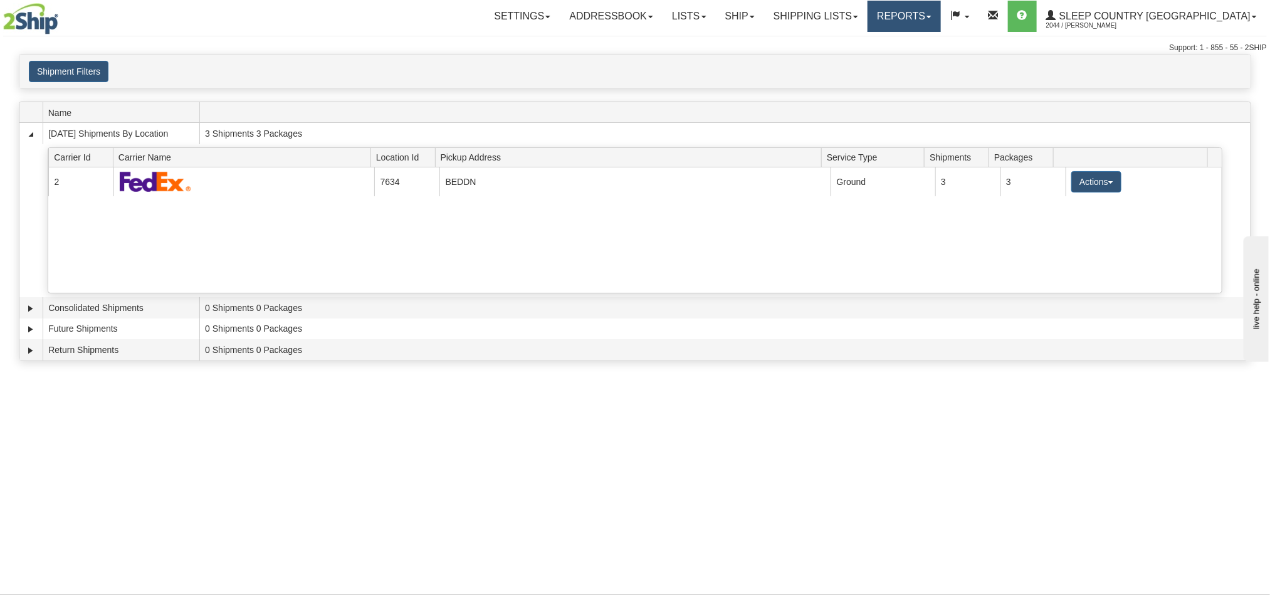
click at [941, 23] on link "Reports" at bounding box center [904, 16] width 73 height 31
click at [868, 21] on link "Shipping lists" at bounding box center [815, 16] width 103 height 31
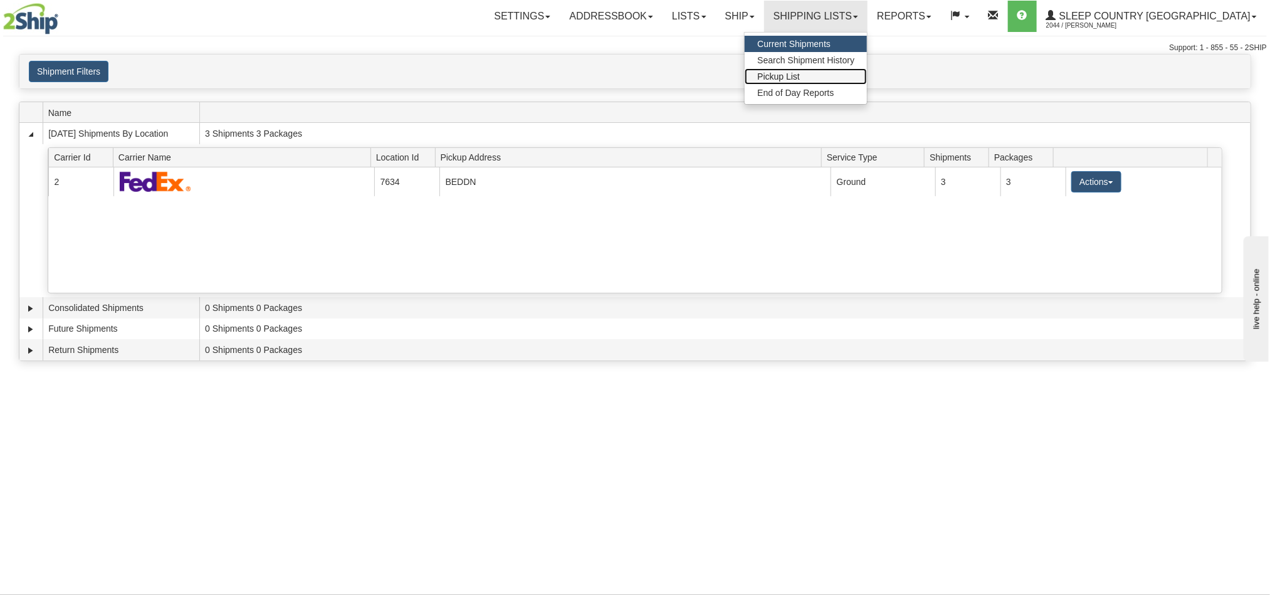
click at [867, 72] on link "Pickup List" at bounding box center [806, 76] width 122 height 16
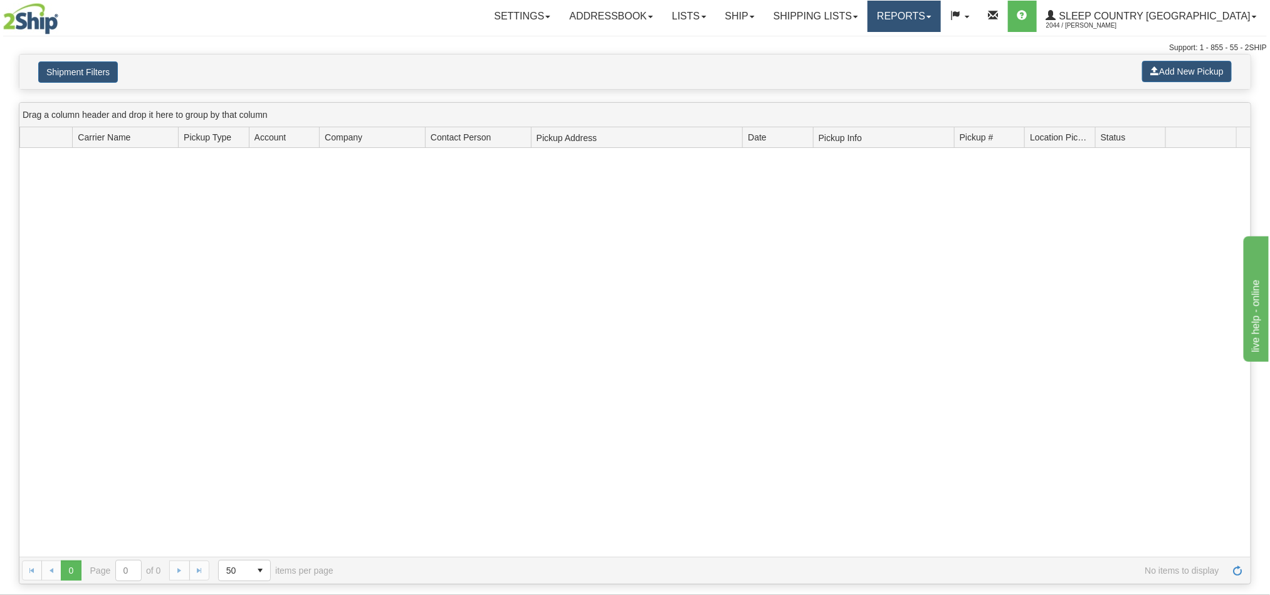
click at [941, 13] on link "Reports" at bounding box center [904, 16] width 73 height 31
click at [844, 53] on div "Support: 1 - 855 - 55 - 2SHIP" at bounding box center [635, 48] width 1264 height 11
click at [868, 12] on link "Shipping lists" at bounding box center [815, 16] width 103 height 31
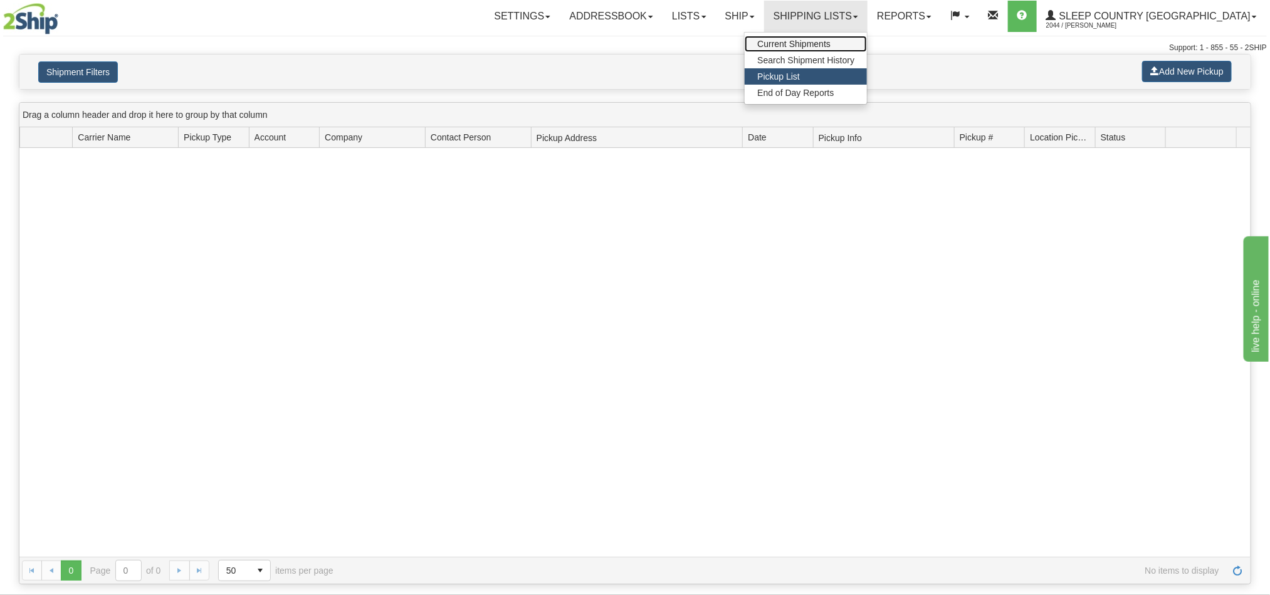
click at [831, 39] on span "Current Shipments" at bounding box center [793, 44] width 73 height 10
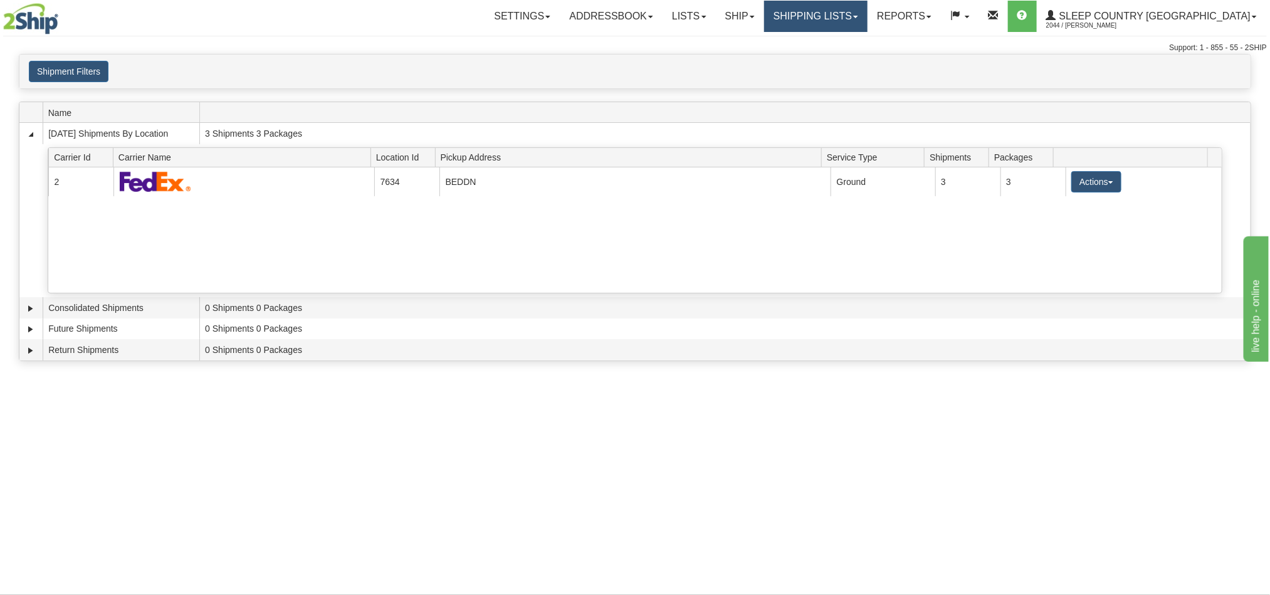
click at [868, 14] on link "Shipping lists" at bounding box center [815, 16] width 103 height 31
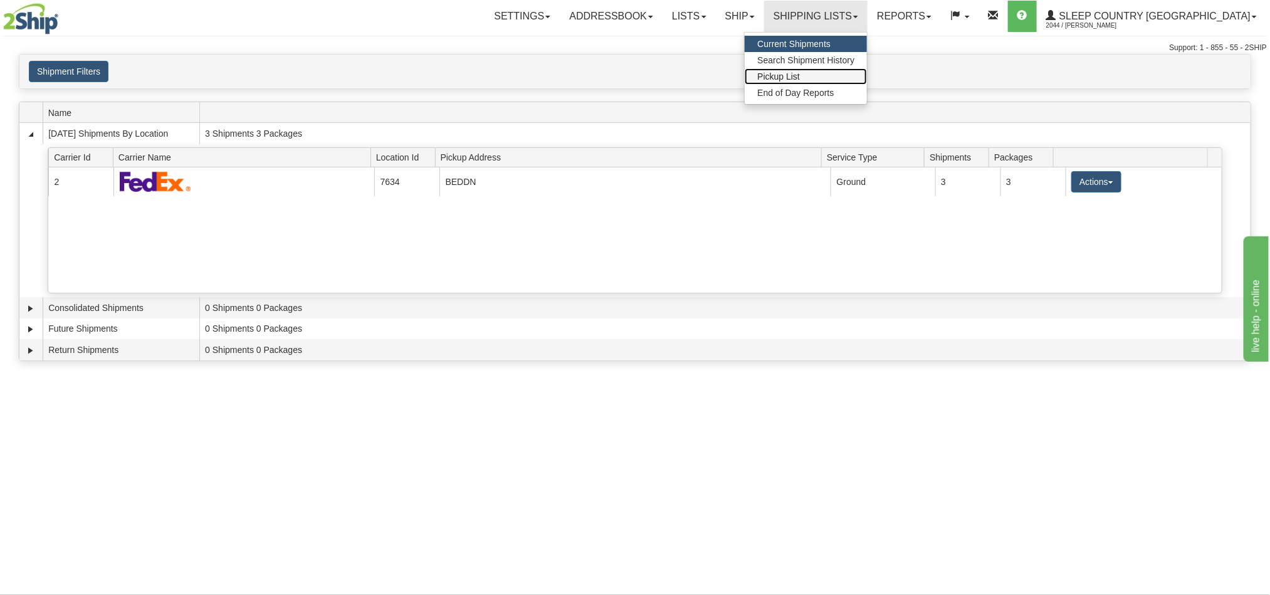
click at [800, 77] on span "Pickup List" at bounding box center [778, 76] width 43 height 10
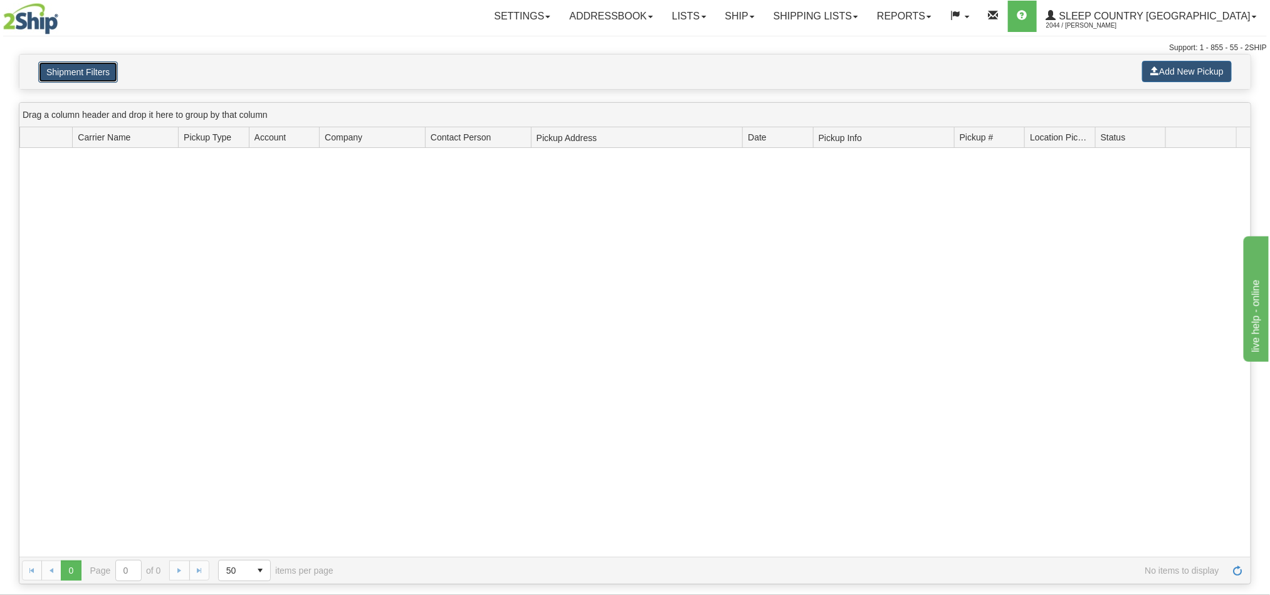
click at [95, 65] on button "Shipment Filters" at bounding box center [78, 71] width 80 height 21
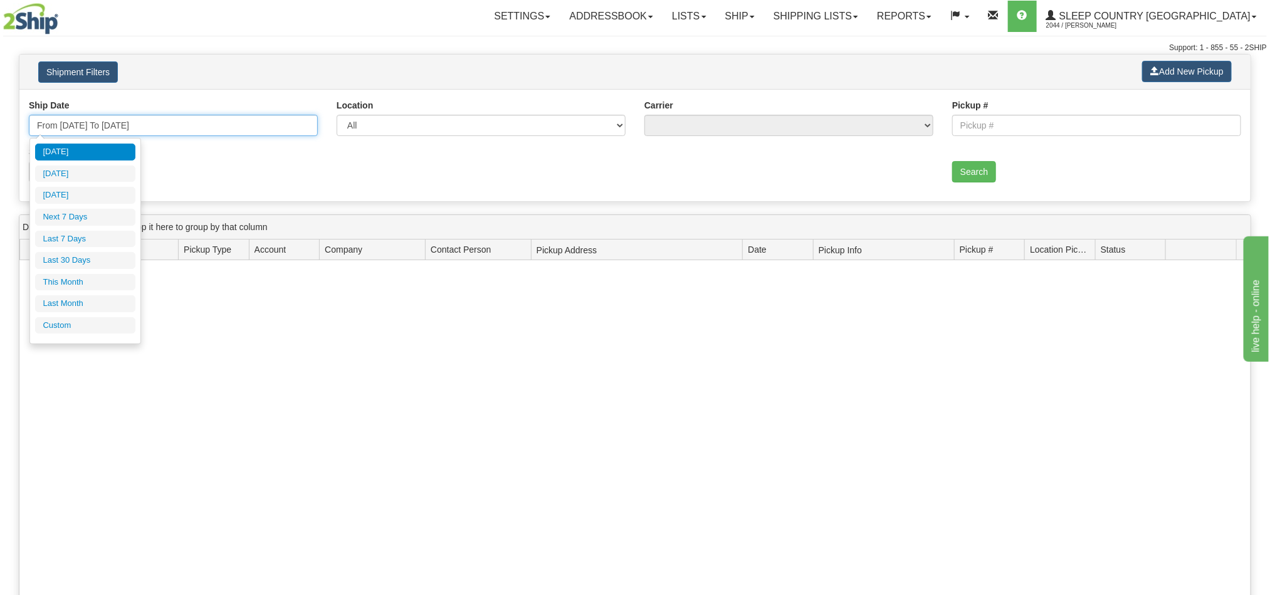
click at [181, 123] on input "From [DATE] To [DATE]" at bounding box center [173, 125] width 289 height 21
click at [113, 176] on li "[DATE]" at bounding box center [85, 173] width 100 height 17
type input "From [DATE] To [DATE]"
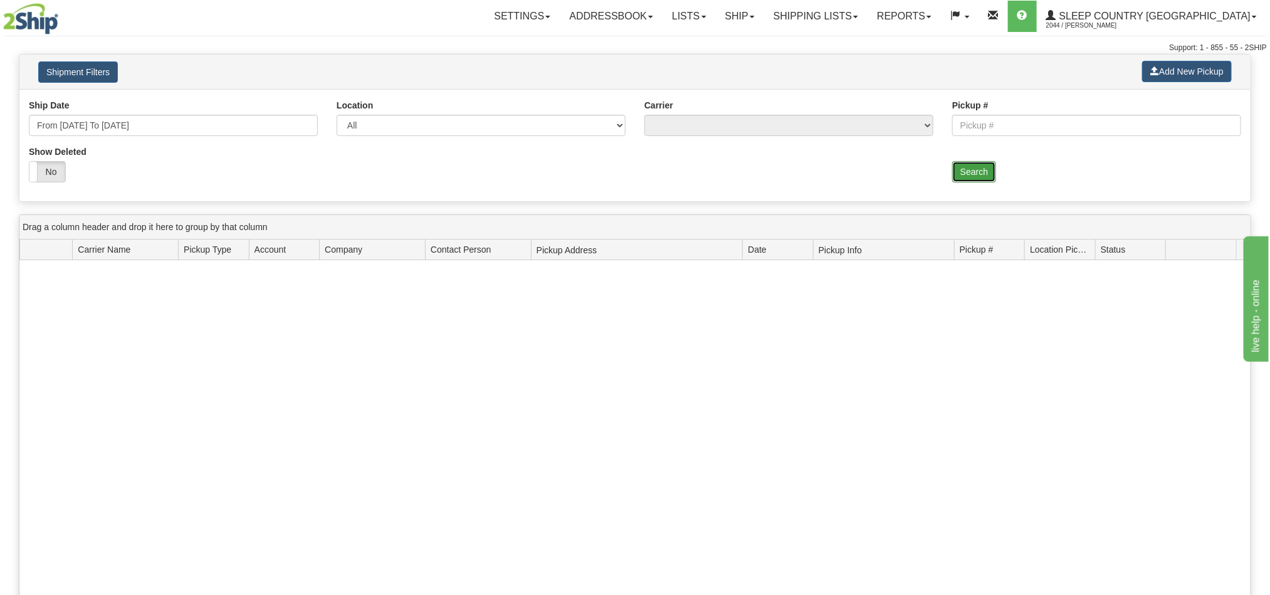
click at [980, 174] on button "Search" at bounding box center [974, 171] width 44 height 21
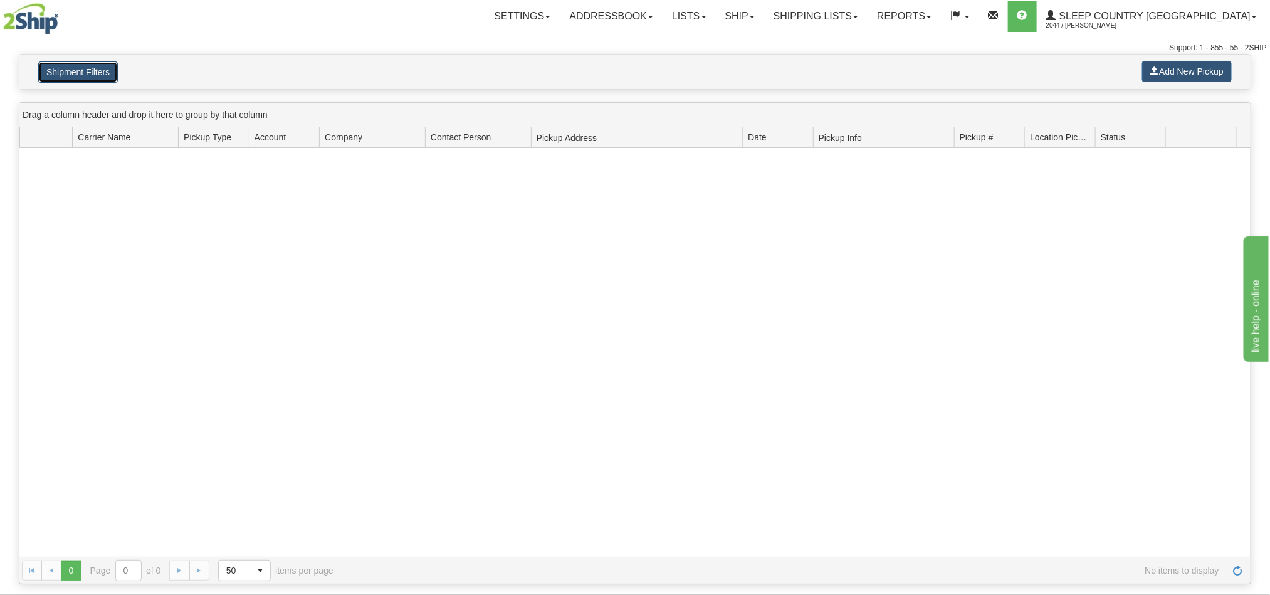
click at [94, 73] on button "Shipment Filters" at bounding box center [78, 71] width 80 height 21
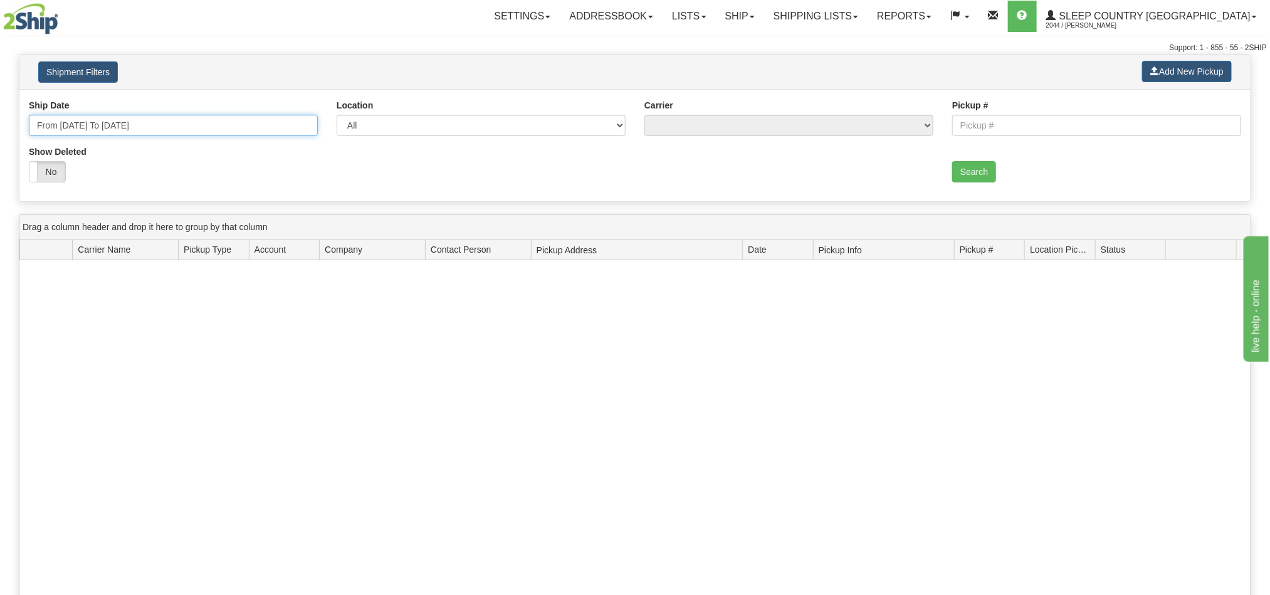
click at [160, 126] on input "From [DATE] To [DATE]" at bounding box center [173, 125] width 289 height 21
click at [403, 372] on div at bounding box center [634, 464] width 1231 height 409
click at [982, 175] on button "Search" at bounding box center [974, 171] width 44 height 21
